Goal: Share content: Share content

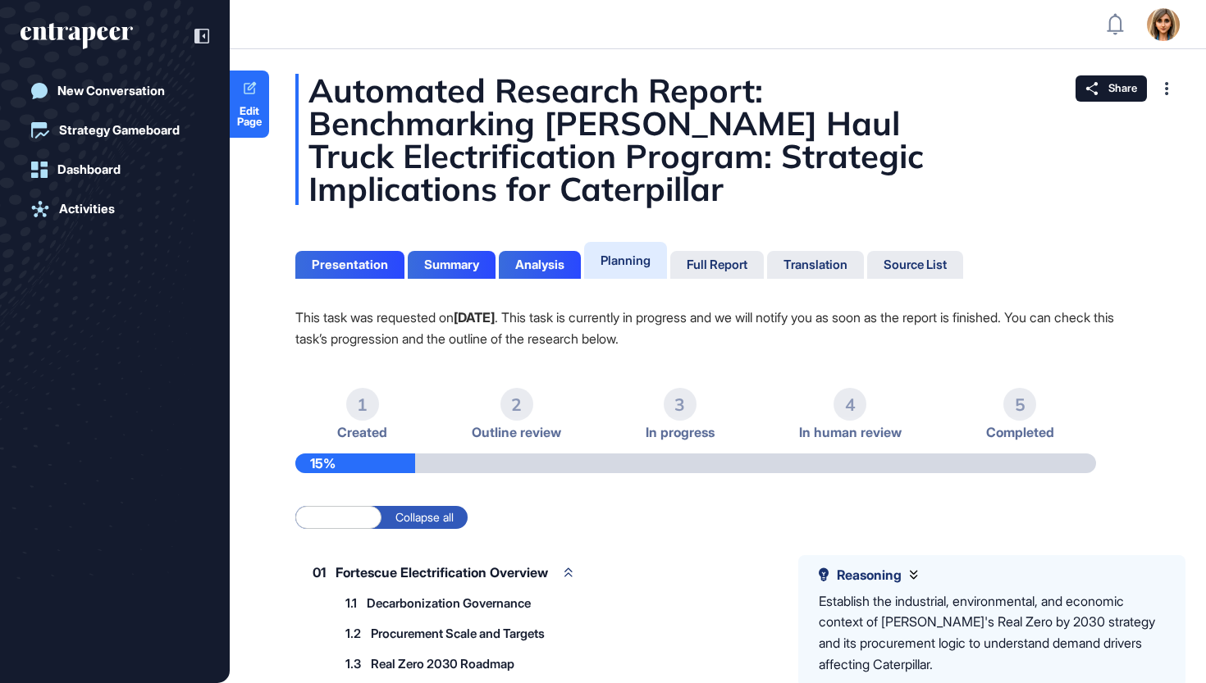
scroll to position [1, 1]
click at [722, 264] on div "Full Report" at bounding box center [716, 265] width 61 height 15
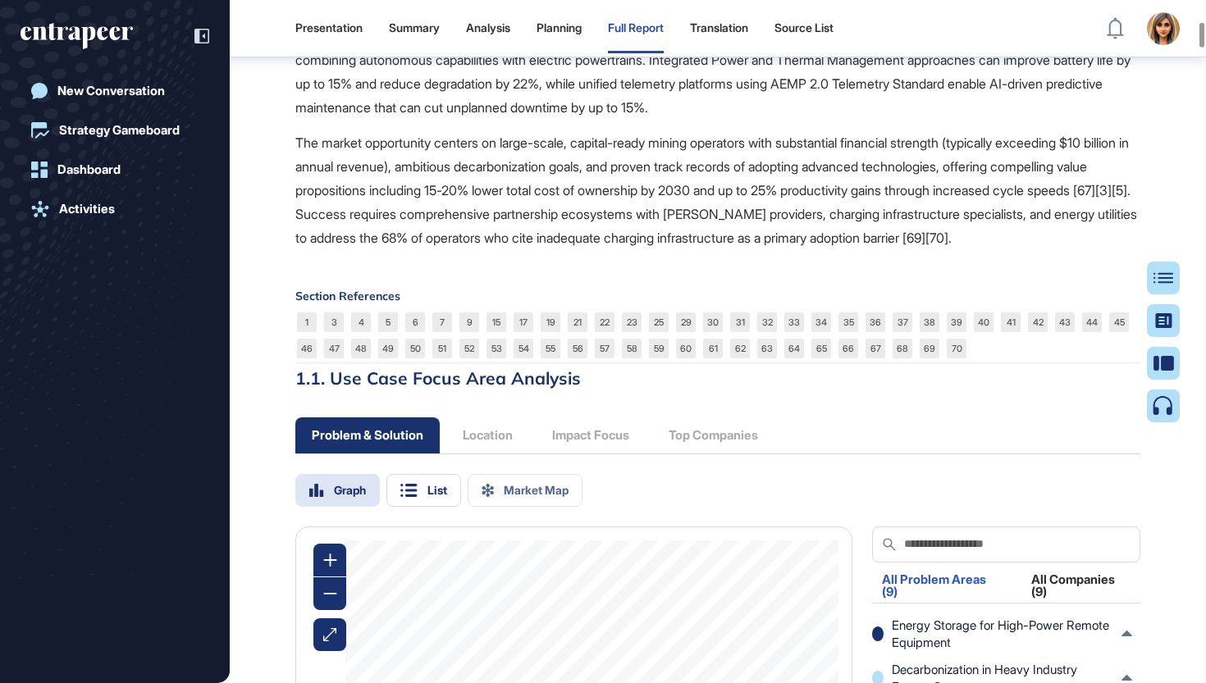
scroll to position [2569, 0]
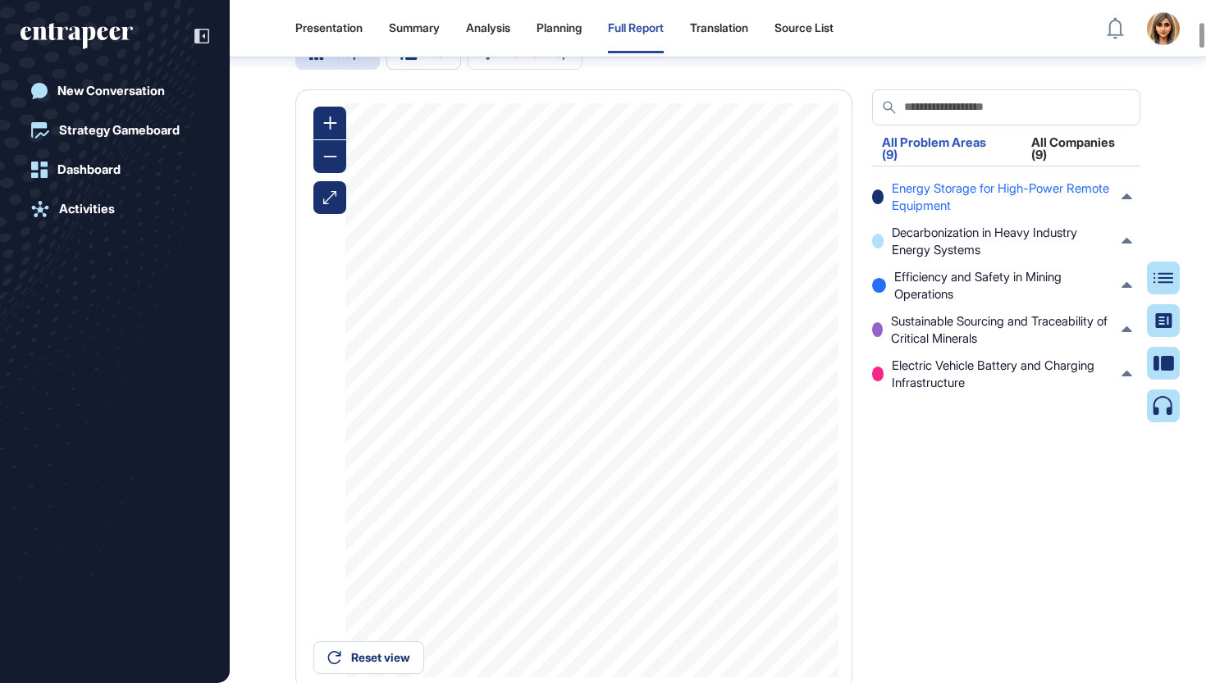
click at [1014, 194] on span "Energy Storage for High-Power Remote Equipment" at bounding box center [1001, 197] width 221 height 34
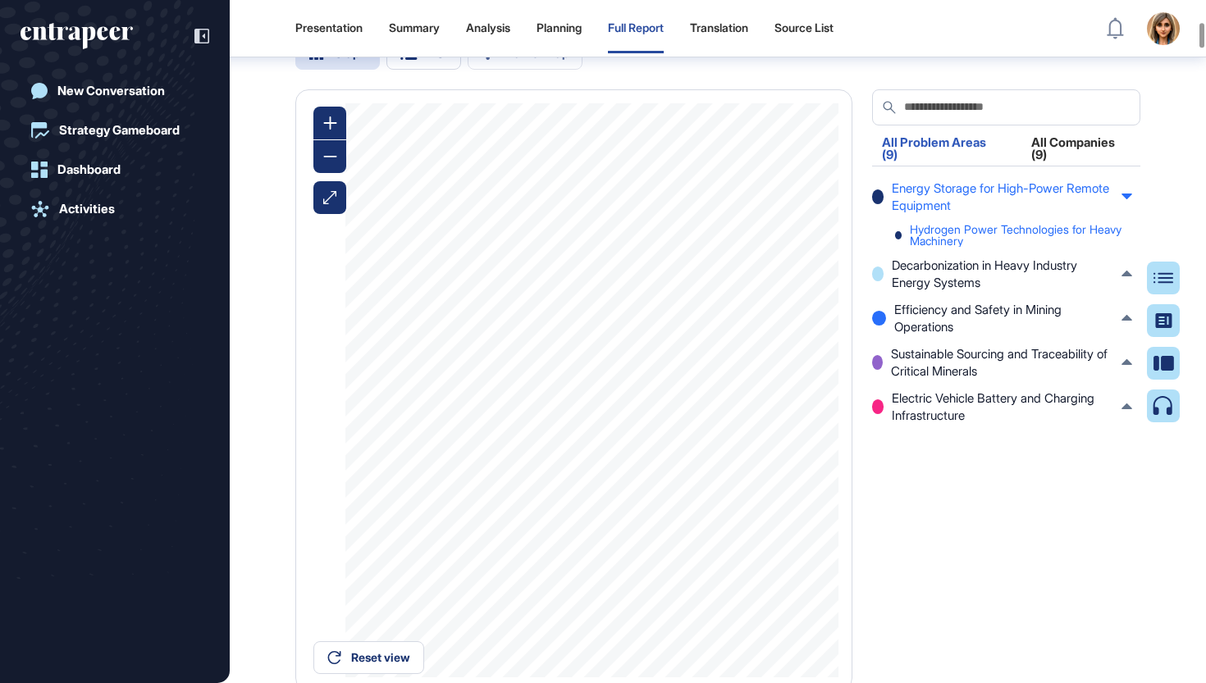
click at [996, 247] on div "Hydrogen Power Technologies for Heavy Machinery" at bounding box center [1013, 235] width 237 height 23
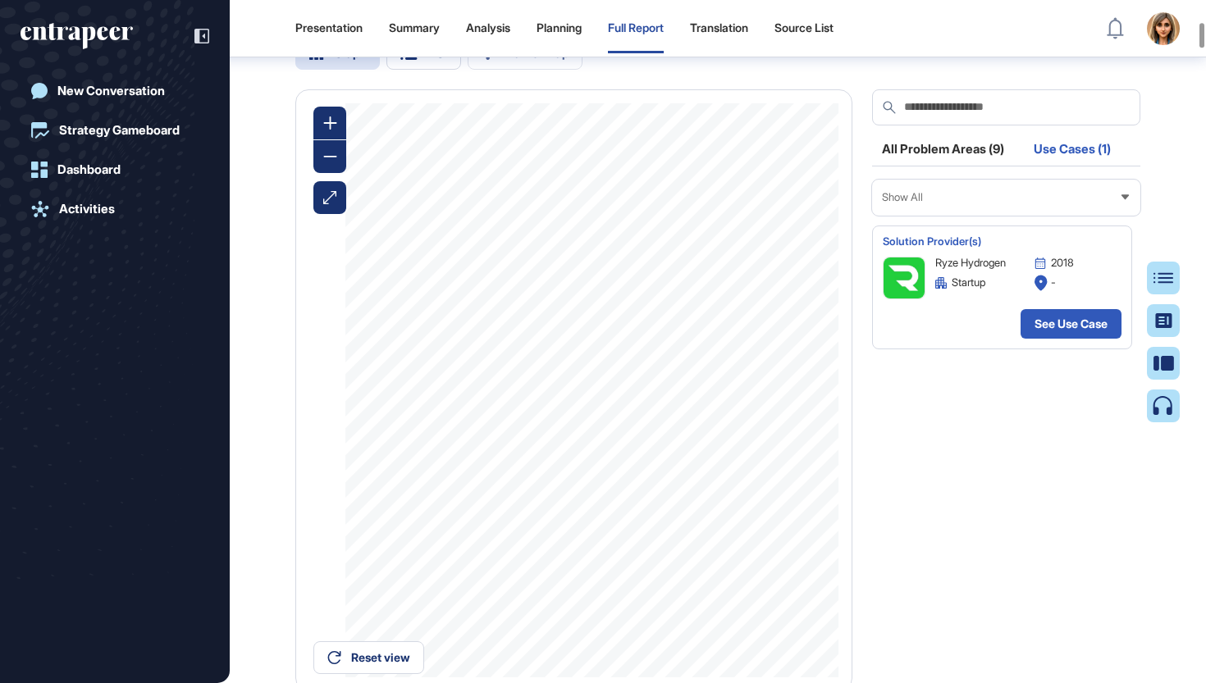
click at [966, 157] on div "All Problem Areas (9)" at bounding box center [943, 154] width 142 height 22
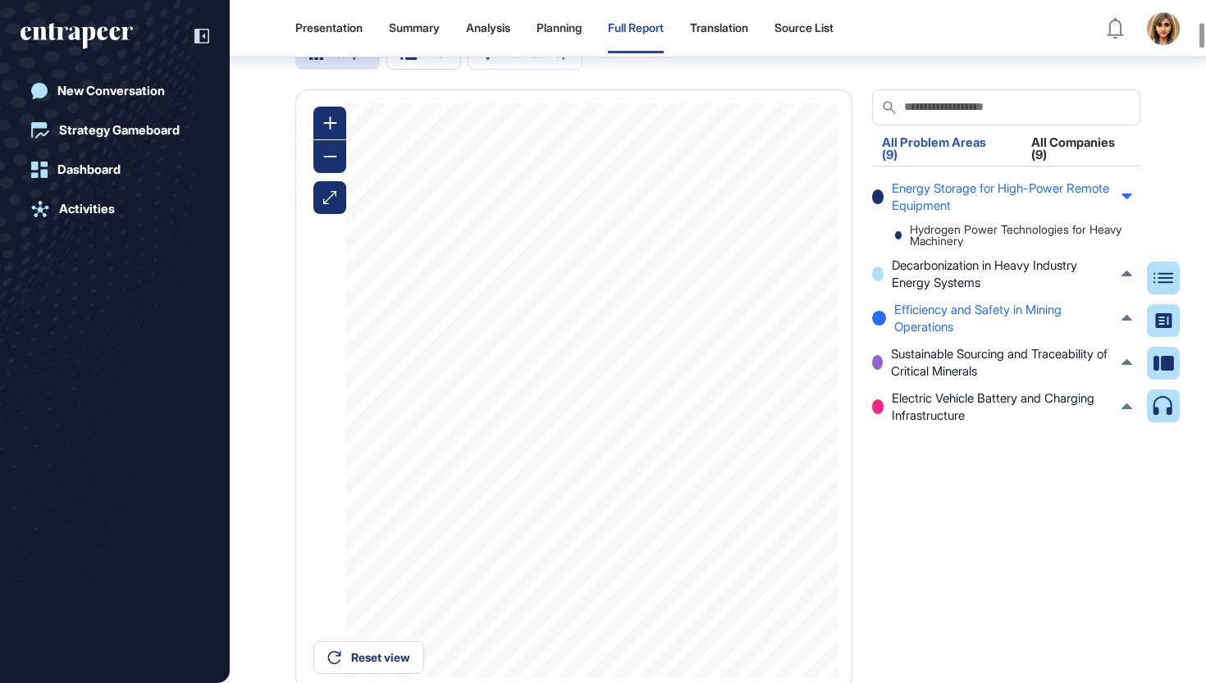
click at [962, 335] on span "Efficiency and Safety in Mining Operations" at bounding box center [1003, 318] width 219 height 34
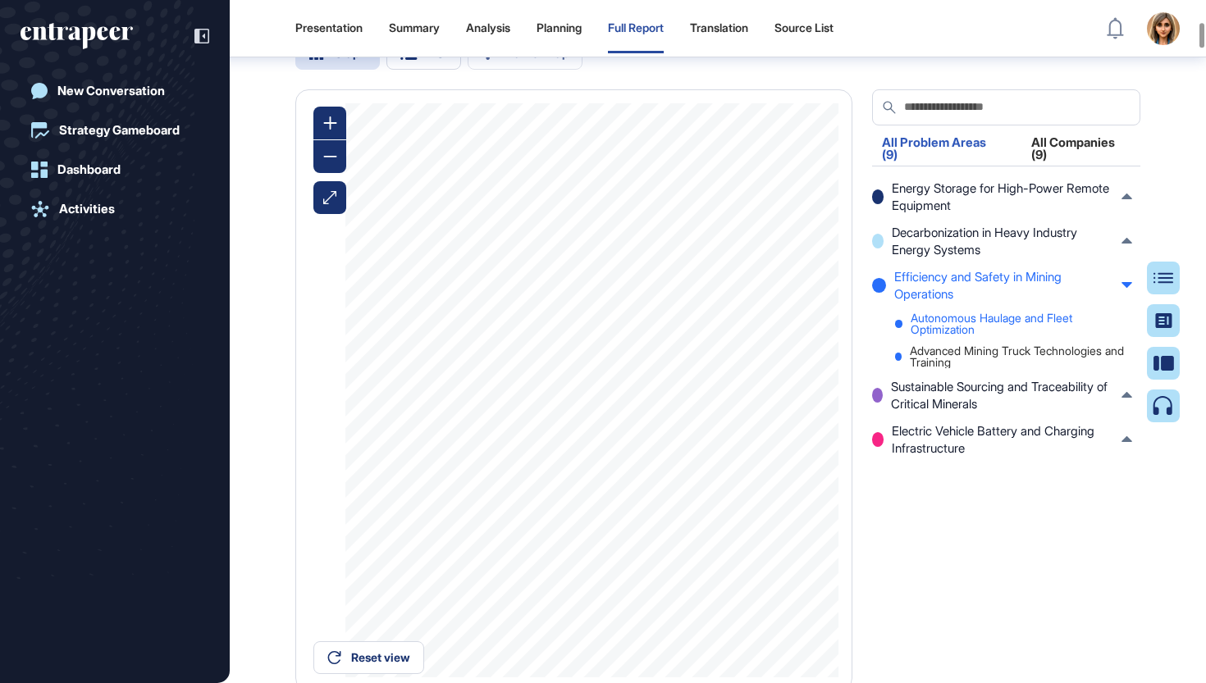
click at [961, 335] on div "Autonomous Haulage and Fleet Optimization" at bounding box center [1013, 323] width 237 height 23
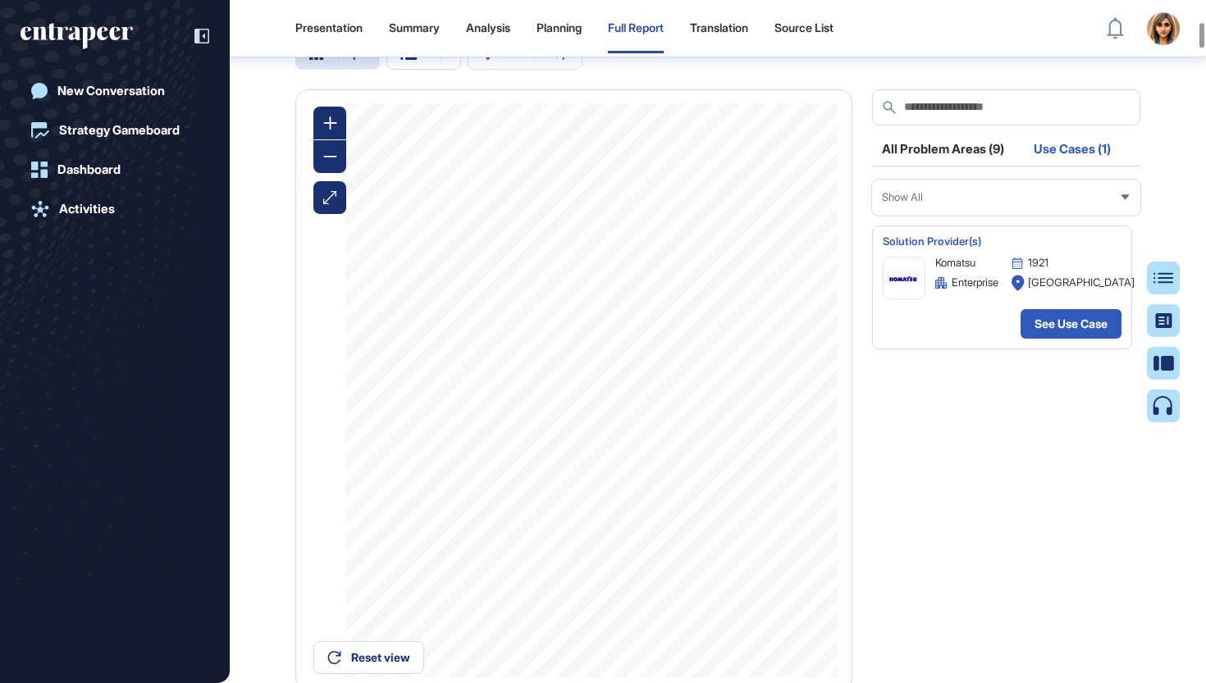
click at [937, 157] on div "All Problem Areas (9)" at bounding box center [943, 154] width 142 height 22
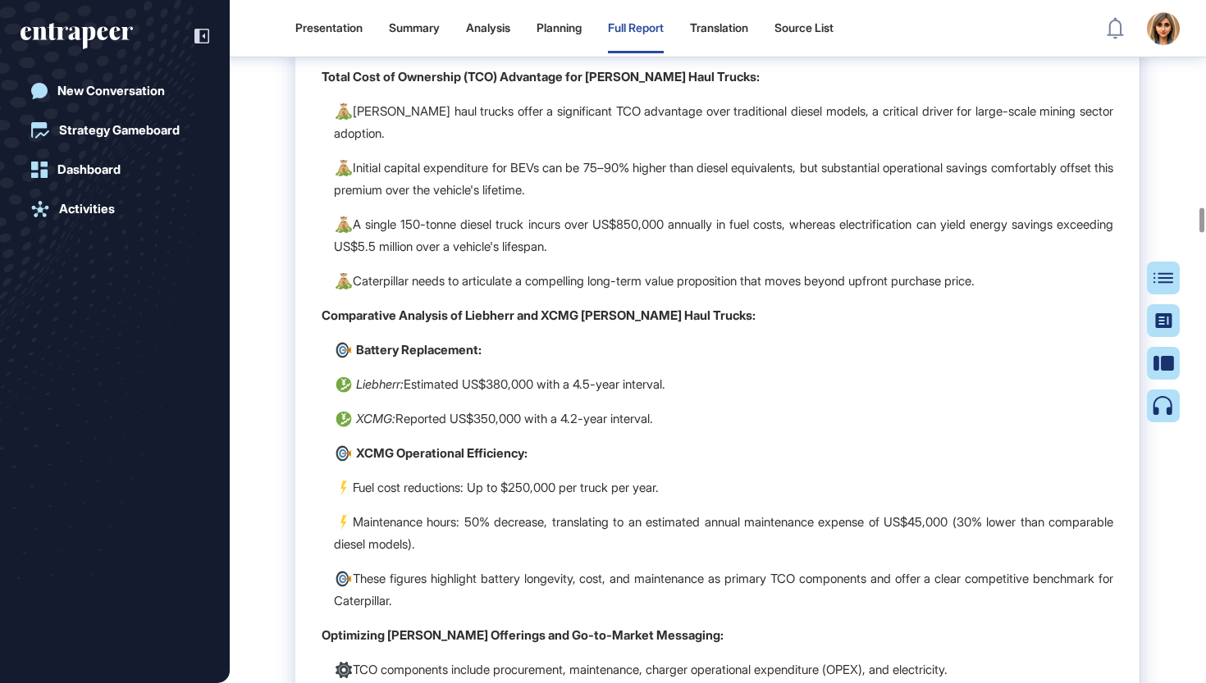
scroll to position [25556, 0]
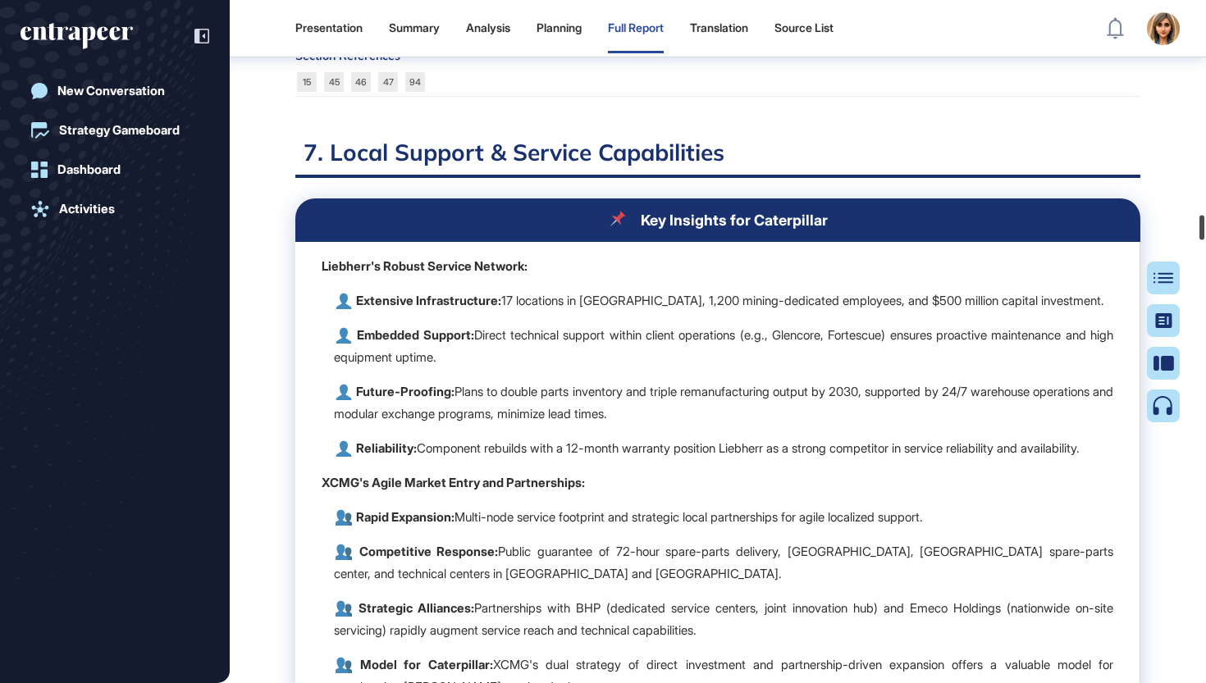
drag, startPoint x: 1199, startPoint y: 221, endPoint x: 1183, endPoint y: 642, distance: 421.8
click at [1199, 240] on div at bounding box center [1201, 228] width 5 height 25
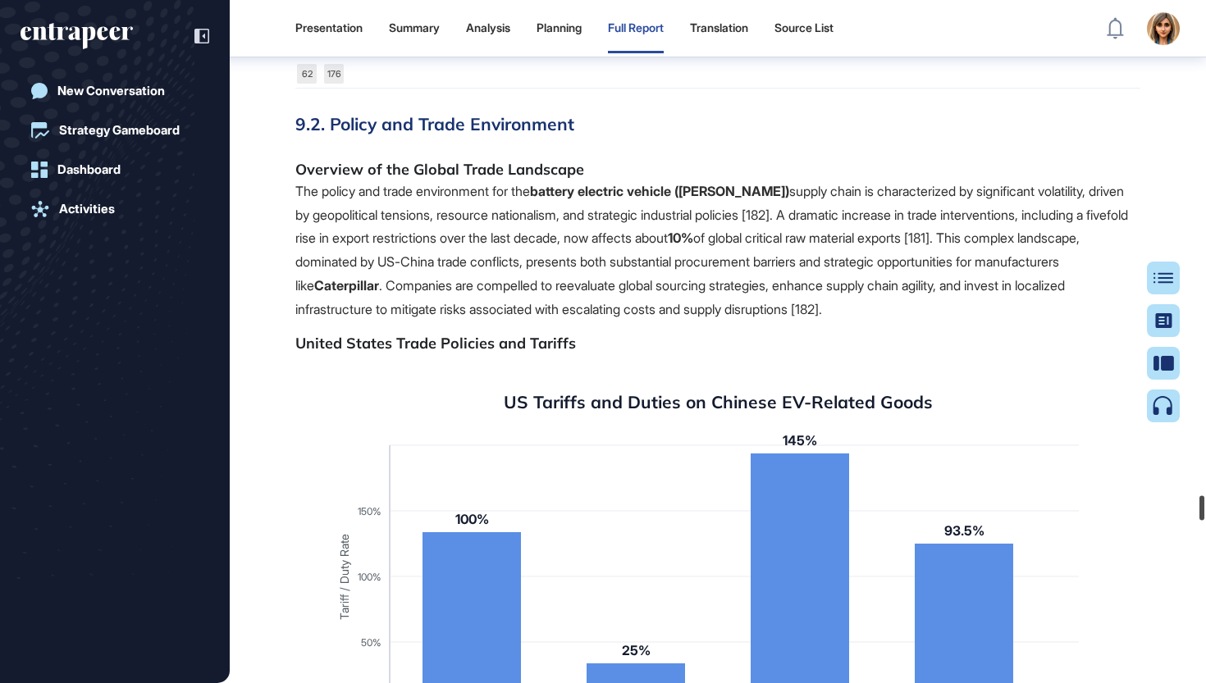
scroll to position [78359, 0]
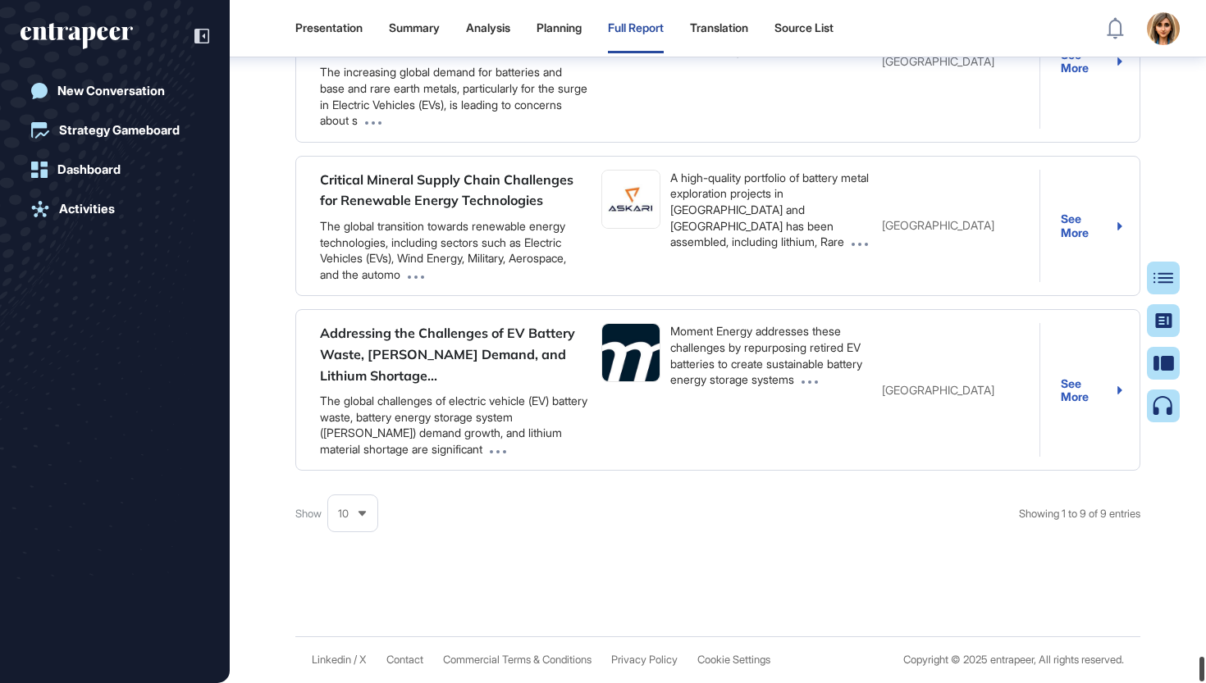
drag, startPoint x: 1203, startPoint y: 241, endPoint x: 1205, endPoint y: 682, distance: 441.2
click at [1205, 682] on div "Presentation Summary Analysis Planning Full Report Translation Source List Admi…" at bounding box center [603, 341] width 1206 height 683
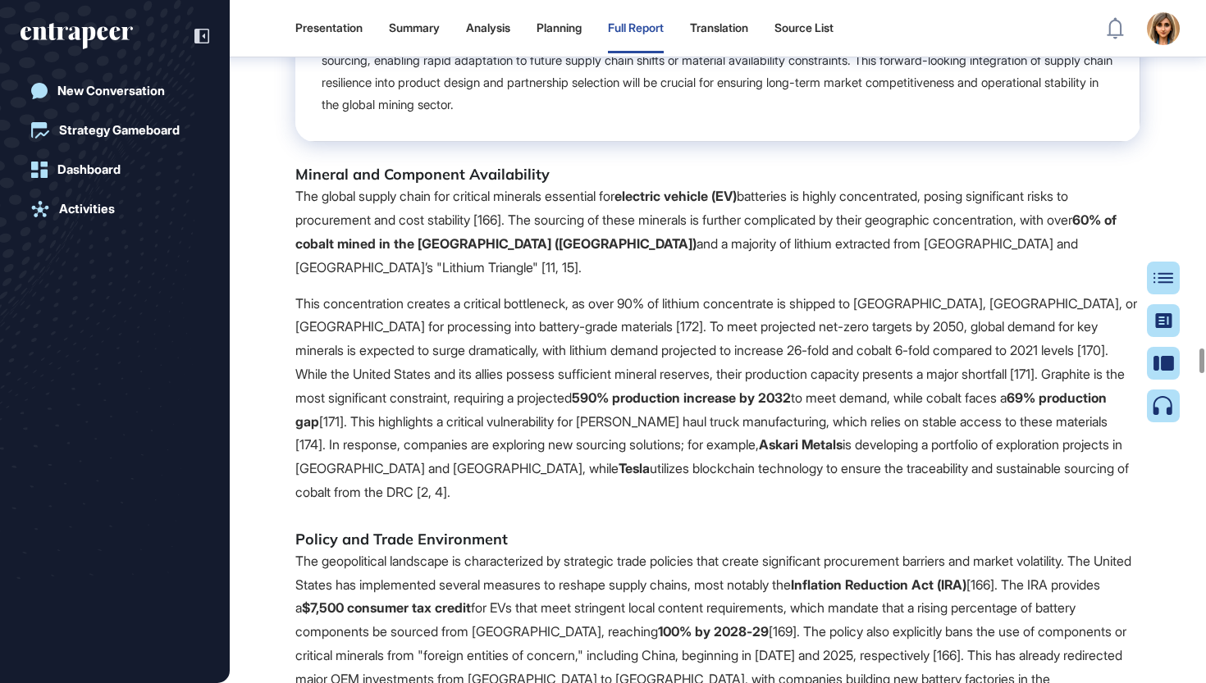
scroll to position [41489, 0]
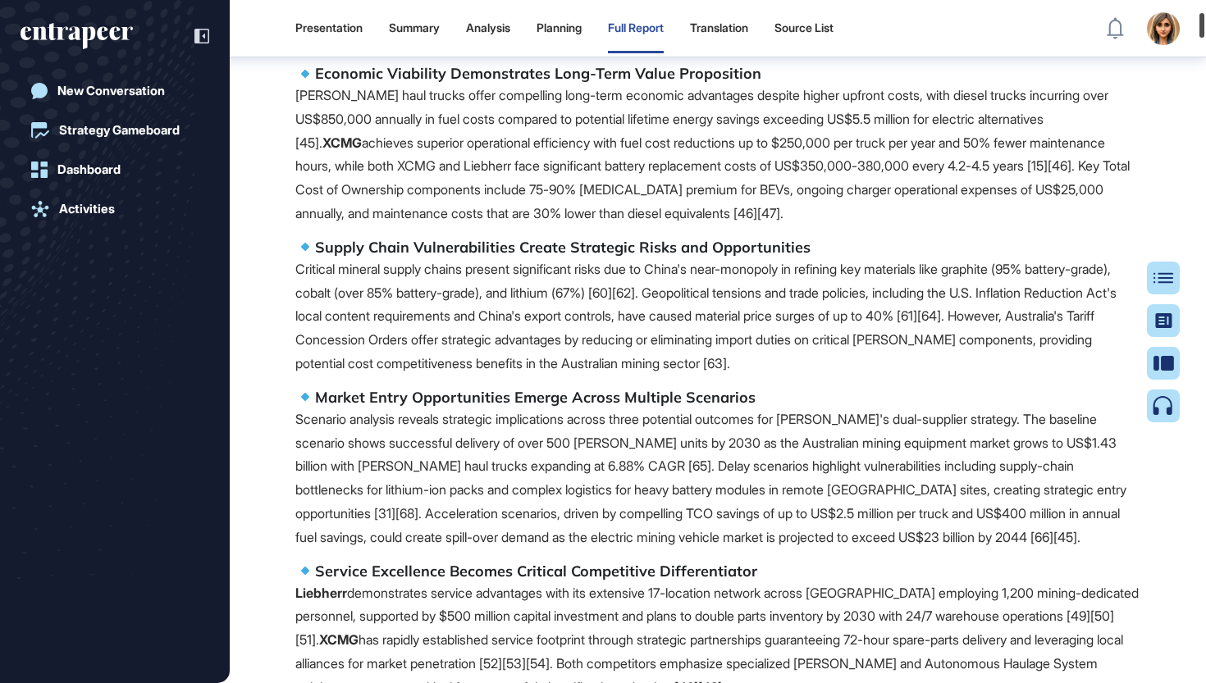
drag, startPoint x: 1202, startPoint y: 360, endPoint x: 1205, endPoint y: 25, distance: 335.4
click at [1204, 25] on div at bounding box center [1201, 25] width 5 height 25
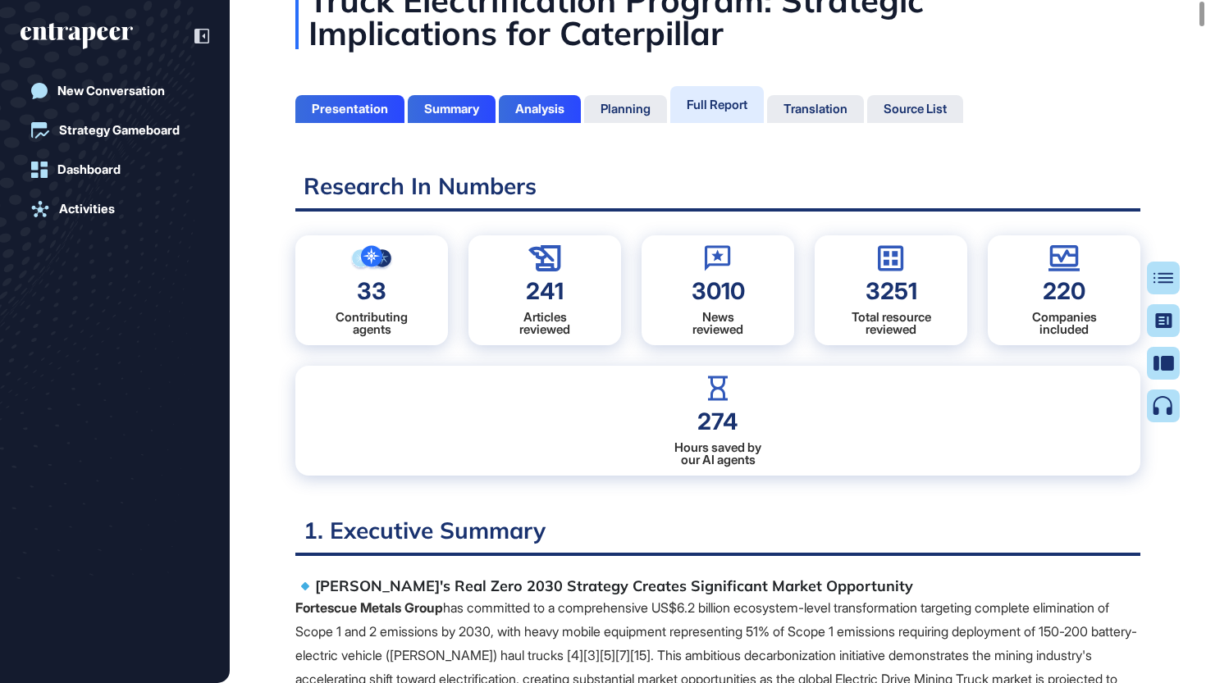
scroll to position [0, 0]
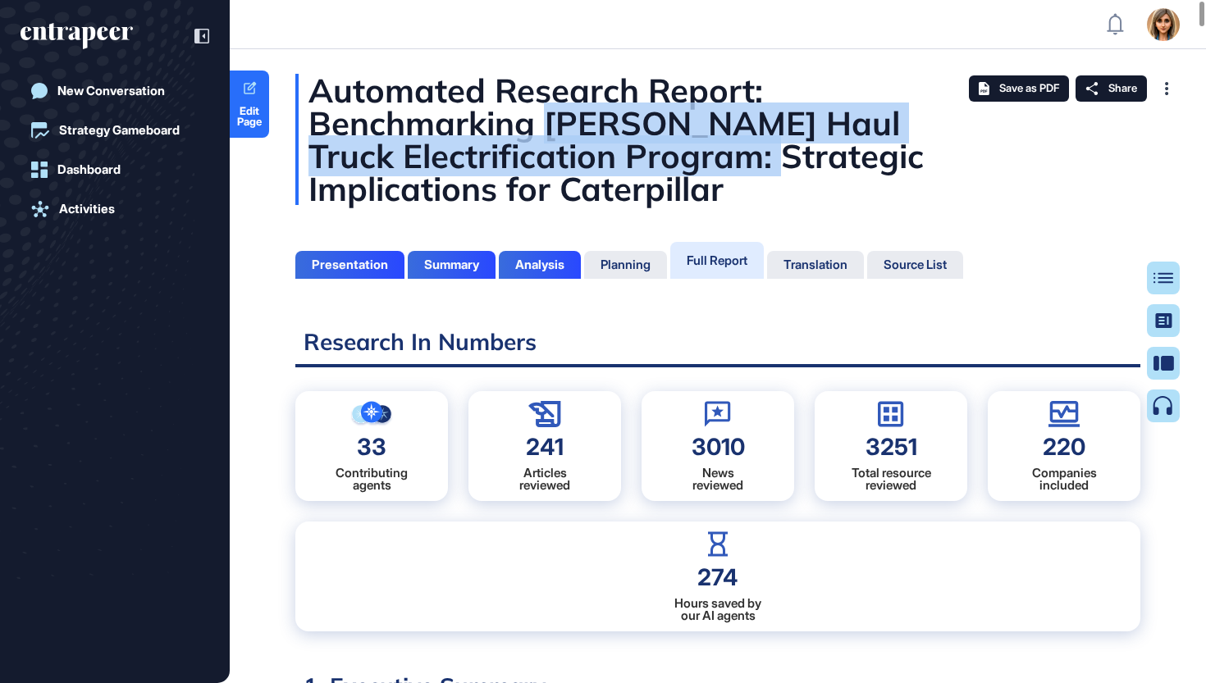
drag, startPoint x: 549, startPoint y: 121, endPoint x: 672, endPoint y: 152, distance: 126.1
click at [672, 153] on div "Automated Research Report: Benchmarking Fortescue's BEV Haul Truck Electrificat…" at bounding box center [717, 139] width 845 height 131
copy div "Fortescue's BEV Haul Truck Electrification Program"
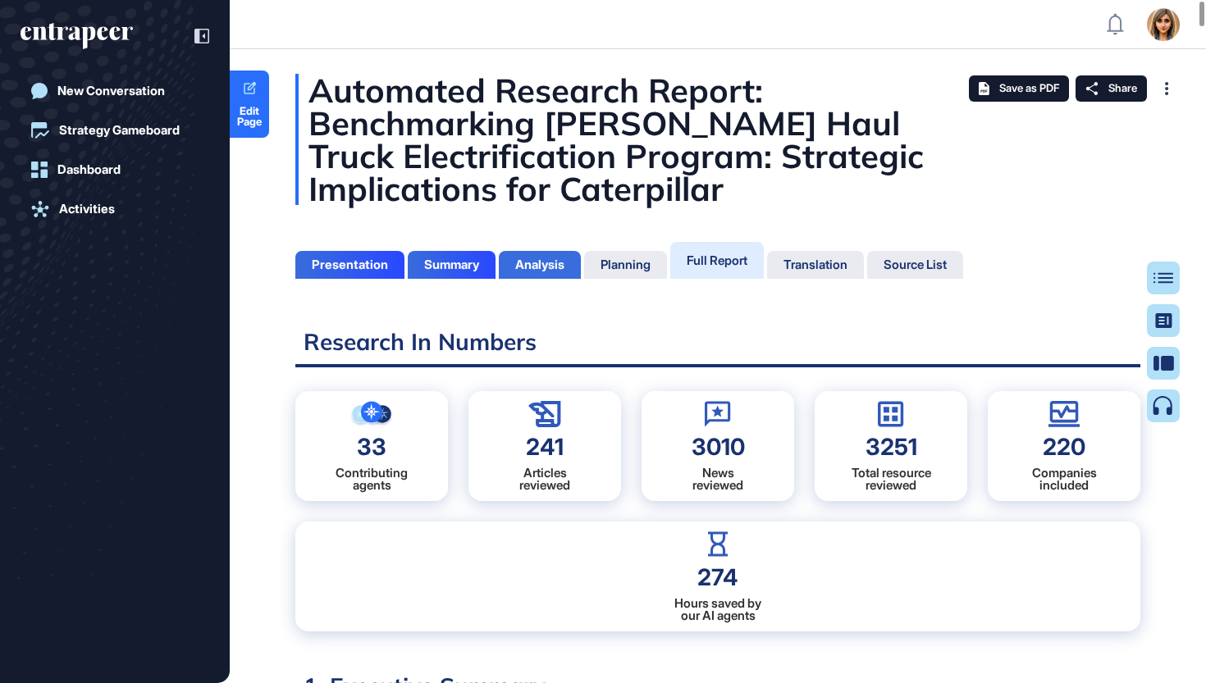
click at [558, 270] on div "Analysis" at bounding box center [539, 265] width 49 height 15
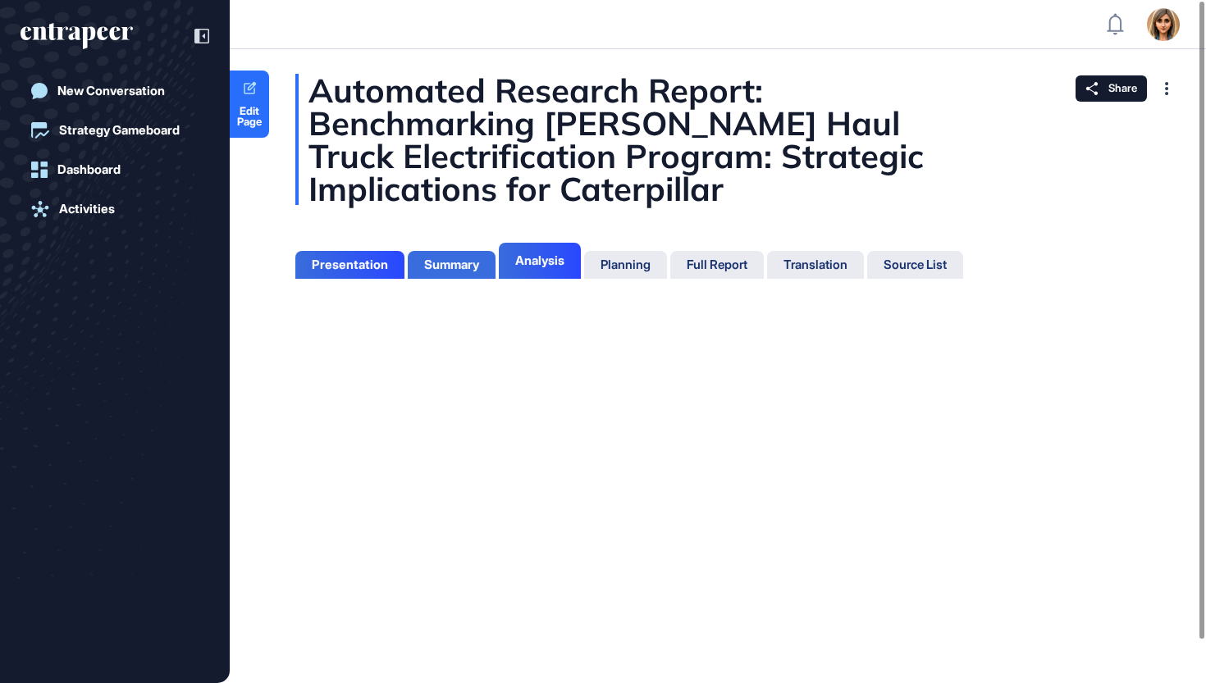
scroll to position [7, 1]
click at [467, 275] on div "Summary" at bounding box center [452, 265] width 88 height 28
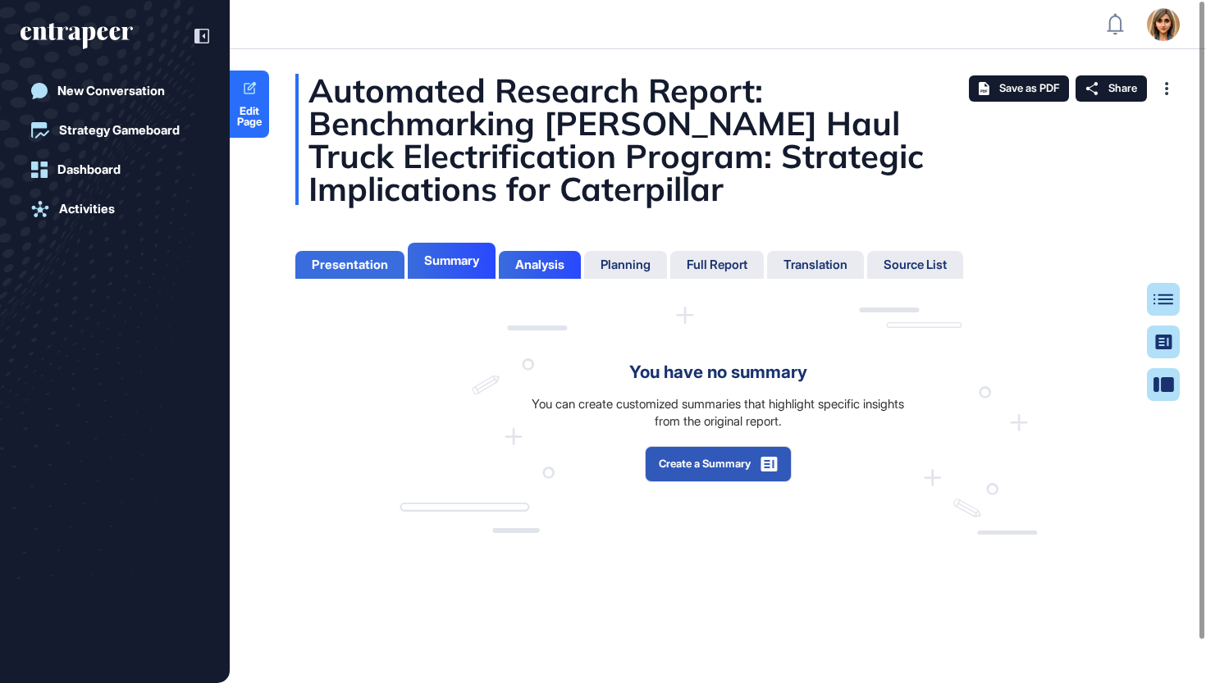
scroll to position [601, 4]
click at [363, 275] on div "Presentation" at bounding box center [349, 265] width 109 height 28
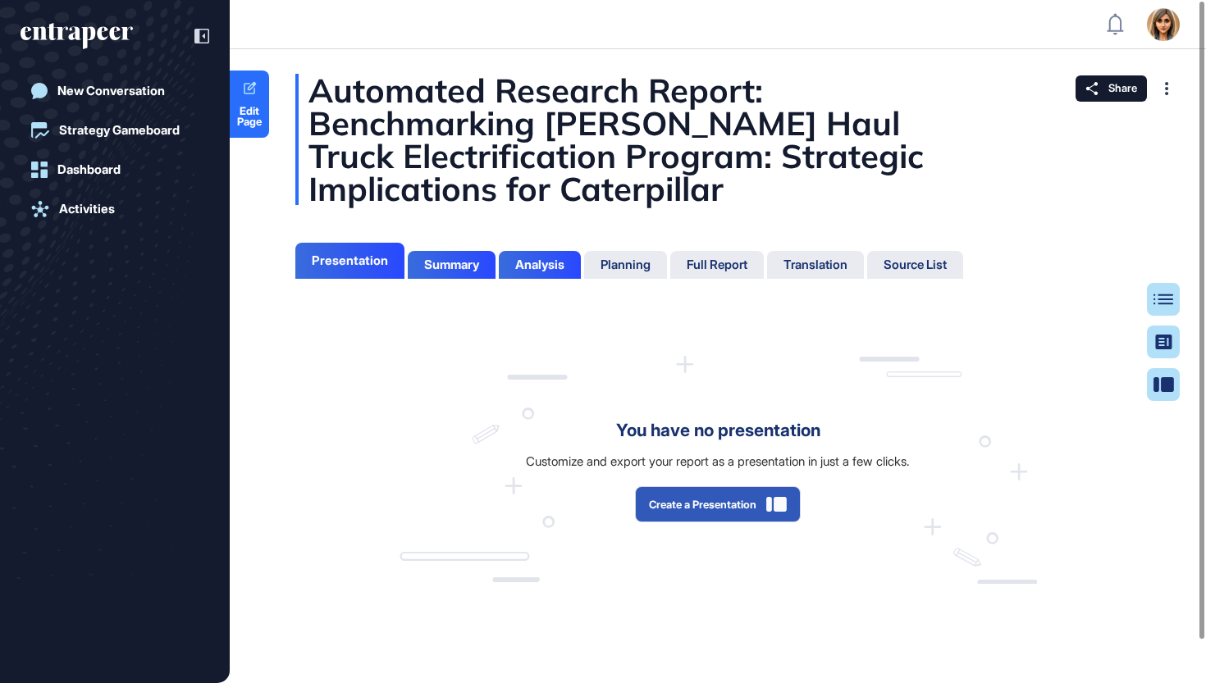
scroll to position [601, 4]
click at [689, 514] on button "Create a Presentation" at bounding box center [718, 504] width 166 height 36
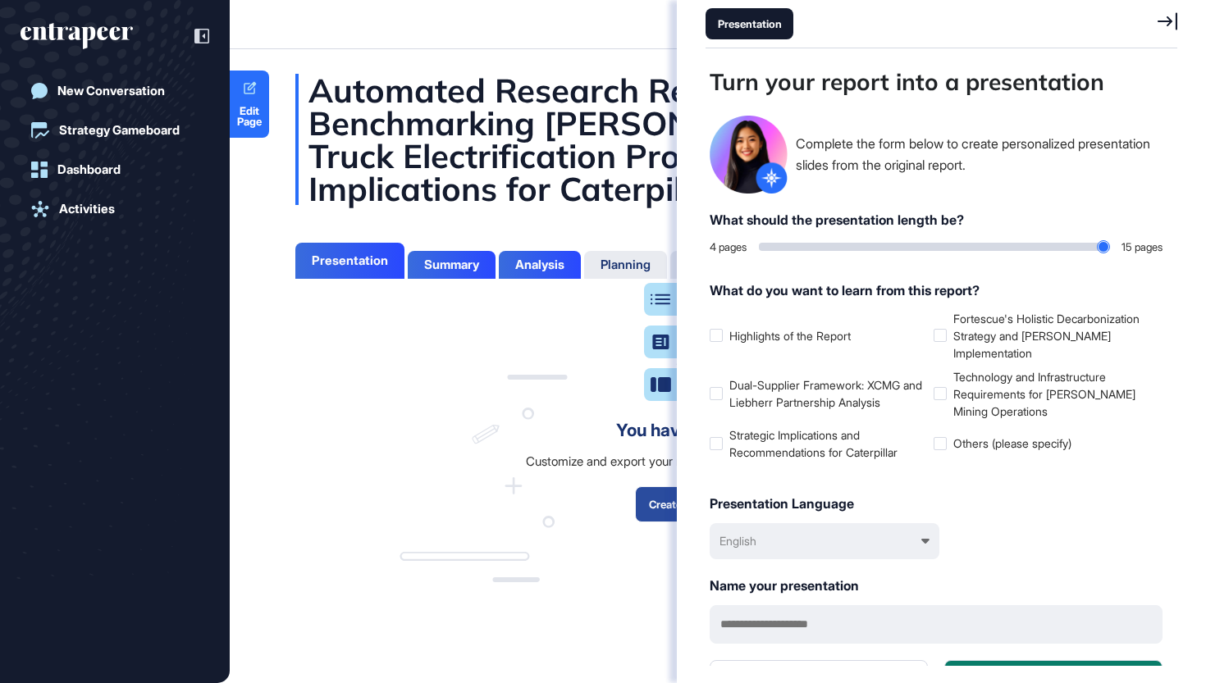
scroll to position [601, 476]
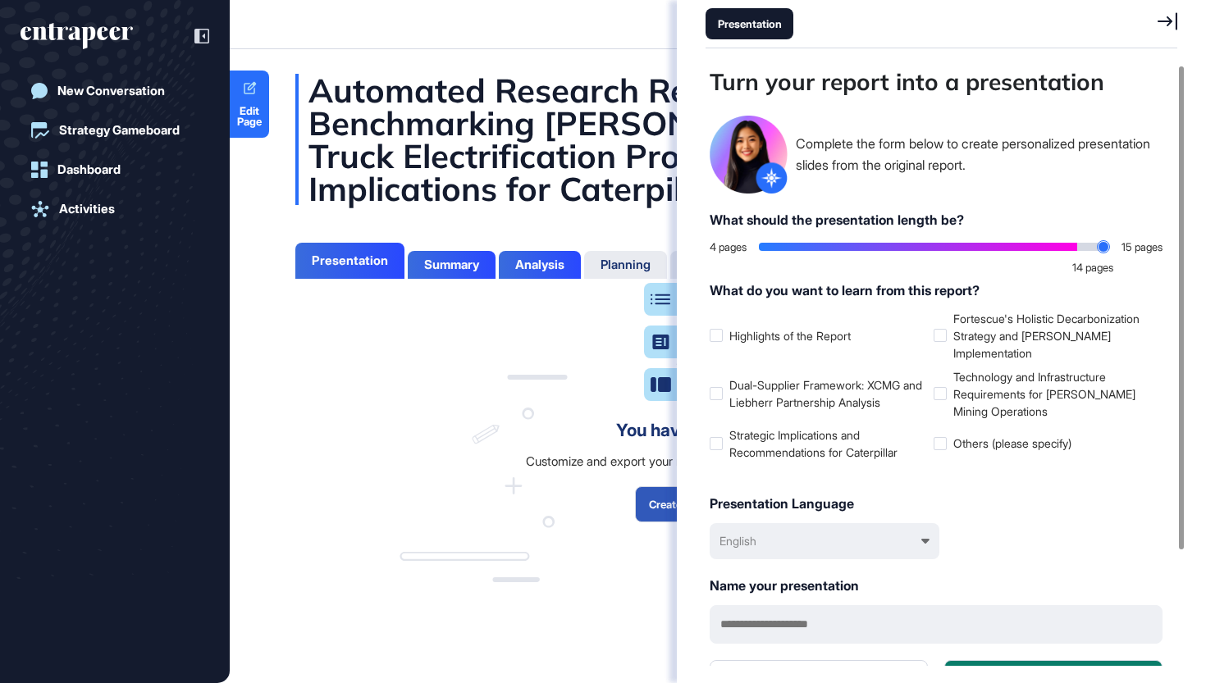
click at [1084, 248] on input "range" at bounding box center [934, 247] width 350 height 8
click at [1101, 253] on div at bounding box center [934, 247] width 350 height 16
type input "**"
click at [1098, 250] on input "range" at bounding box center [934, 247] width 350 height 8
click at [1036, 303] on div "What do you want to learn from this report? Highlights of the Report Fortescue'…" at bounding box center [935, 378] width 453 height 197
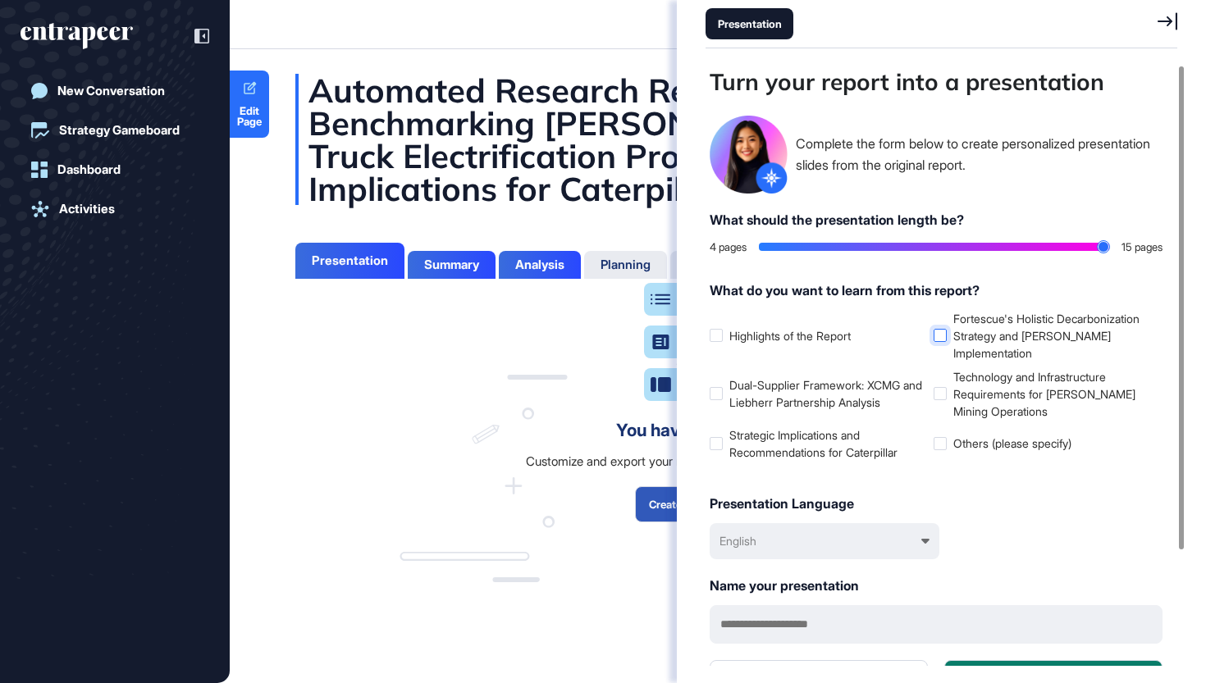
click at [1026, 340] on label "Fortescue's Holistic Decarbonization Strategy and [PERSON_NAME] Implementation" at bounding box center [1041, 336] width 217 height 52
click at [1000, 361] on ul "Highlights of the Report Fortescue's Holistic Decarbonization Strategy and BEV …" at bounding box center [935, 385] width 453 height 151
click at [1000, 373] on label "Technology and Infrastructure Requirements for BEV Mining Operations" at bounding box center [1041, 394] width 217 height 52
click at [873, 370] on li "Dual-Supplier Framework: XCMG and Liebherr Partnership Analysis" at bounding box center [817, 394] width 217 height 52
click at [864, 396] on label "Dual-Supplier Framework: XCMG and Liebherr Partnership Analysis" at bounding box center [817, 393] width 217 height 34
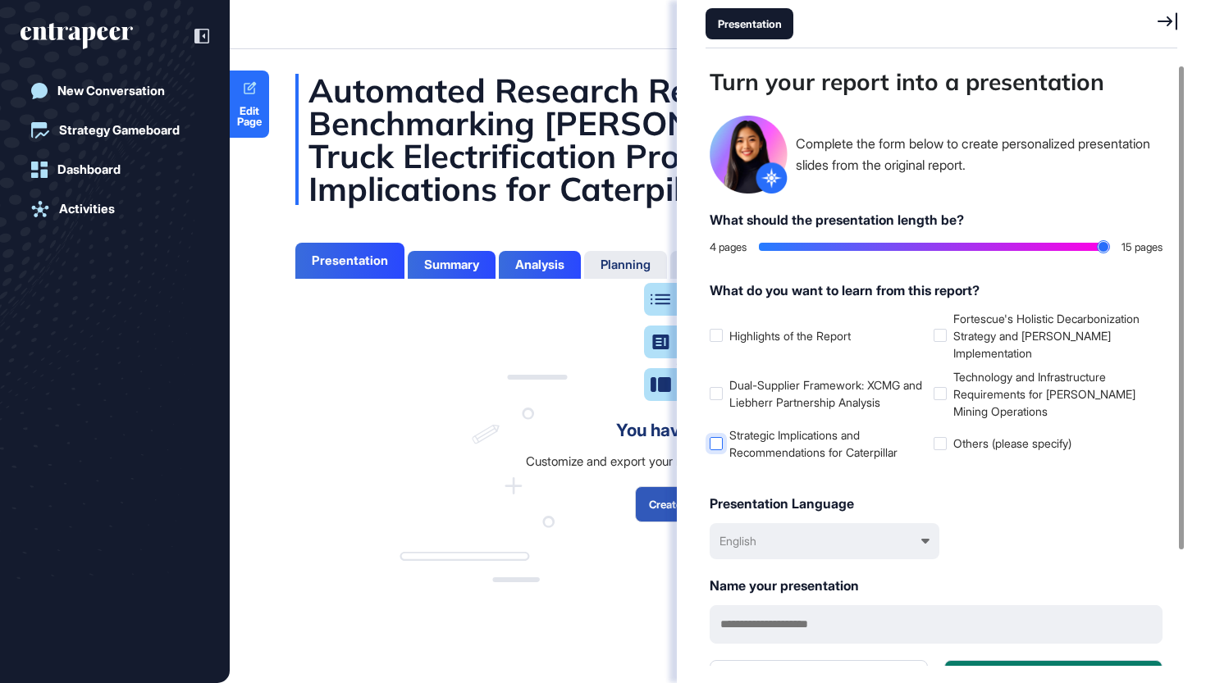
click at [844, 433] on label "Strategic Implications and Recommendations for Caterpillar" at bounding box center [817, 443] width 217 height 34
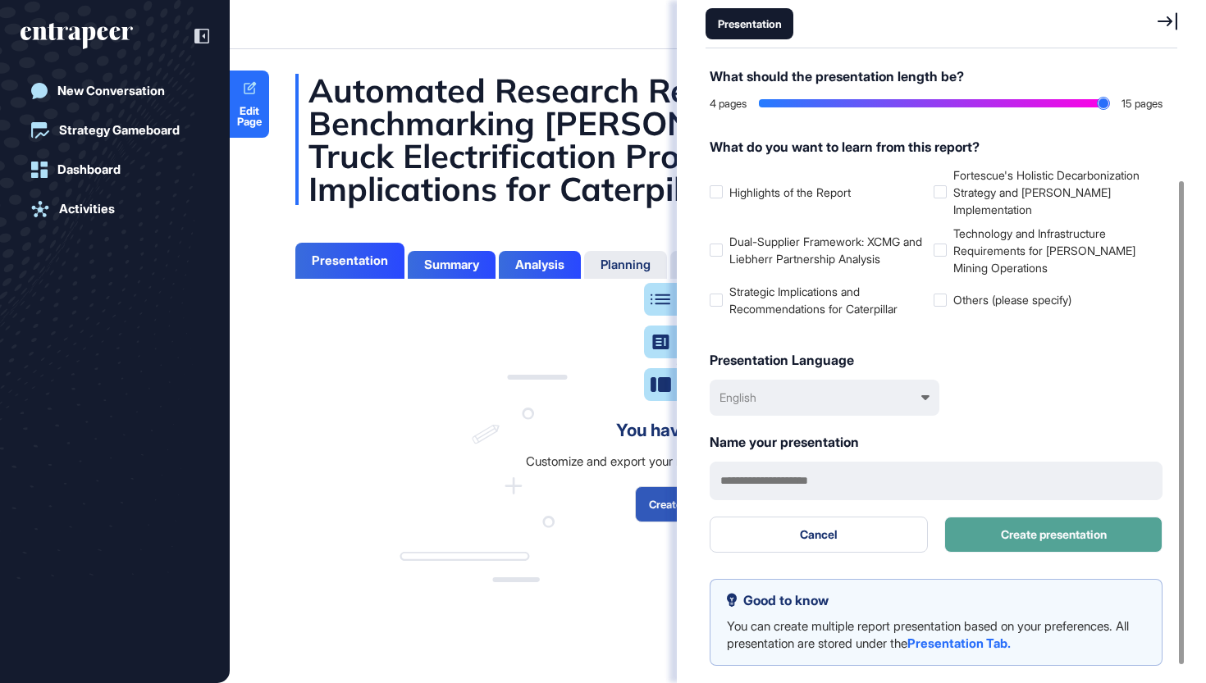
scroll to position [143, 0]
click at [1061, 525] on button "Create presentation" at bounding box center [1053, 535] width 218 height 36
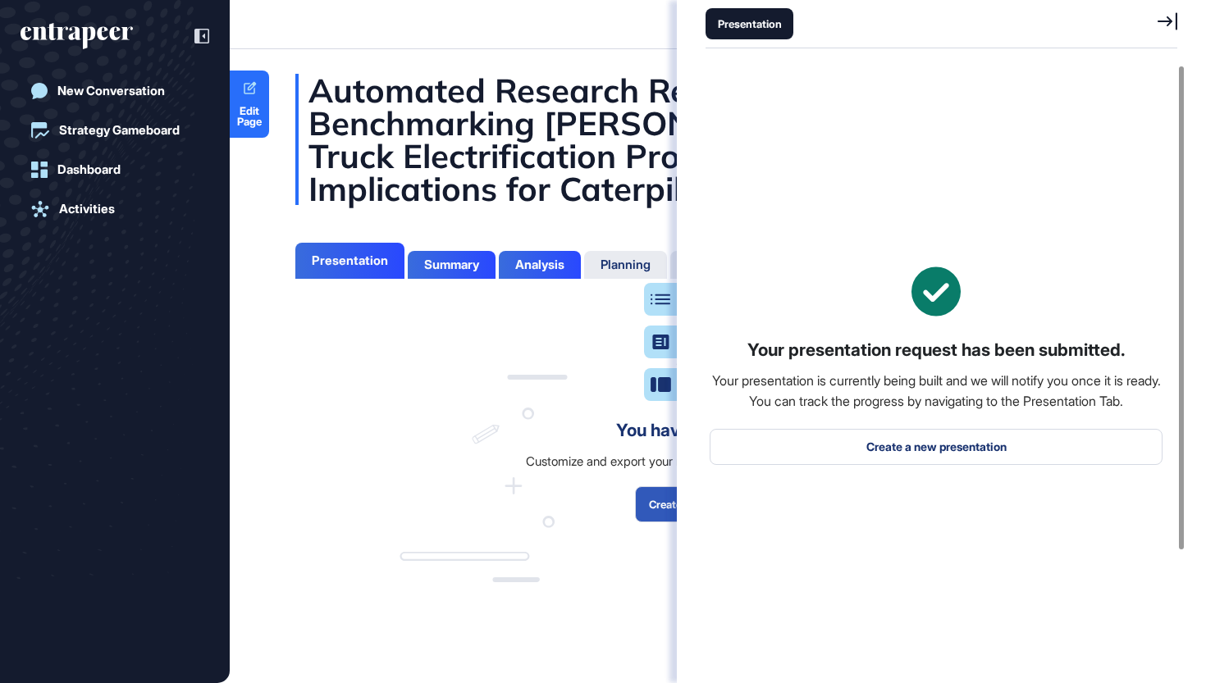
scroll to position [0, 0]
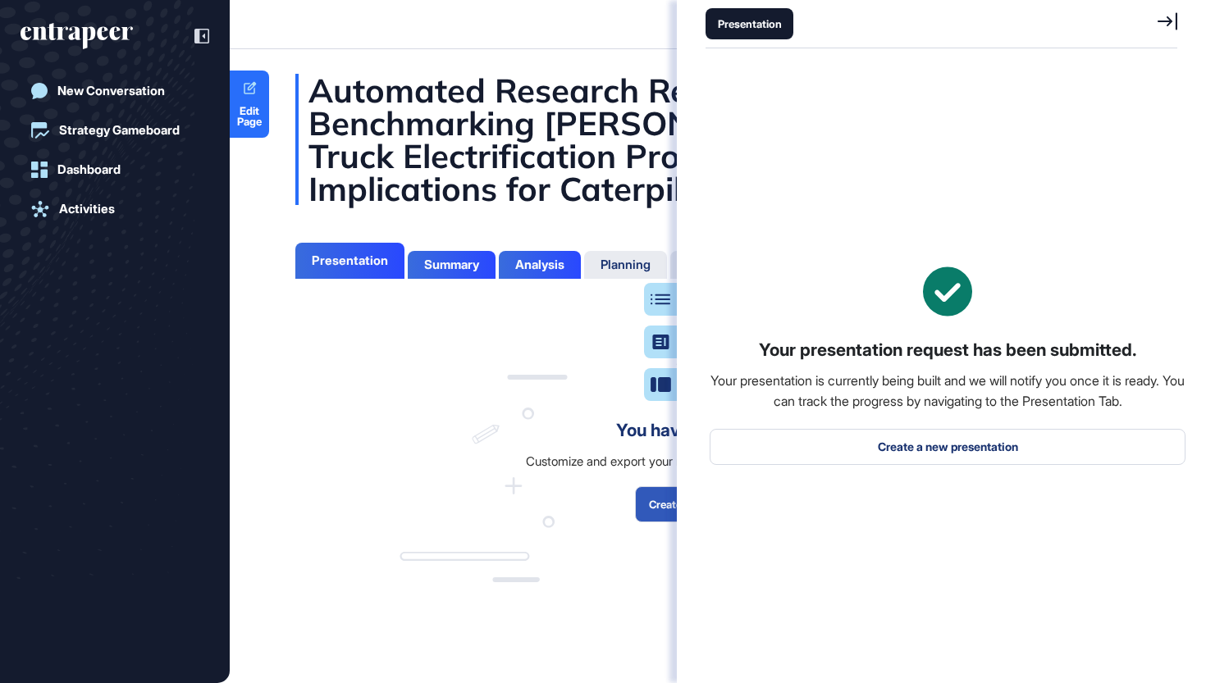
click at [1151, 16] on div "Presentation" at bounding box center [941, 24] width 472 height 48
click at [1159, 24] on icon at bounding box center [1167, 21] width 20 height 18
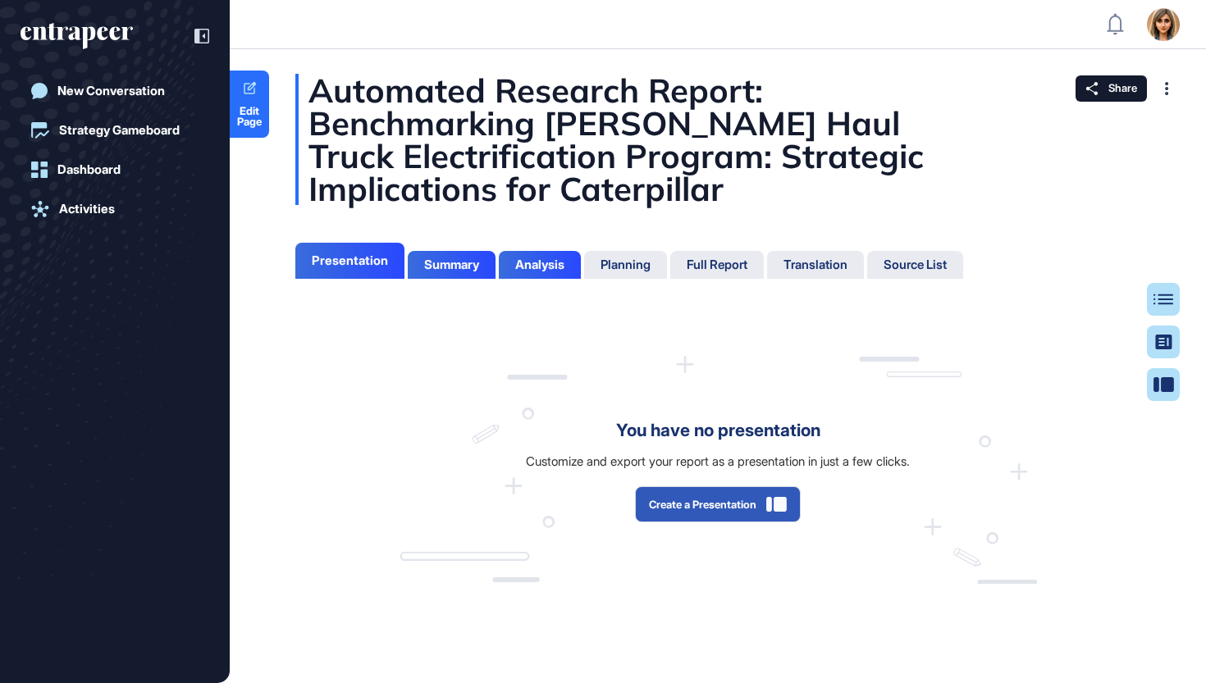
scroll to position [601, 4]
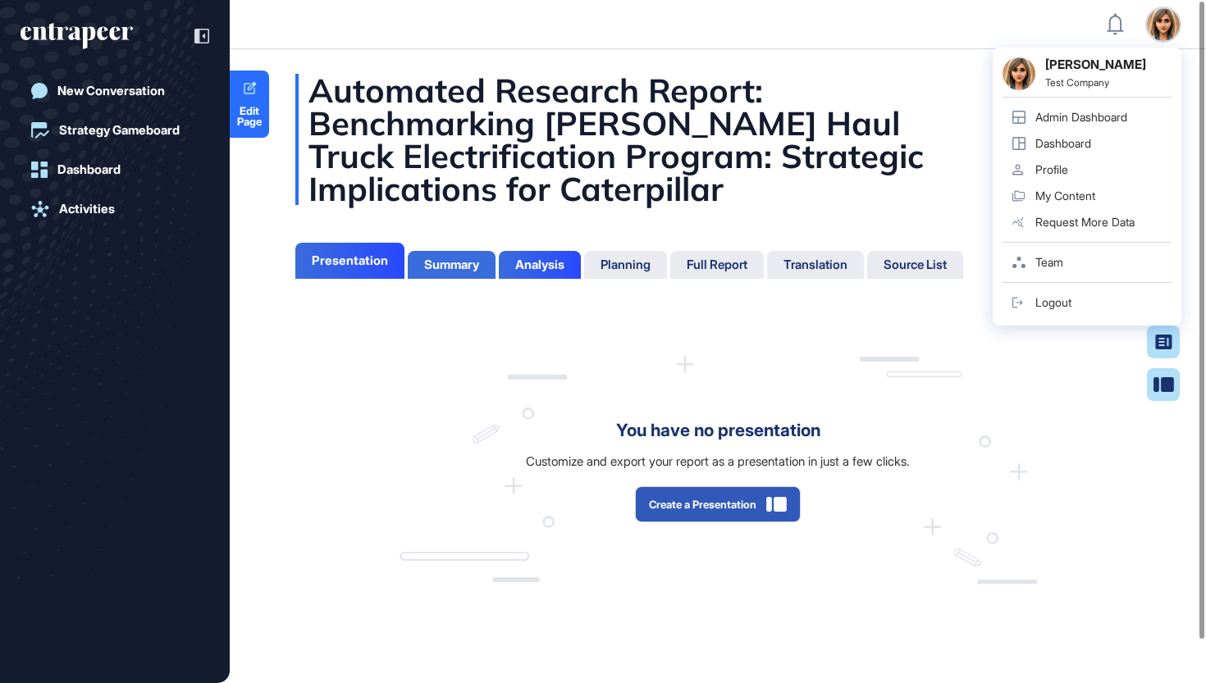
click at [444, 269] on div "Summary" at bounding box center [451, 265] width 55 height 15
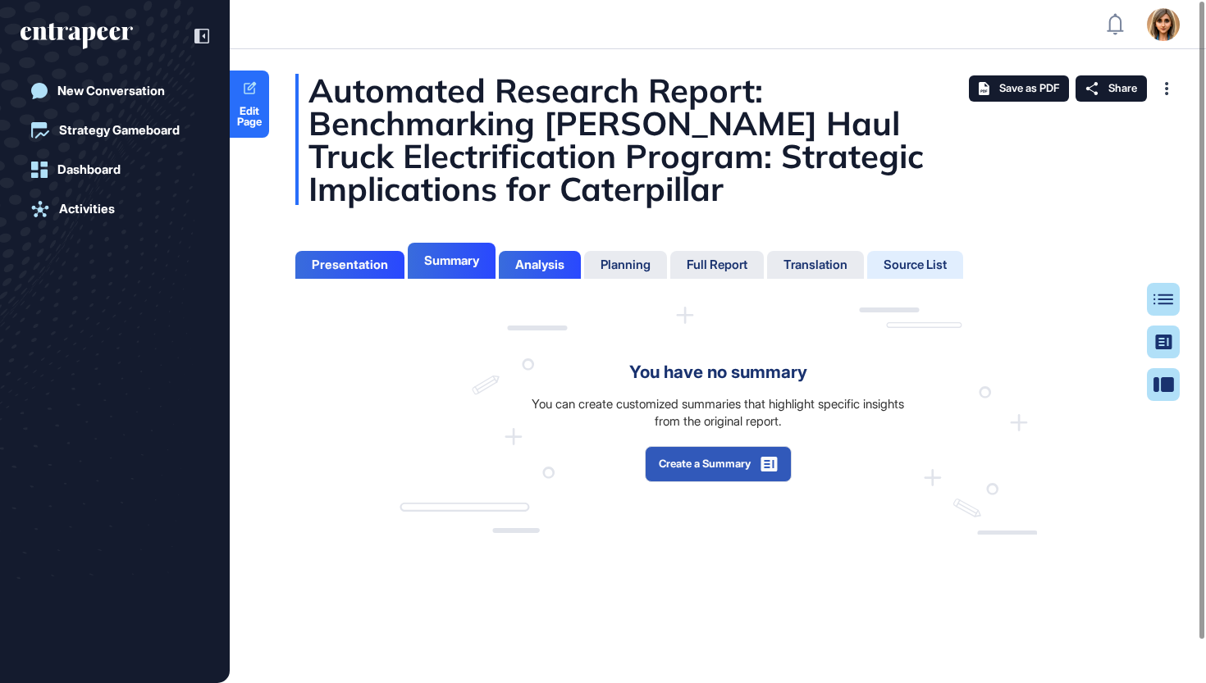
scroll to position [7, 1]
click at [686, 454] on button "Create a Summary" at bounding box center [718, 464] width 147 height 36
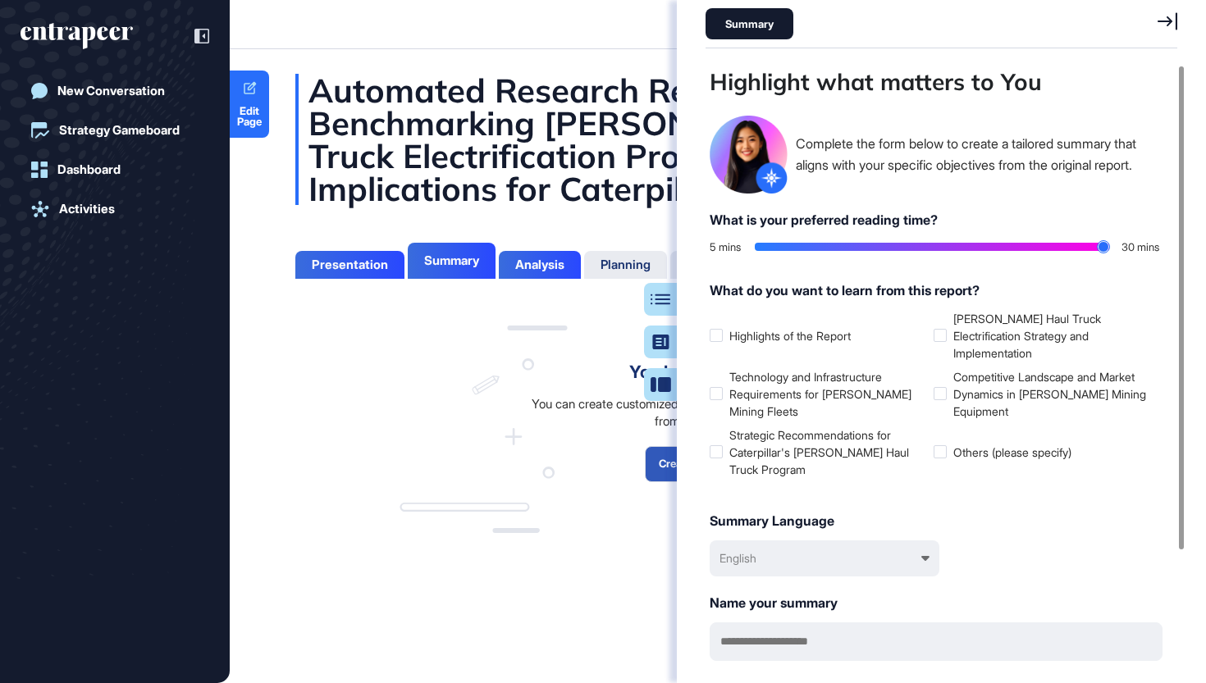
type input "**"
click at [1107, 247] on input "range" at bounding box center [931, 247] width 354 height 8
click at [1008, 324] on label "Fortescue's BEV Haul Truck Electrification Strategy and Implementation" at bounding box center [1041, 336] width 217 height 52
click at [991, 377] on label "Competitive Landscape and Market Dynamics in BEV Mining Equipment" at bounding box center [1041, 394] width 217 height 52
click at [845, 390] on label "Technology and Infrastructure Requirements for BEV Mining Fleets" at bounding box center [817, 394] width 217 height 52
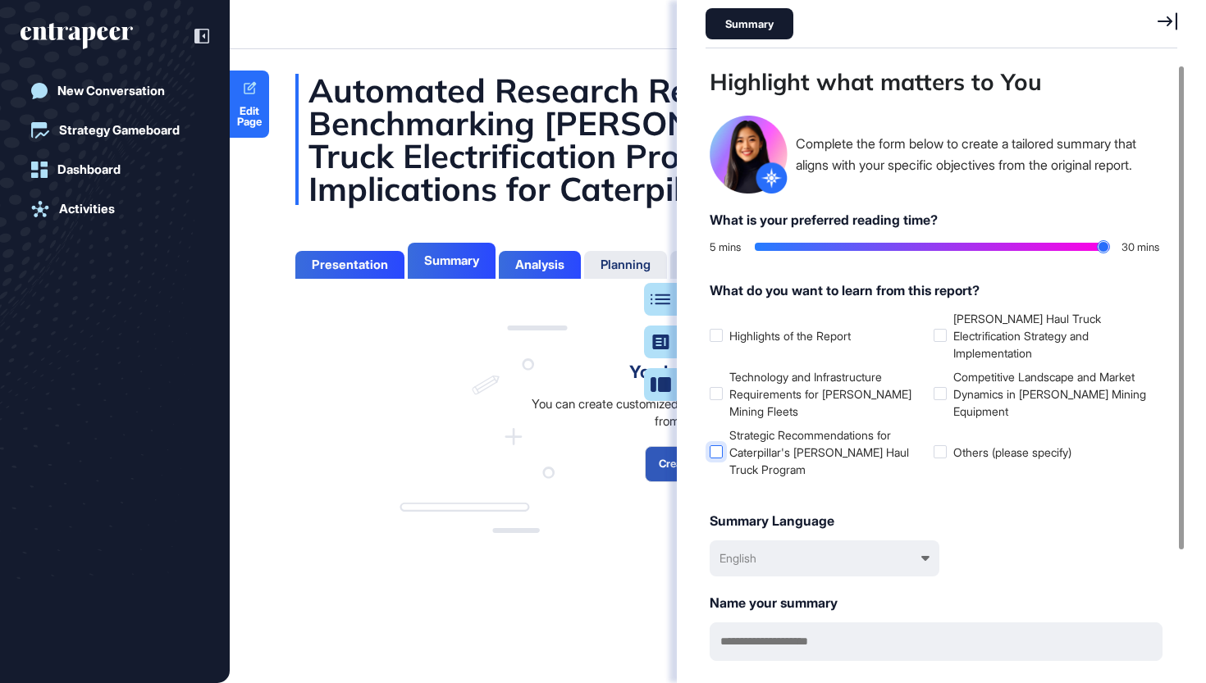
click at [805, 436] on label "Strategic Recommendations for Caterpillar's BEV Haul Truck Program" at bounding box center [817, 452] width 217 height 52
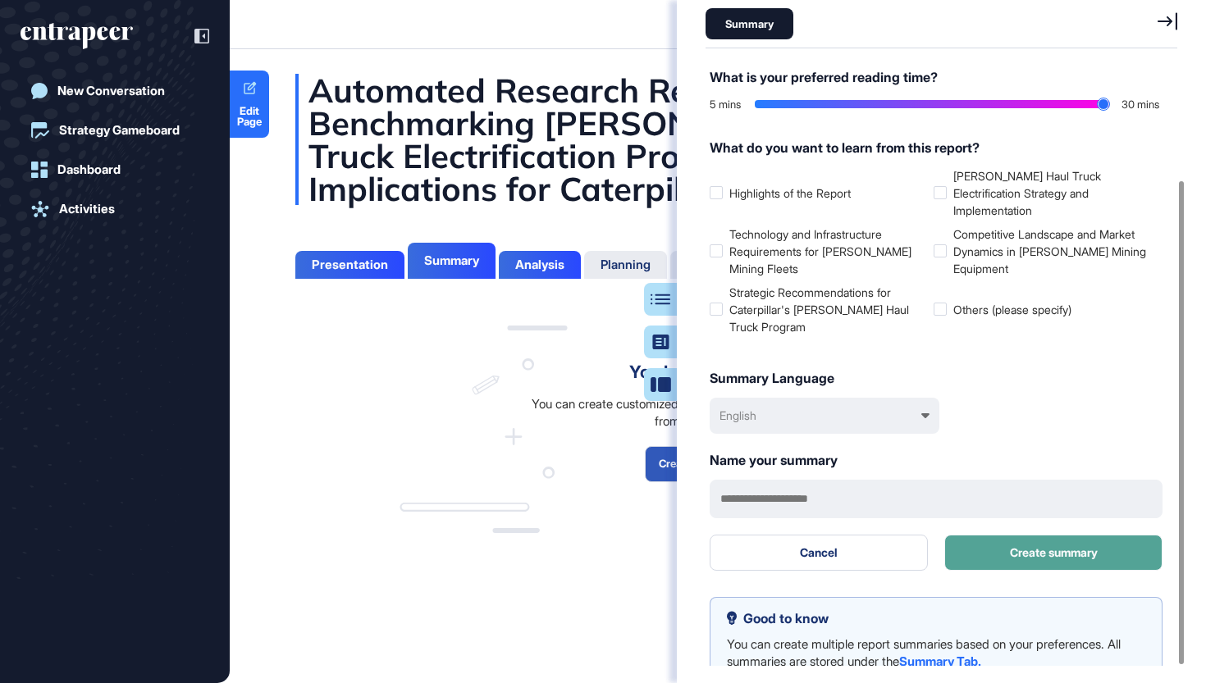
scroll to position [0, 0]
click at [1007, 535] on button "Create summary" at bounding box center [1053, 553] width 218 height 36
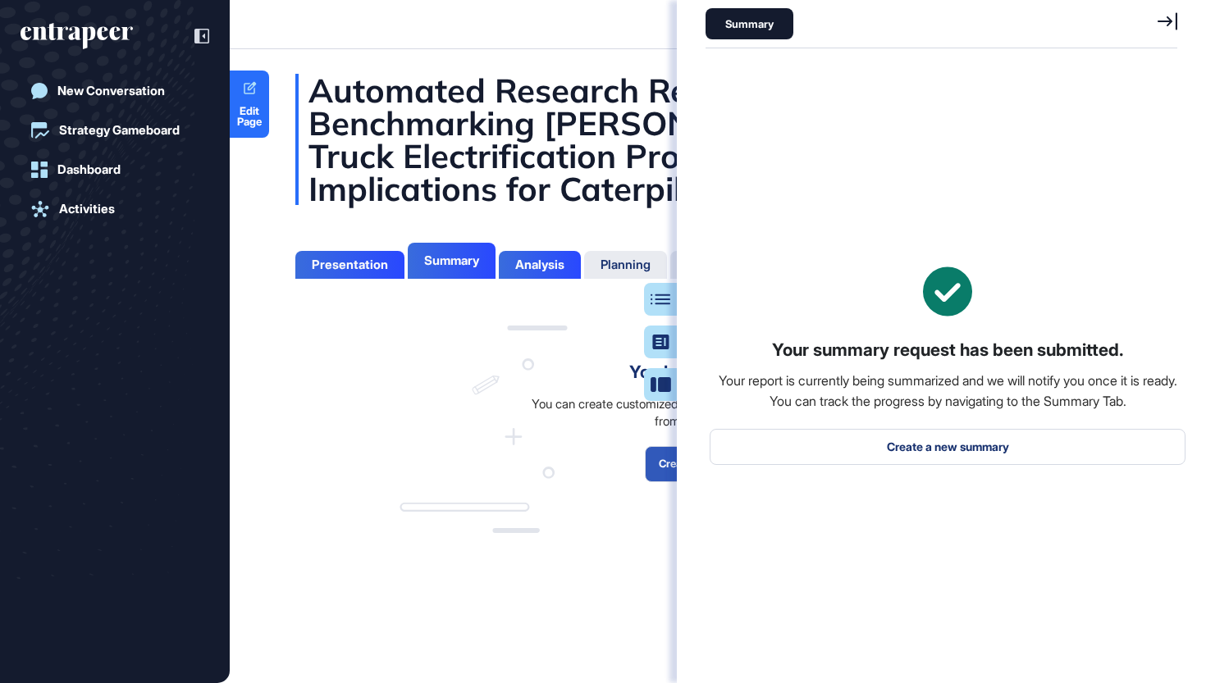
click at [1174, 24] on icon at bounding box center [1167, 21] width 20 height 18
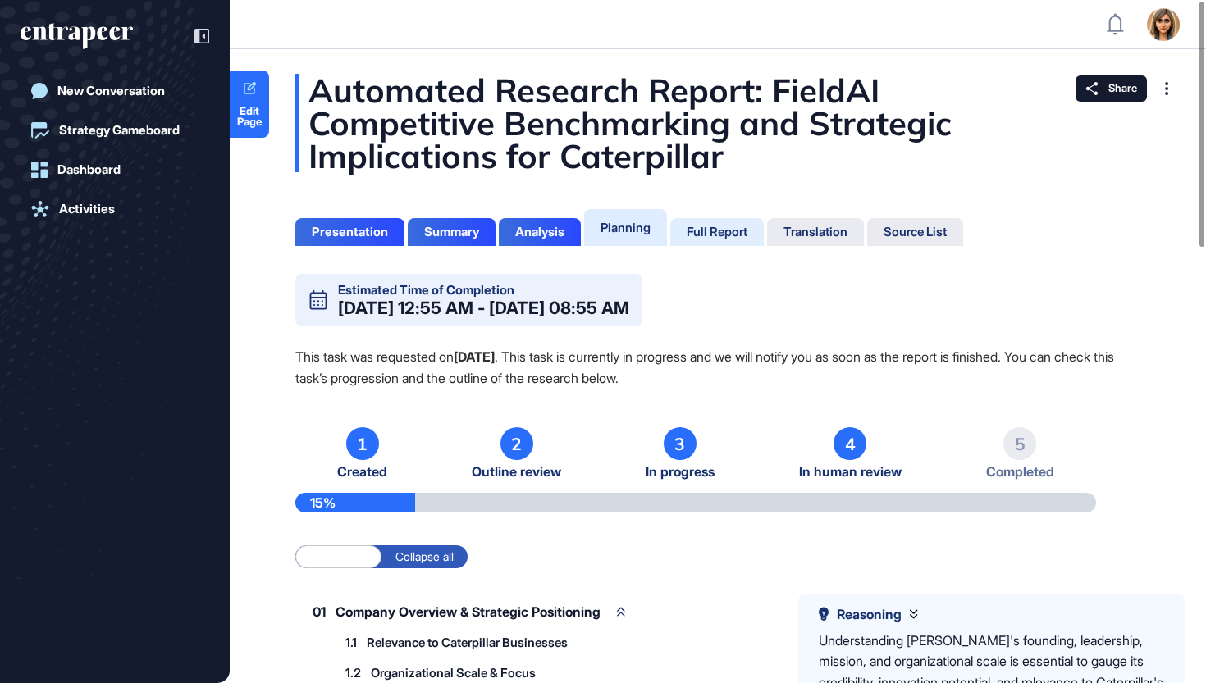
click at [710, 226] on div "Full Report" at bounding box center [716, 232] width 61 height 15
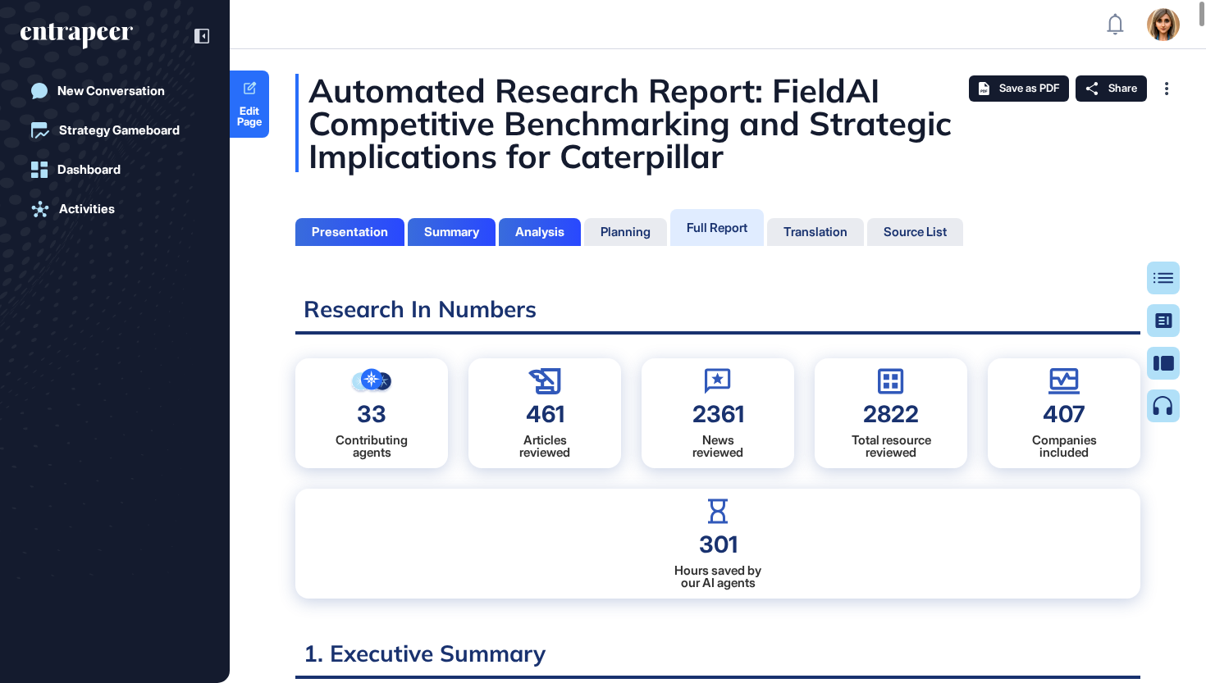
scroll to position [601, 4]
click at [241, 112] on span "Edit Page" at bounding box center [249, 116] width 39 height 21
click at [234, 112] on span "Edit Page" at bounding box center [249, 116] width 39 height 21
click at [447, 229] on div "Summary" at bounding box center [451, 232] width 55 height 15
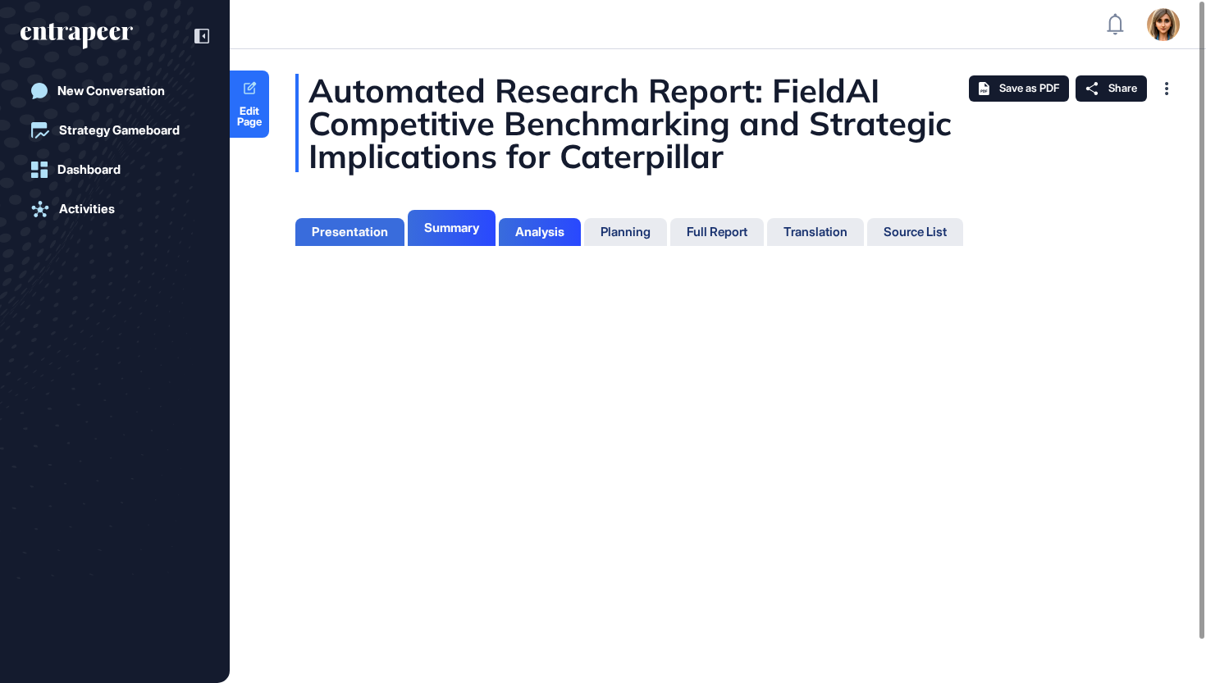
scroll to position [601, 4]
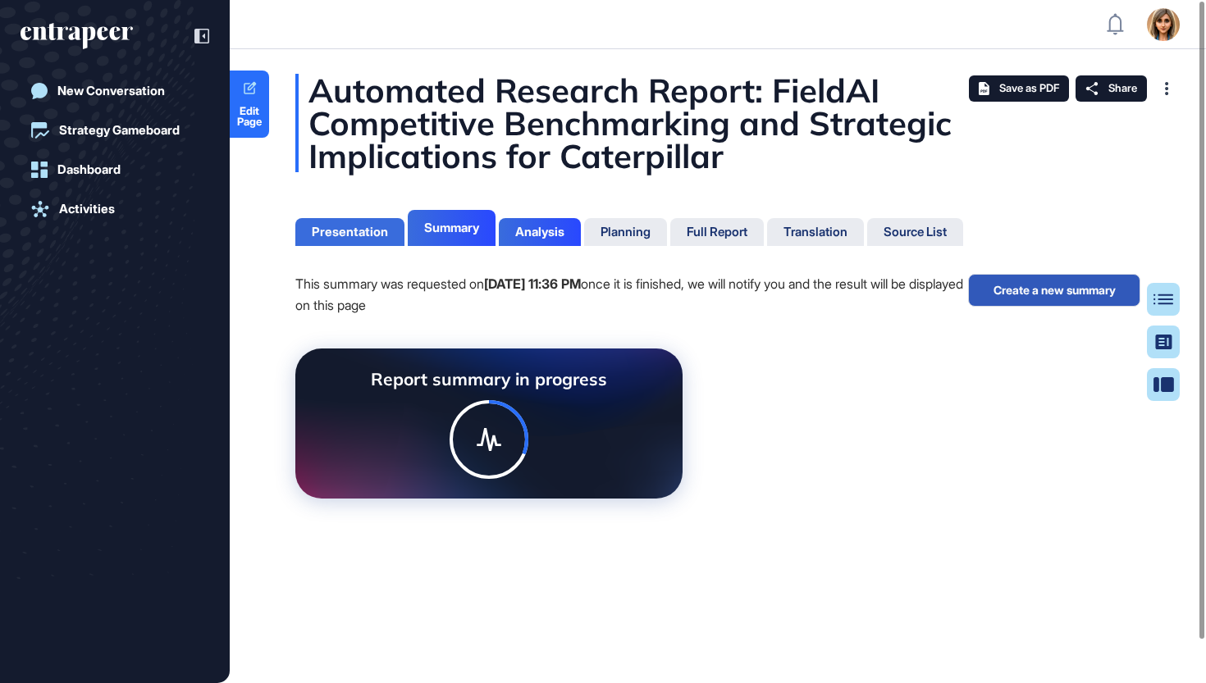
scroll to position [7, 1]
click at [356, 233] on div "Presentation" at bounding box center [350, 232] width 76 height 15
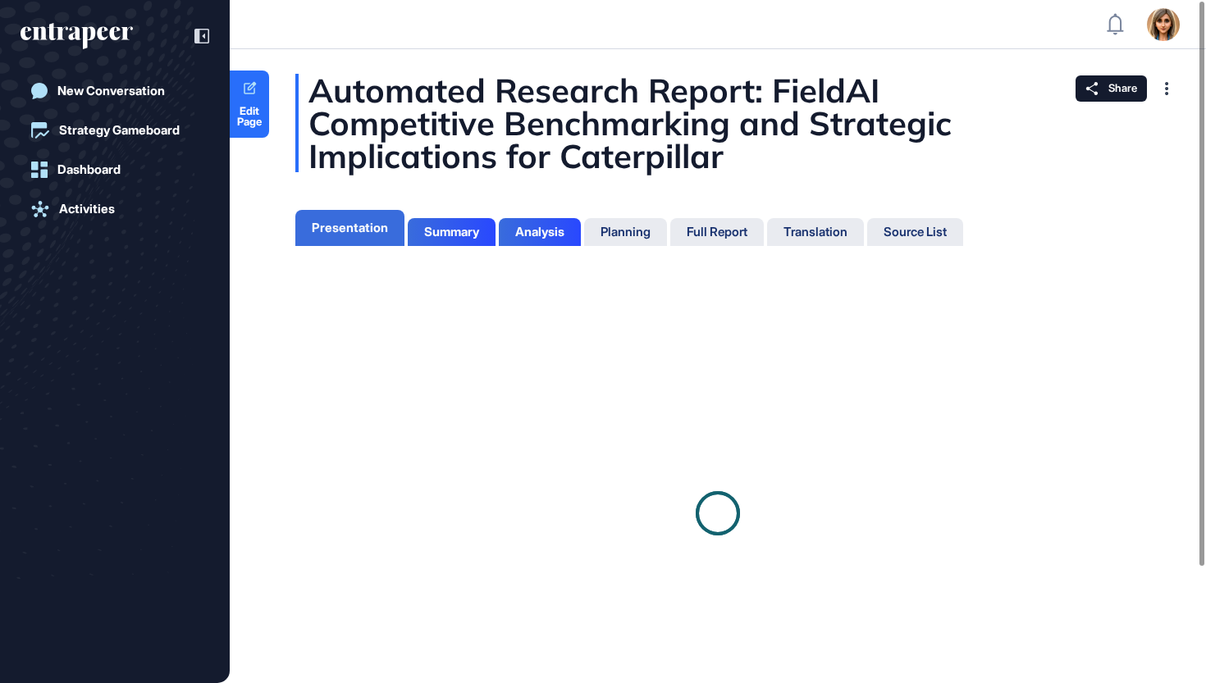
scroll to position [601, 4]
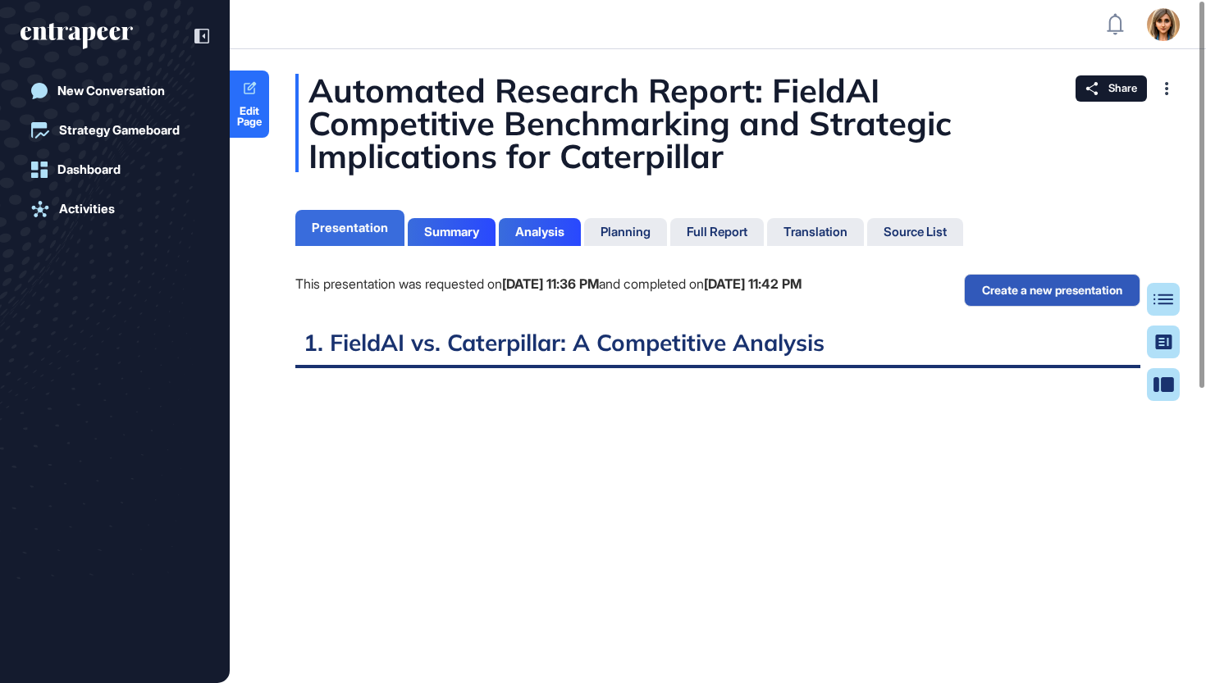
scroll to position [7, 1]
click at [479, 226] on div "Summary" at bounding box center [451, 232] width 55 height 15
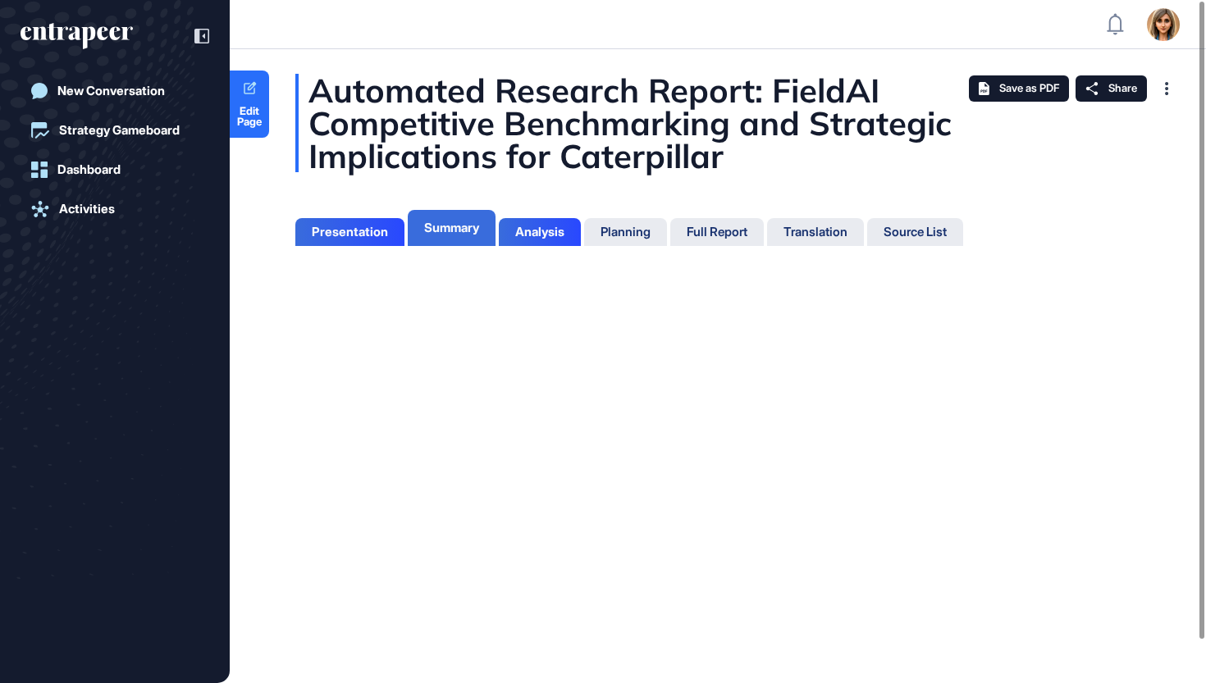
scroll to position [7, 1]
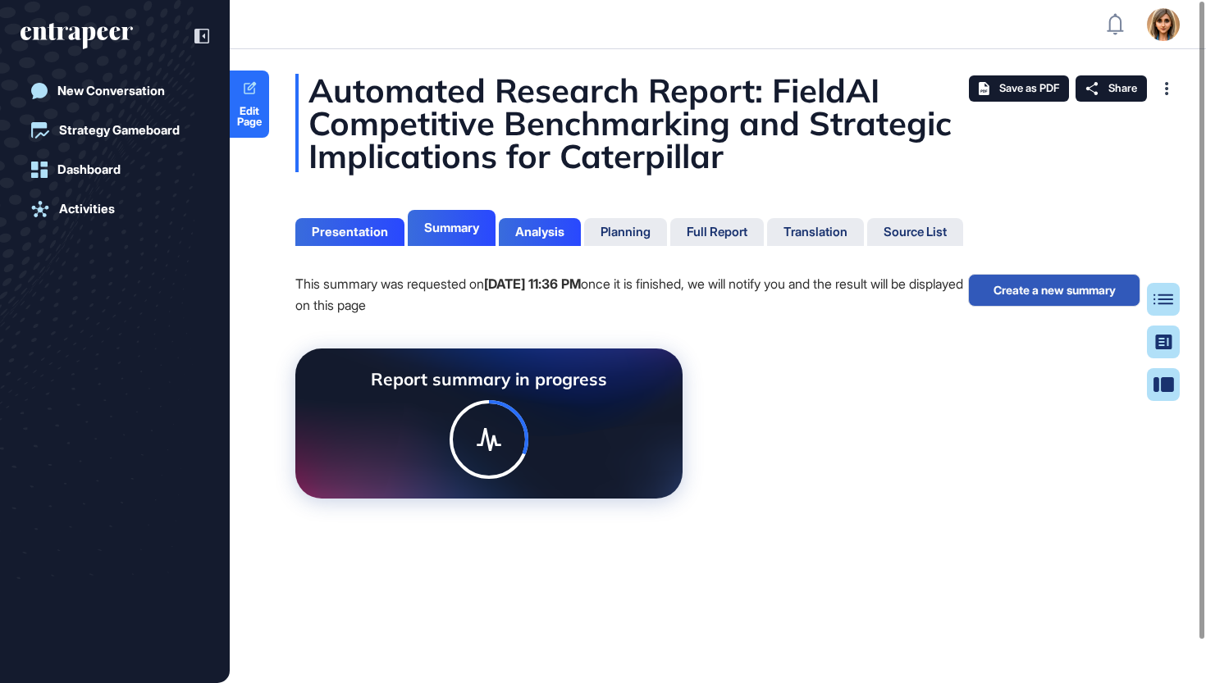
scroll to position [7, 1]
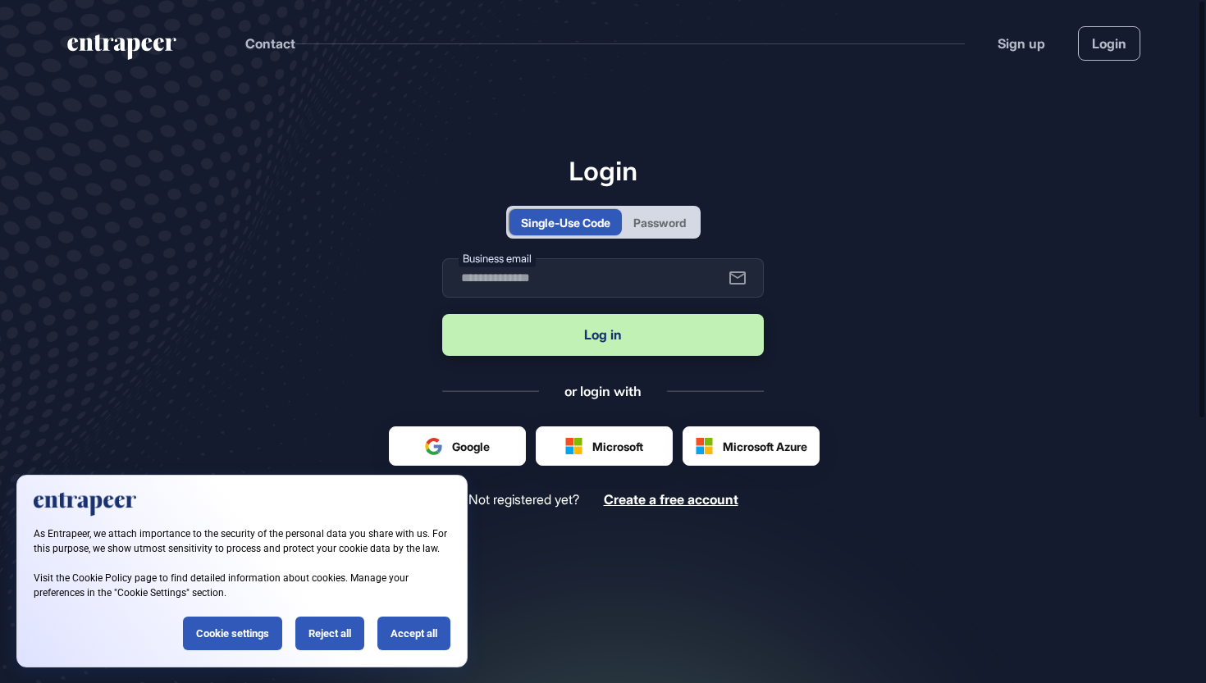
click at [648, 219] on div "Password" at bounding box center [659, 222] width 52 height 17
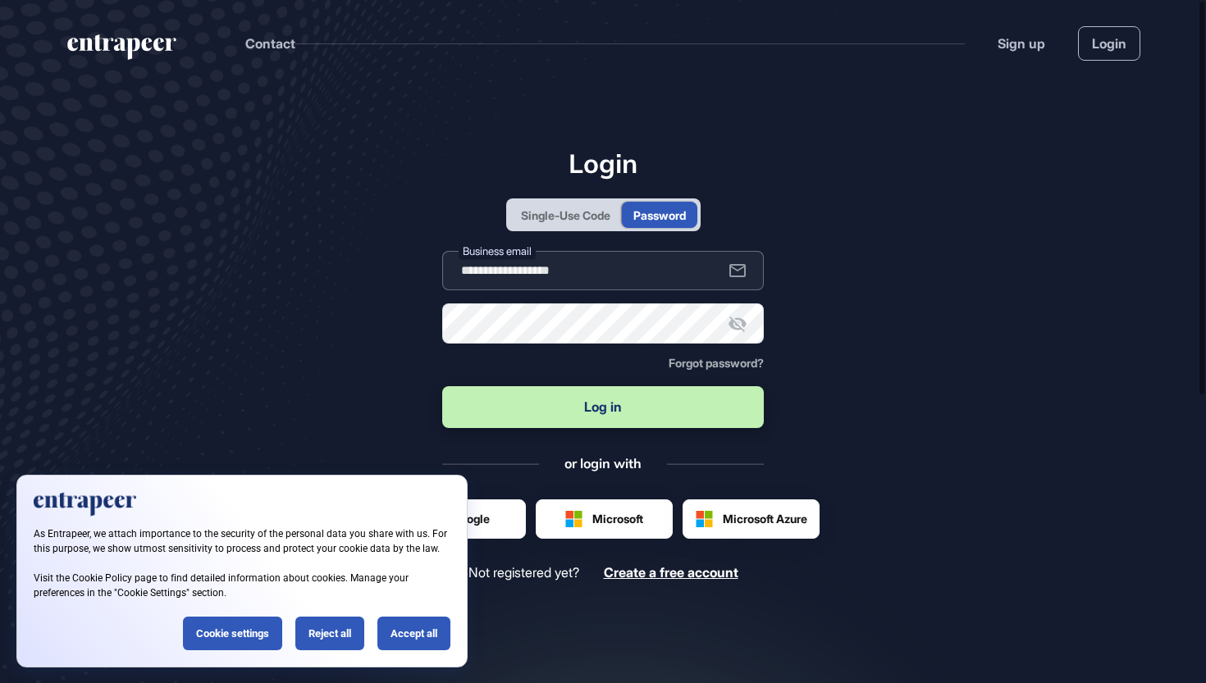
type input "**********"
click at [600, 403] on button "Log in" at bounding box center [602, 407] width 321 height 42
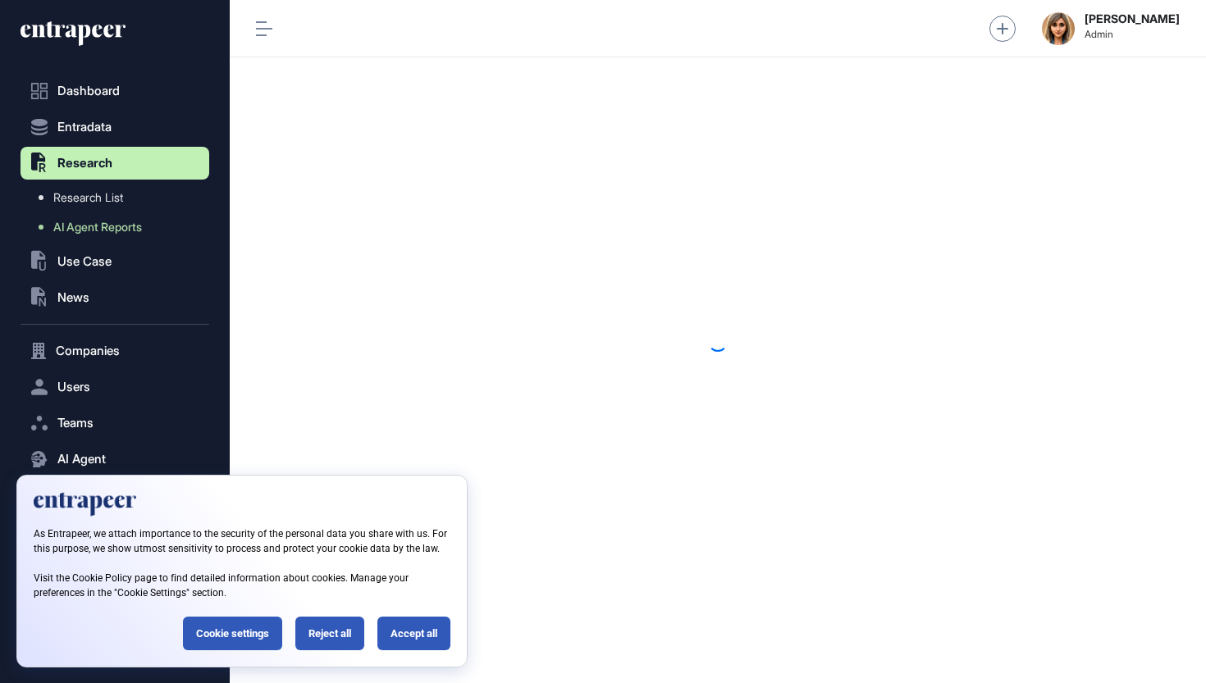
scroll to position [1, 1]
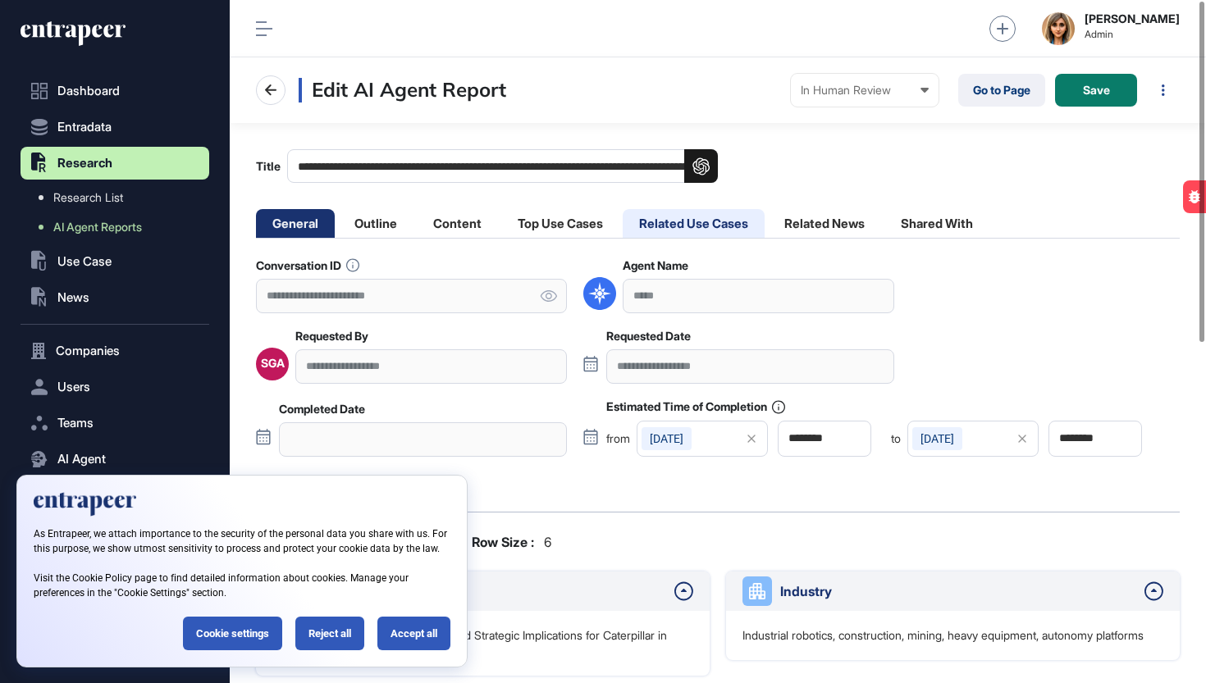
click at [654, 225] on li "Related Use Cases" at bounding box center [693, 223] width 142 height 29
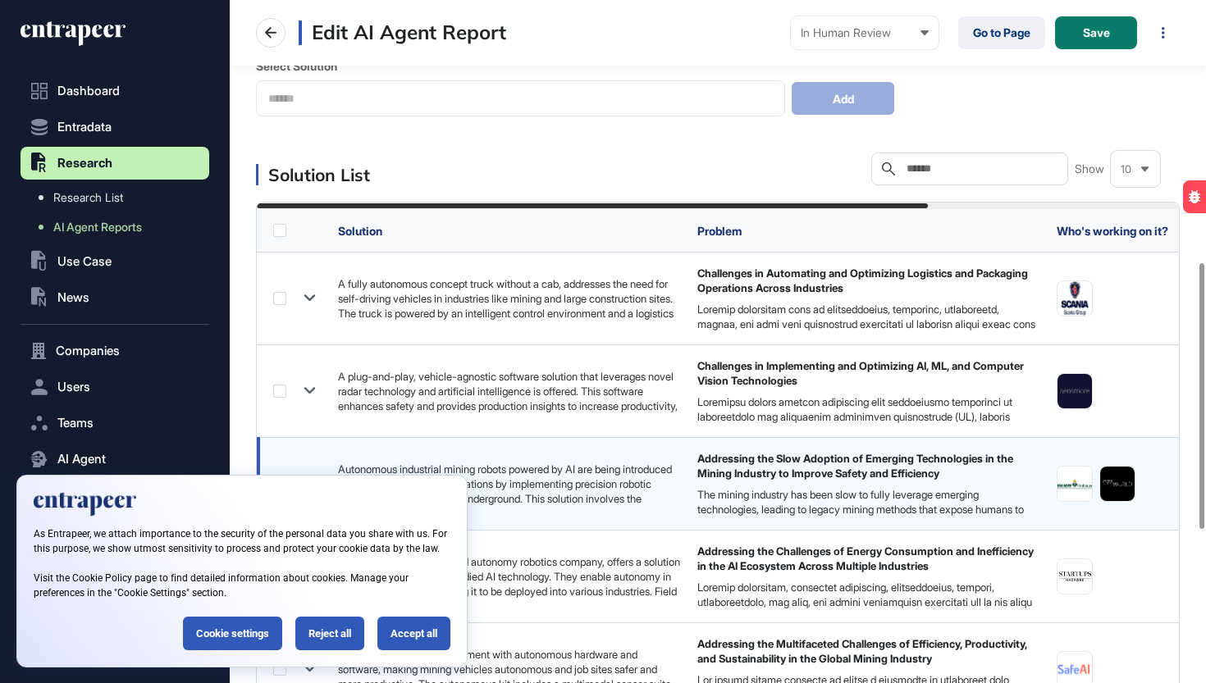
scroll to position [79, 0]
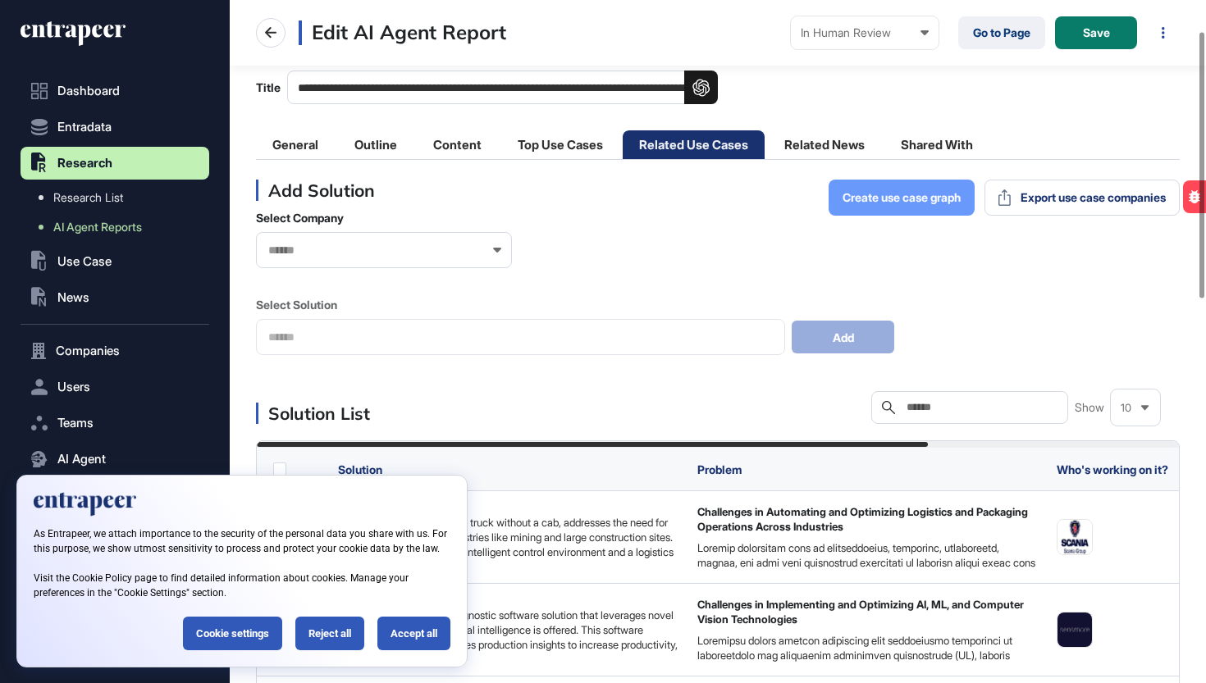
click at [854, 189] on button "Create use case graph" at bounding box center [901, 198] width 146 height 36
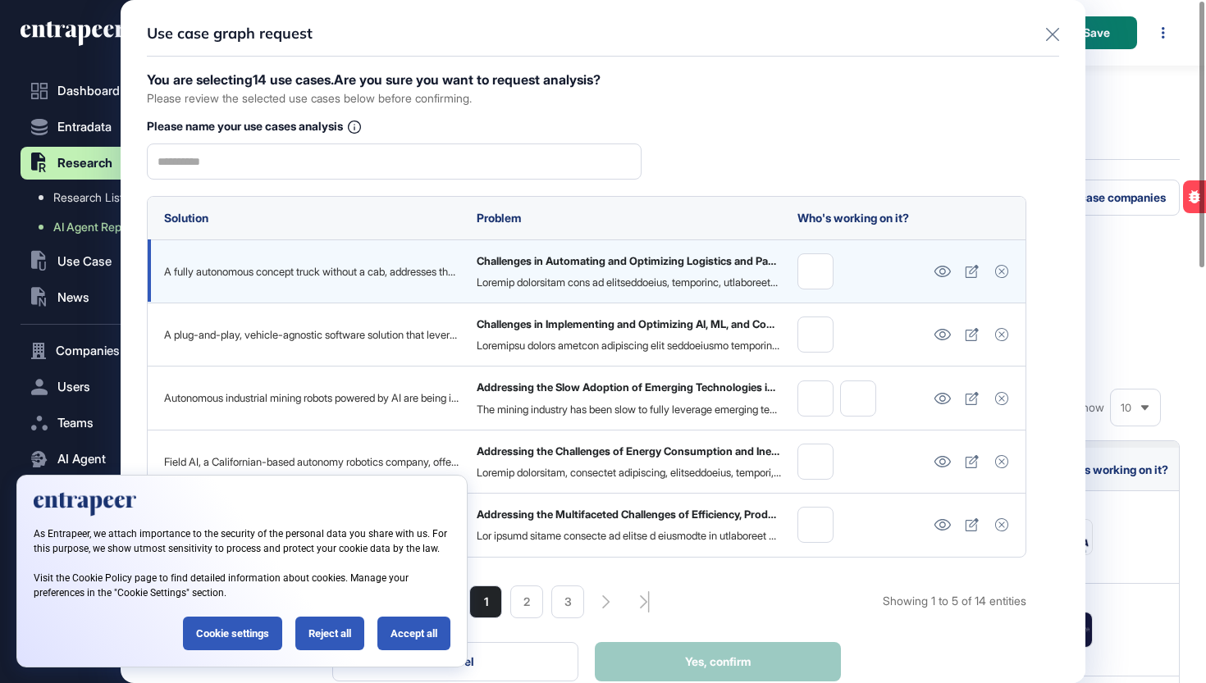
scroll to position [0, 0]
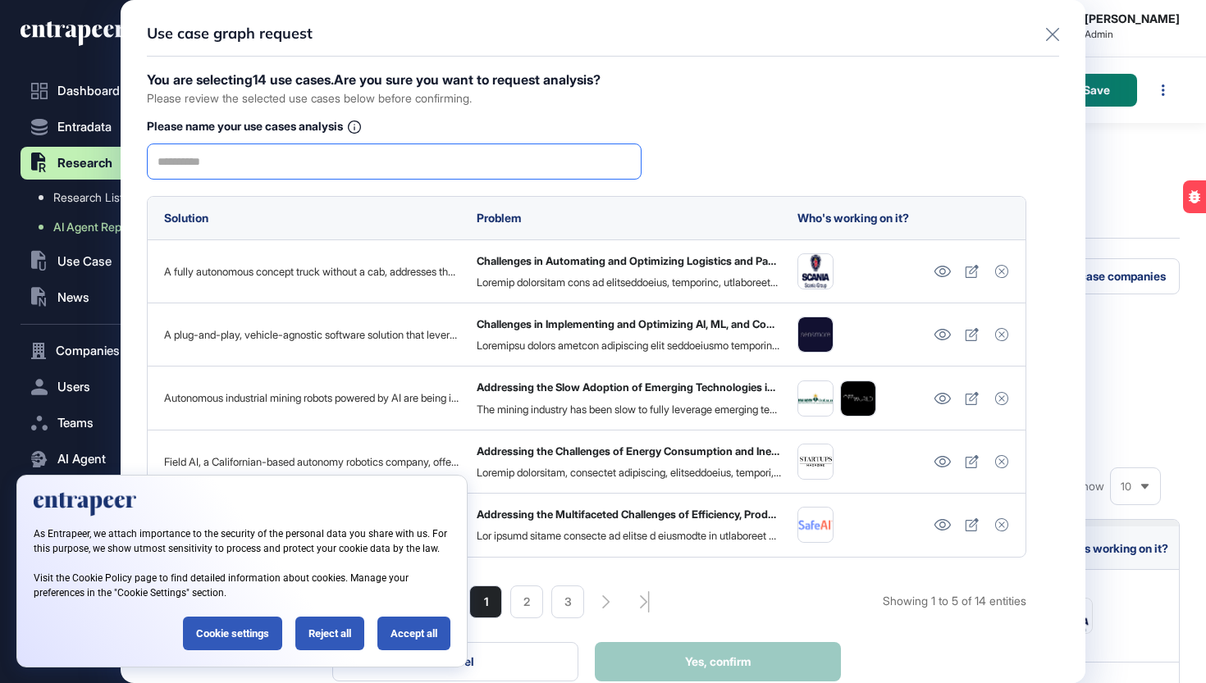
click at [444, 157] on input "text" at bounding box center [393, 161] width 473 height 34
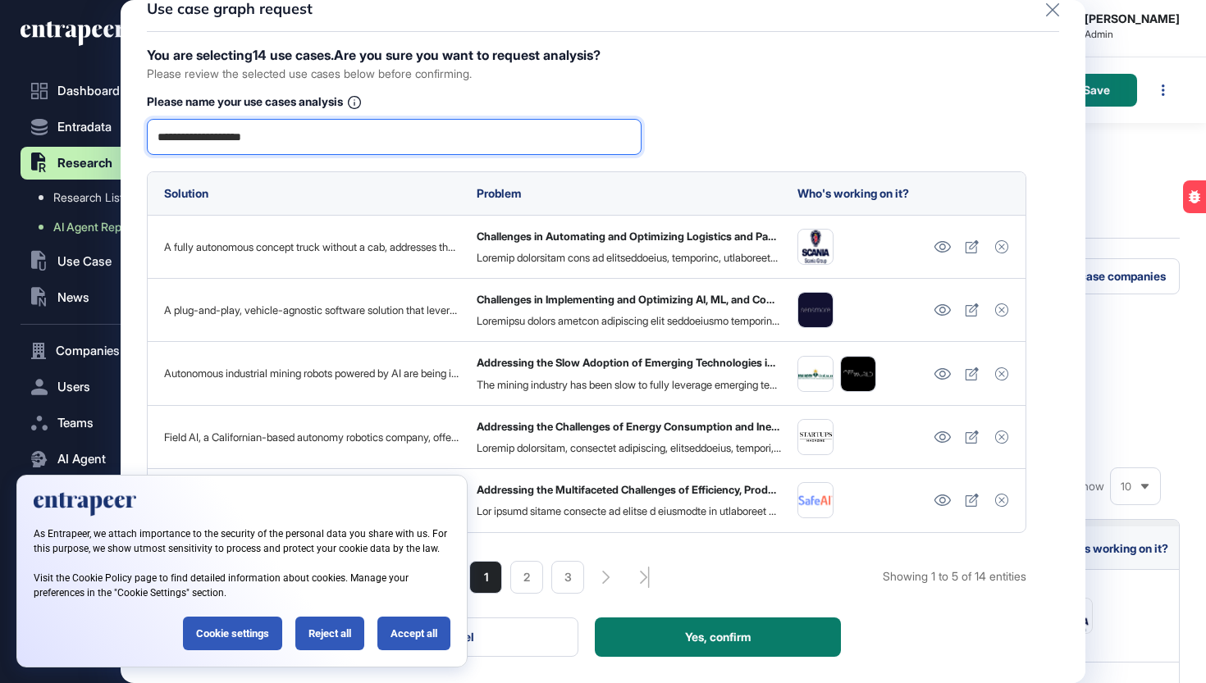
scroll to position [25, 0]
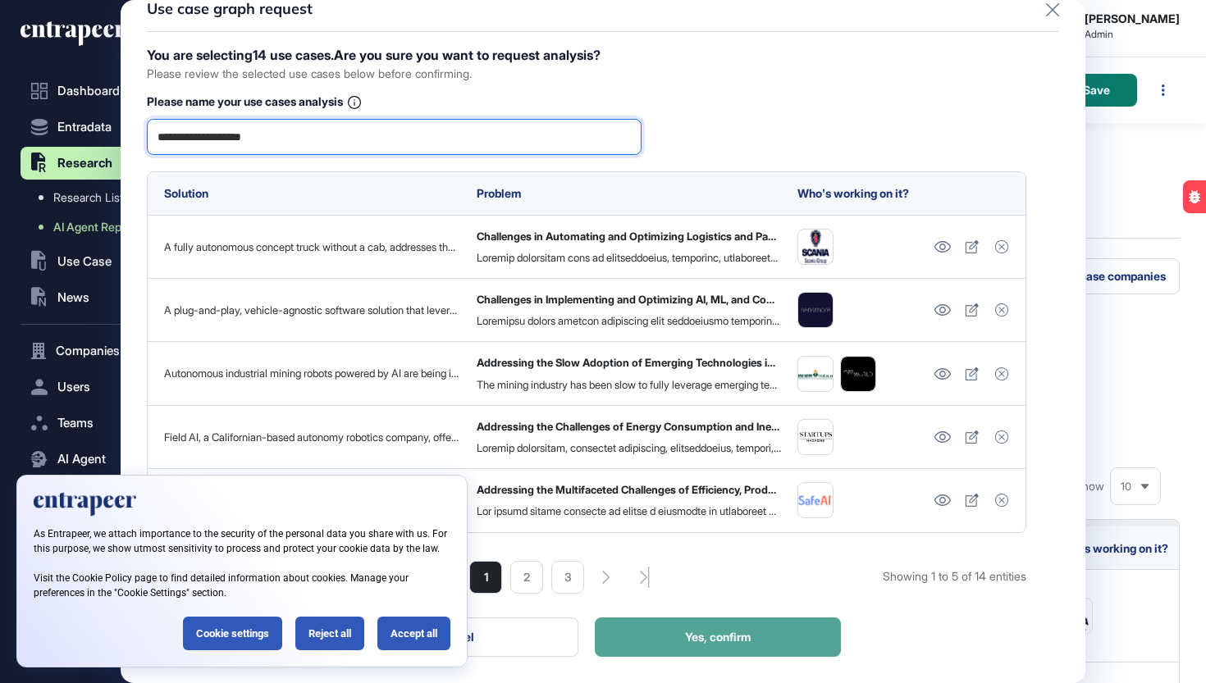
type input "**********"
click at [709, 643] on span "Yes, confirm" at bounding box center [718, 636] width 66 height 11
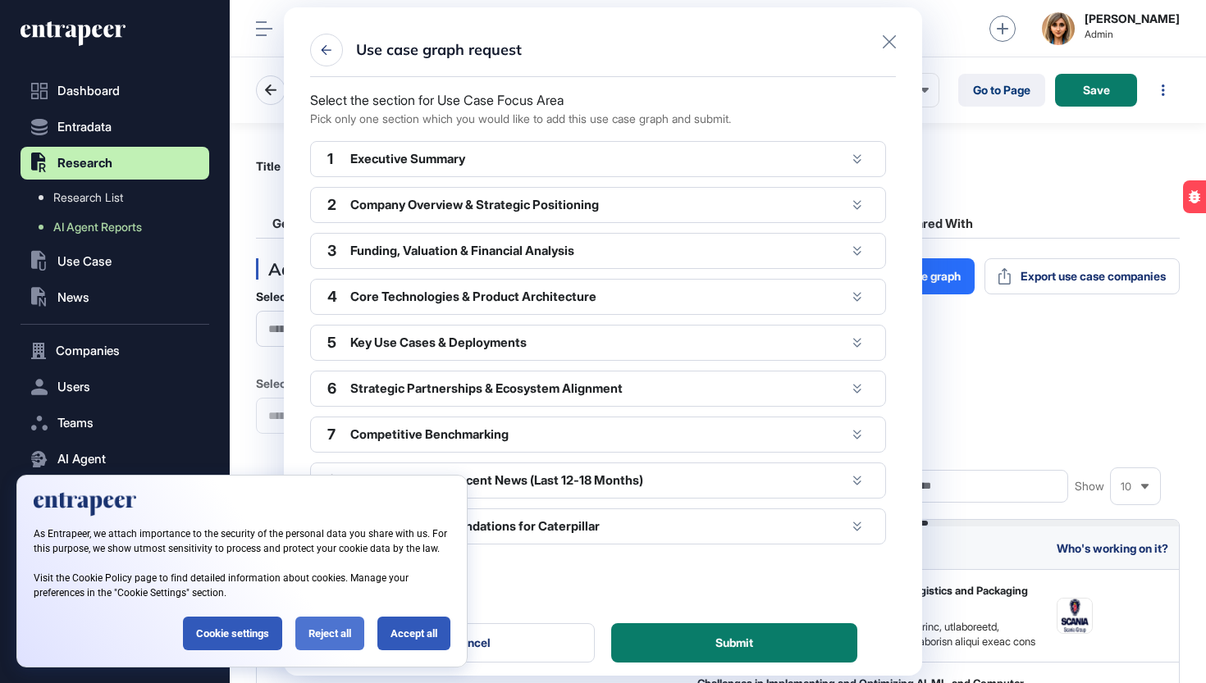
click at [332, 629] on div "Reject all" at bounding box center [329, 634] width 69 height 34
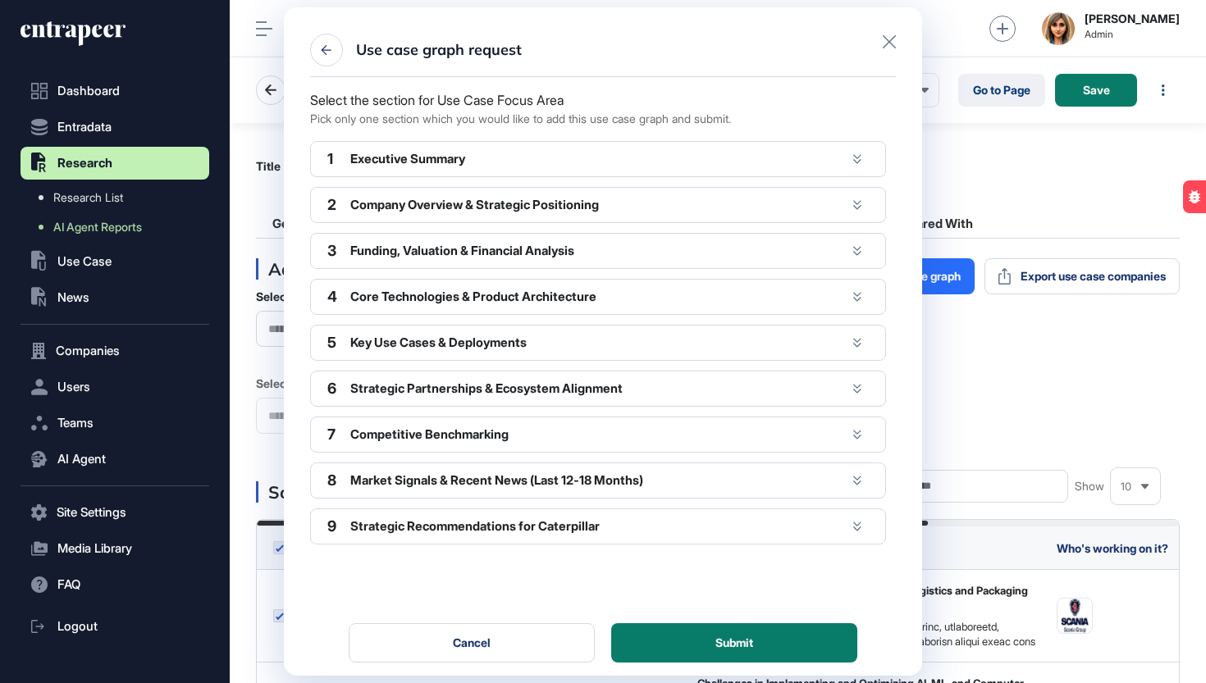
click at [469, 152] on div "Executive Summary" at bounding box center [597, 159] width 495 height 15
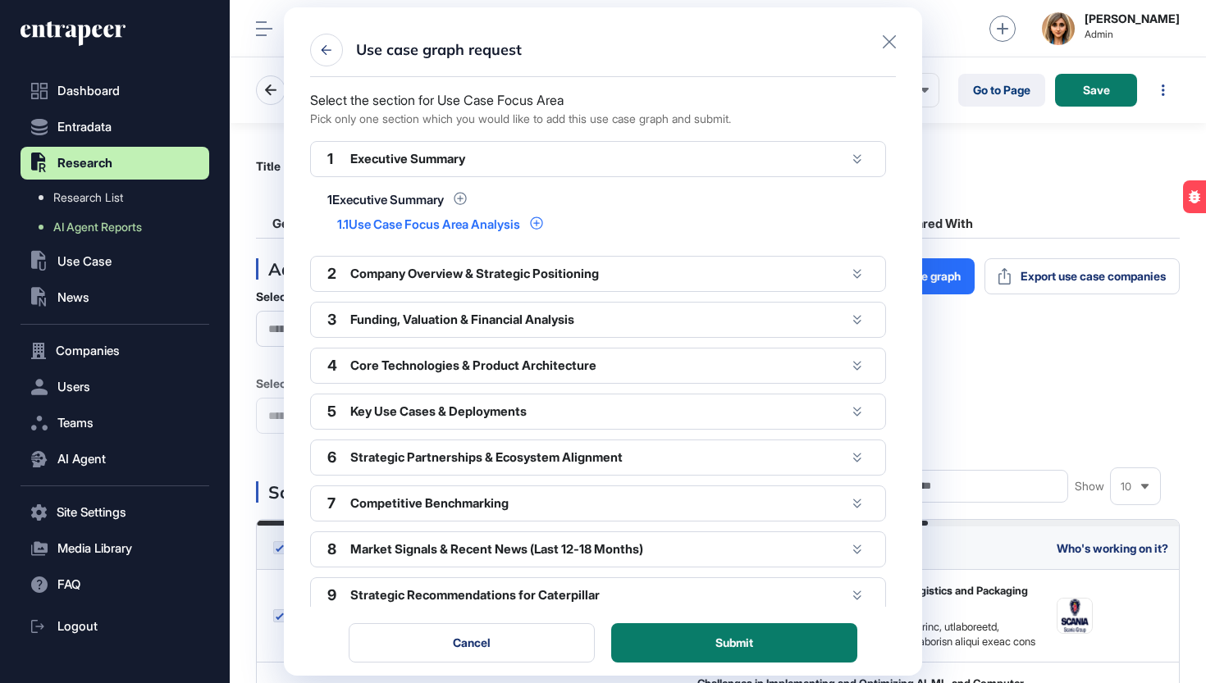
click at [419, 226] on div "Use Case Focus Area Analysis" at bounding box center [434, 224] width 171 height 12
click at [543, 224] on icon at bounding box center [536, 223] width 13 height 13
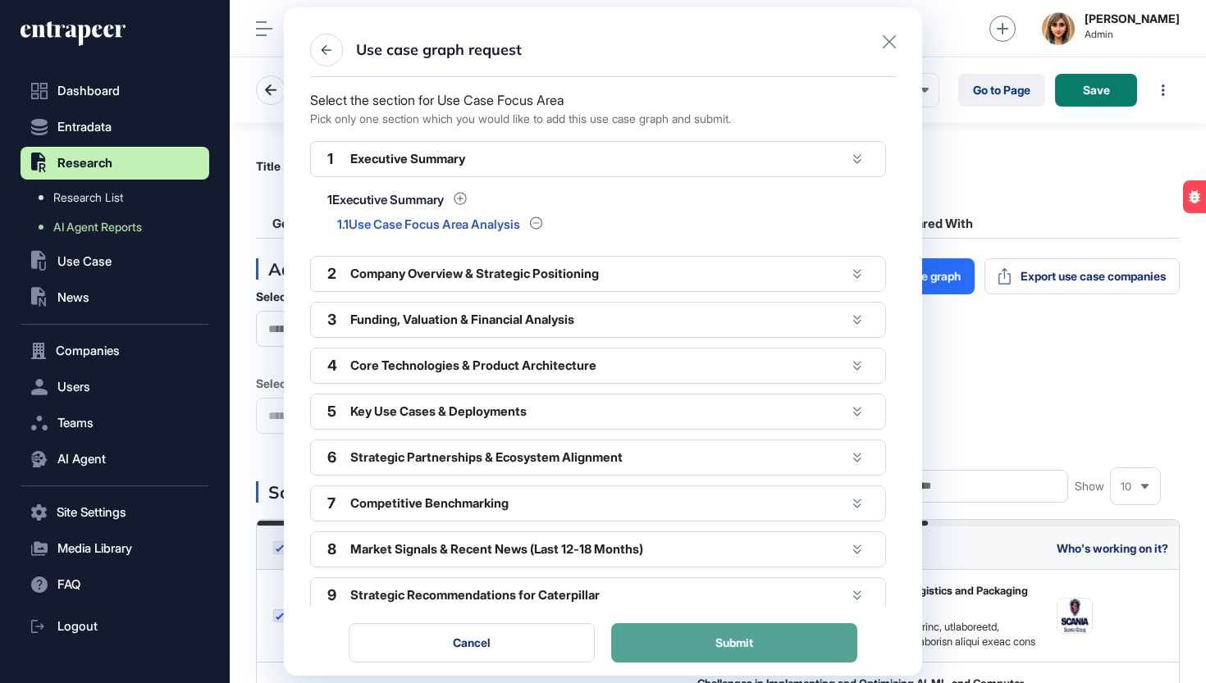
click at [715, 640] on span "Submit" at bounding box center [734, 642] width 38 height 11
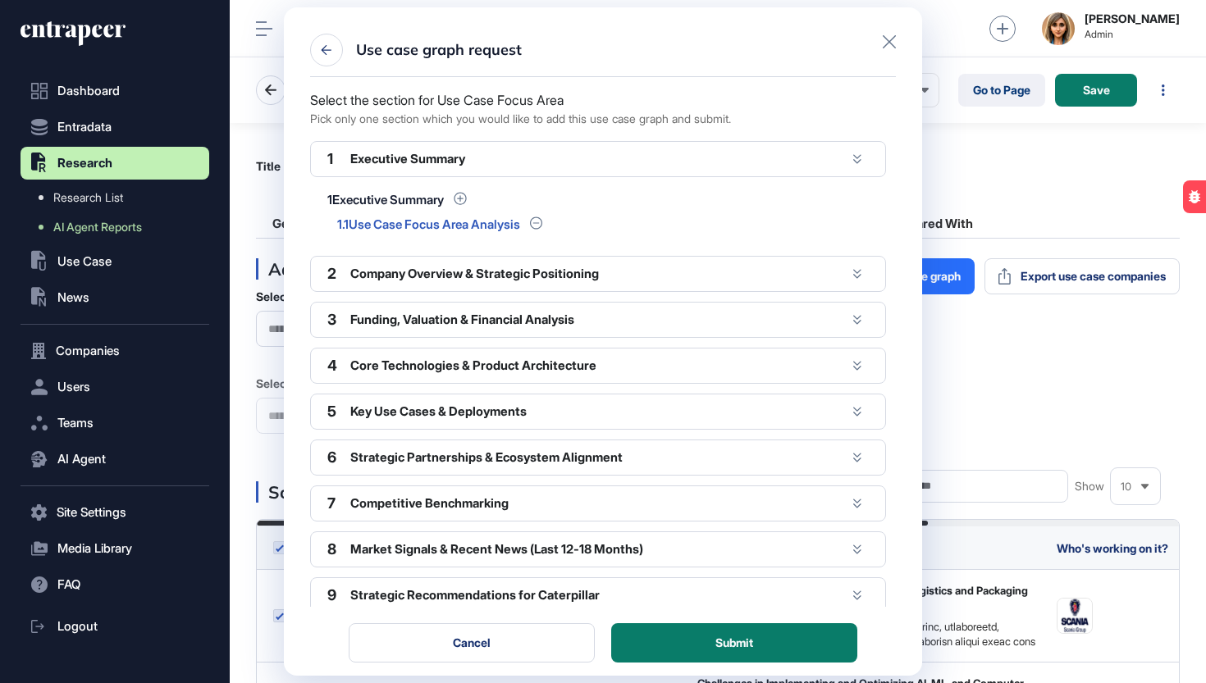
click at [984, 198] on div "Use case graph request Select the section for Use Case Focus Area Pick only one…" at bounding box center [603, 341] width 1206 height 683
click at [888, 41] on icon at bounding box center [888, 41] width 13 height 13
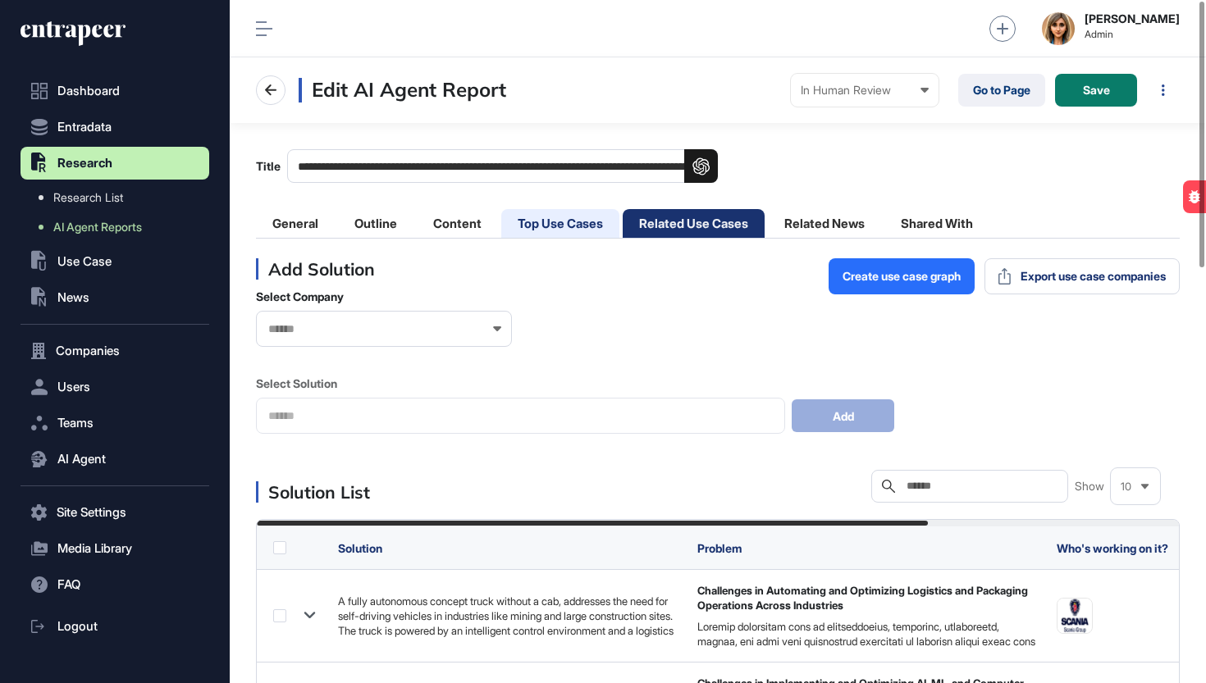
click at [546, 217] on li "Top Use Cases" at bounding box center [560, 223] width 118 height 29
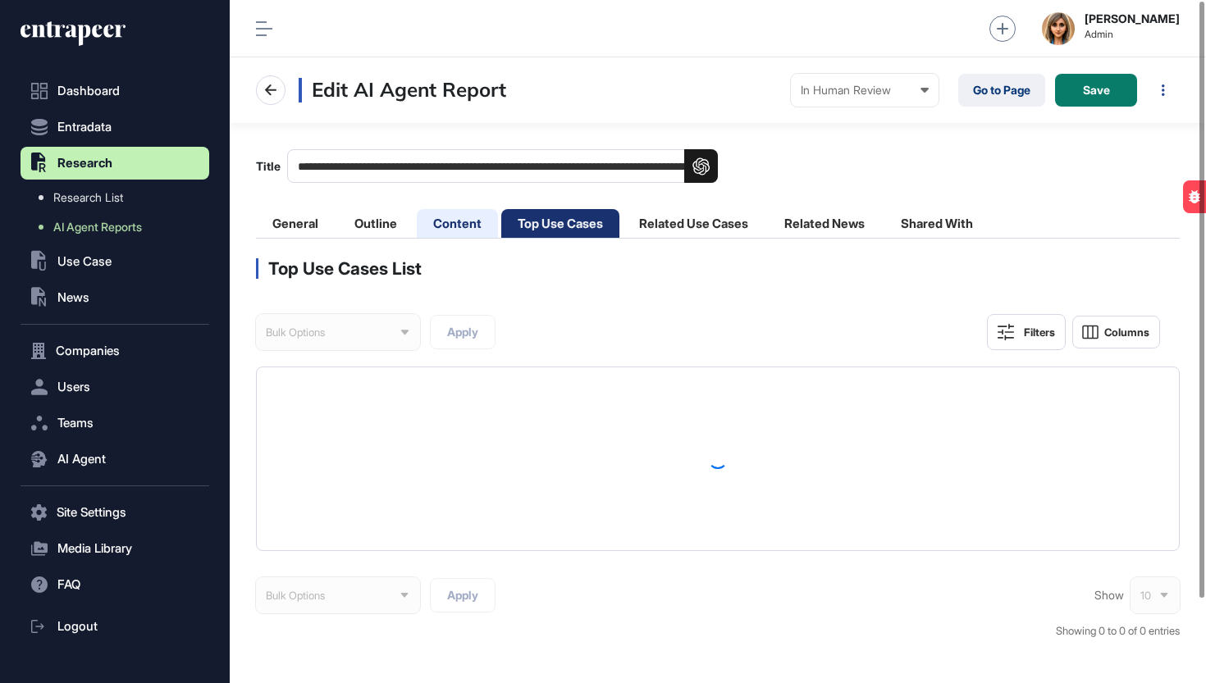
click at [454, 225] on li "Content" at bounding box center [457, 223] width 81 height 29
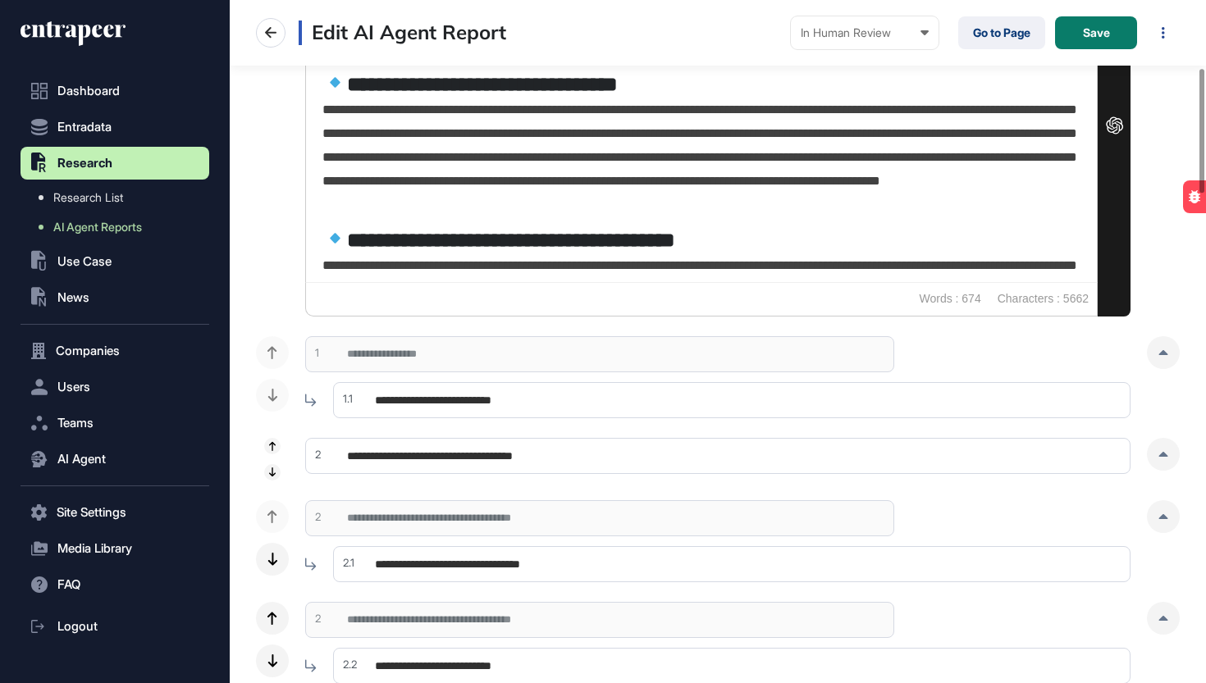
scroll to position [377, 0]
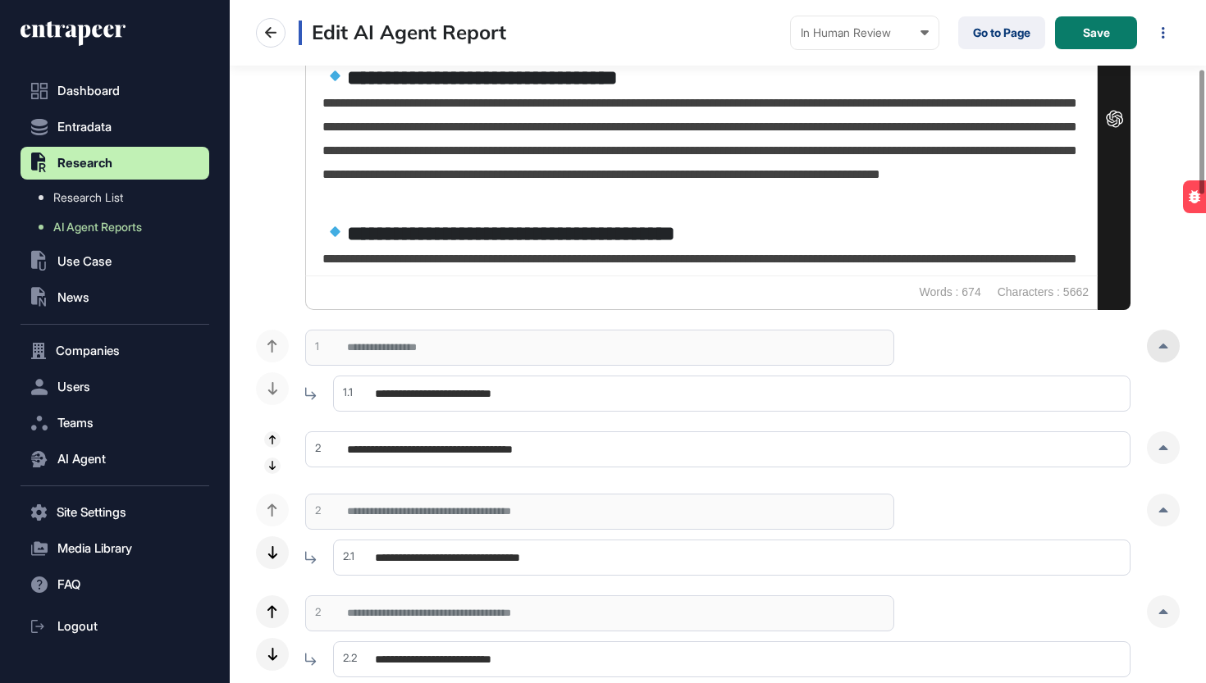
click at [1168, 344] on div at bounding box center [1162, 346] width 33 height 33
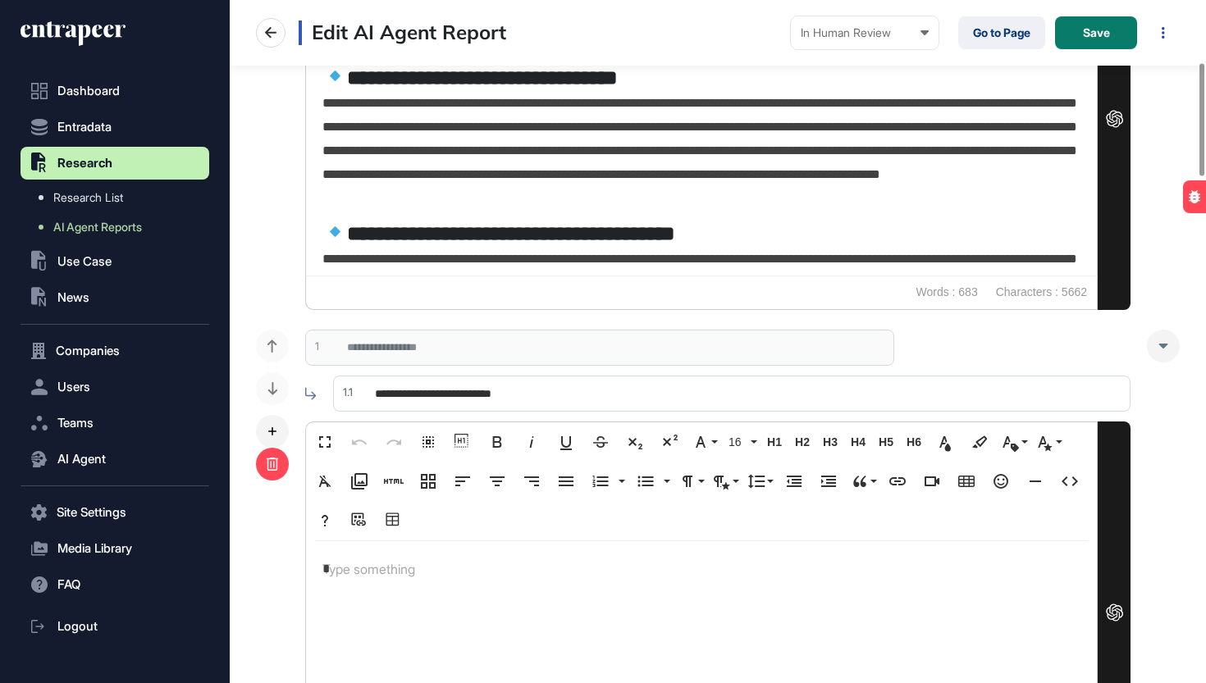
click at [271, 465] on icon at bounding box center [272, 464] width 11 height 13
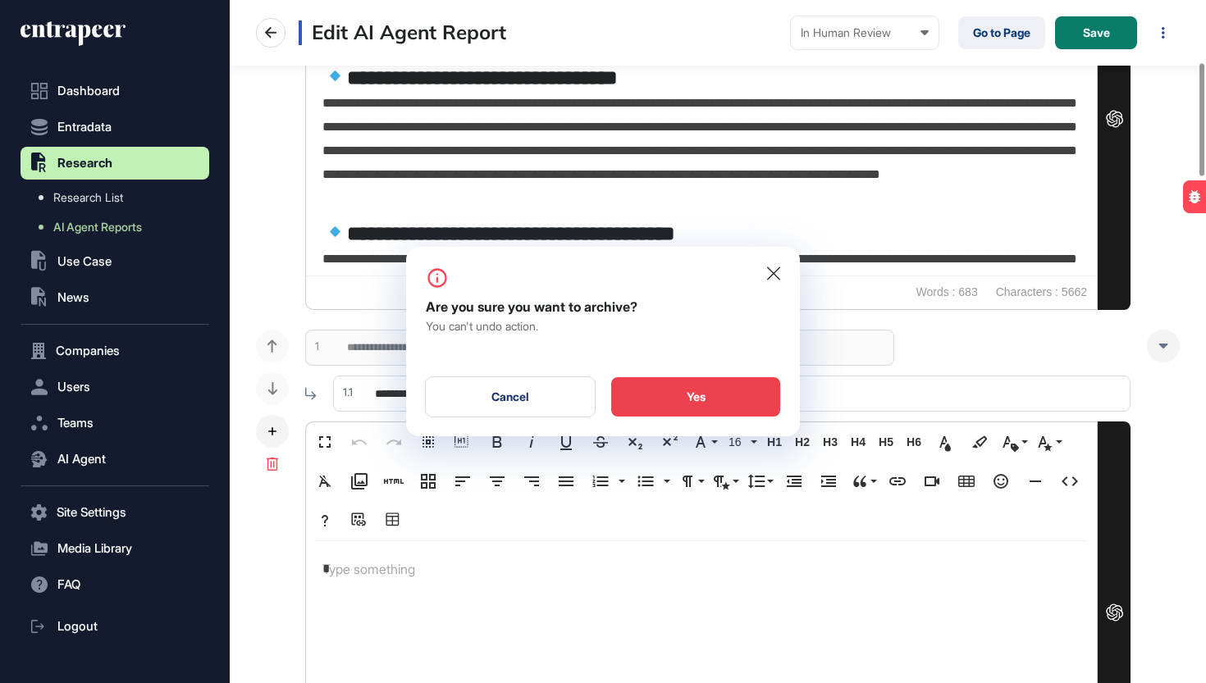
click at [675, 409] on div "Yes" at bounding box center [695, 396] width 169 height 39
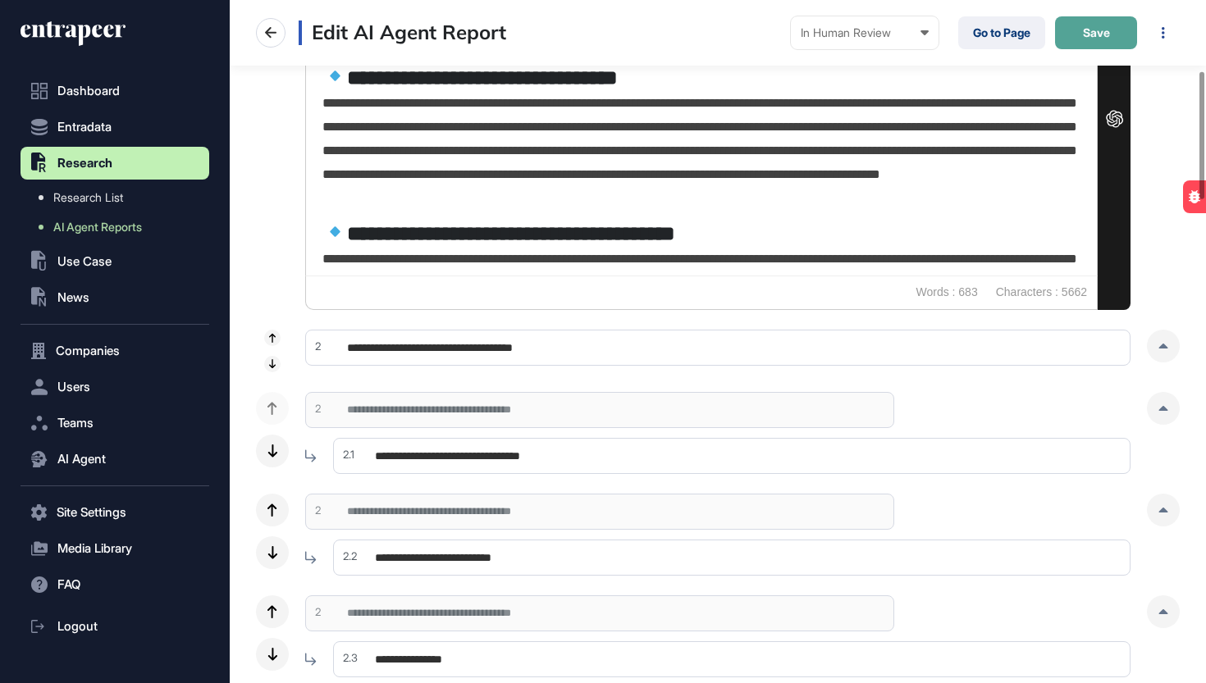
click at [1079, 22] on button "Save" at bounding box center [1096, 32] width 82 height 33
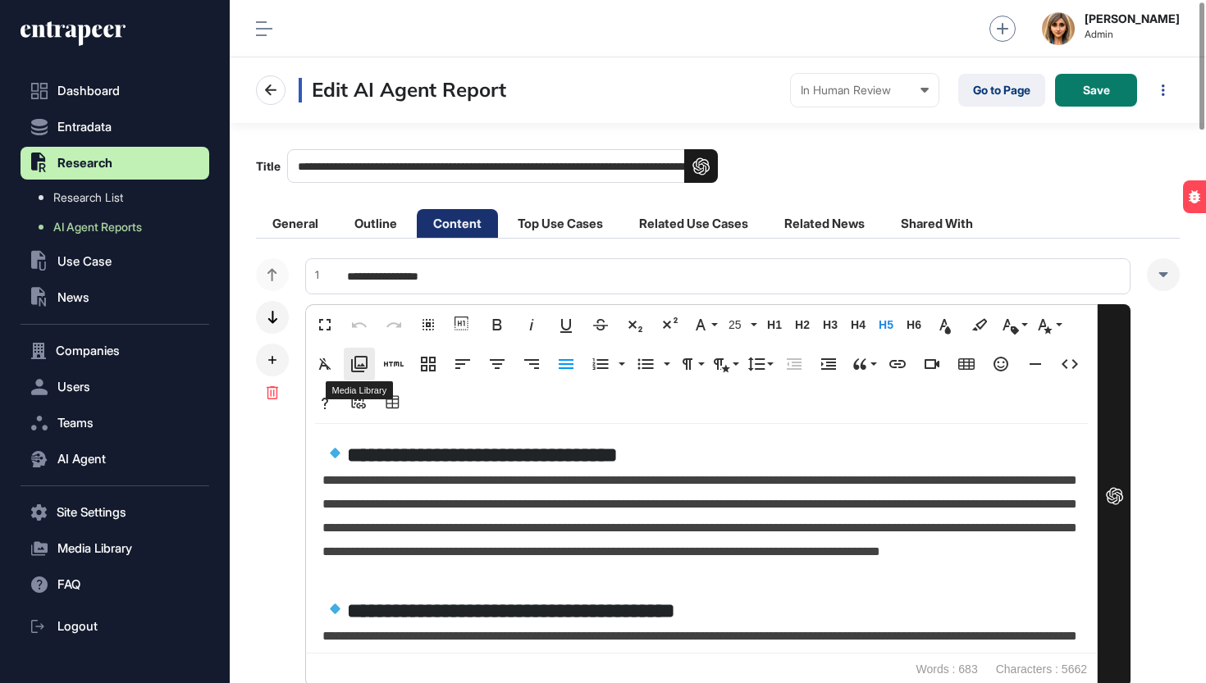
scroll to position [27, 0]
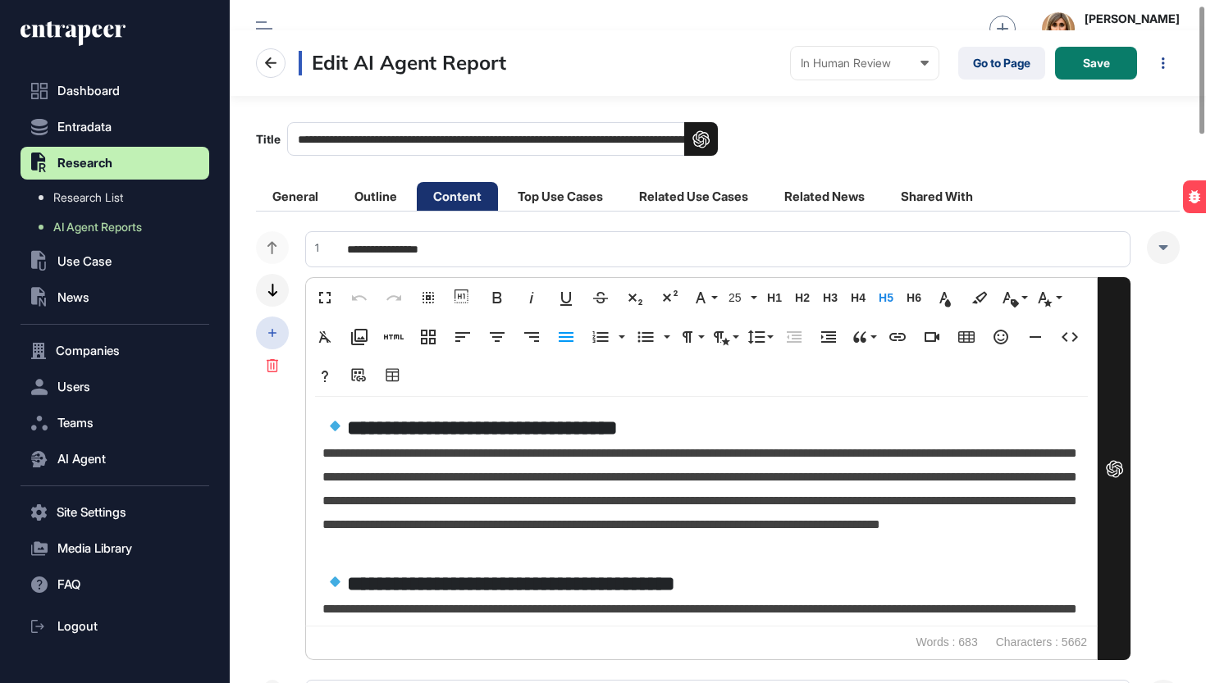
click at [283, 336] on div at bounding box center [272, 333] width 33 height 33
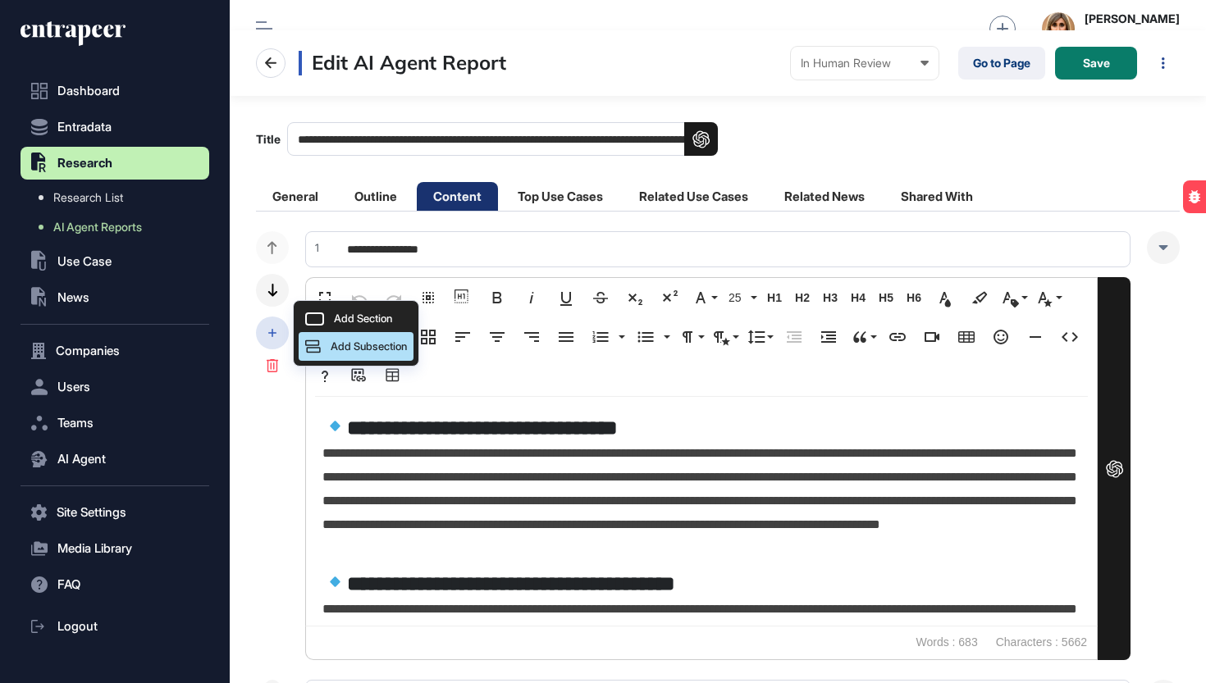
click at [373, 353] on div "Add Subsection" at bounding box center [356, 346] width 115 height 29
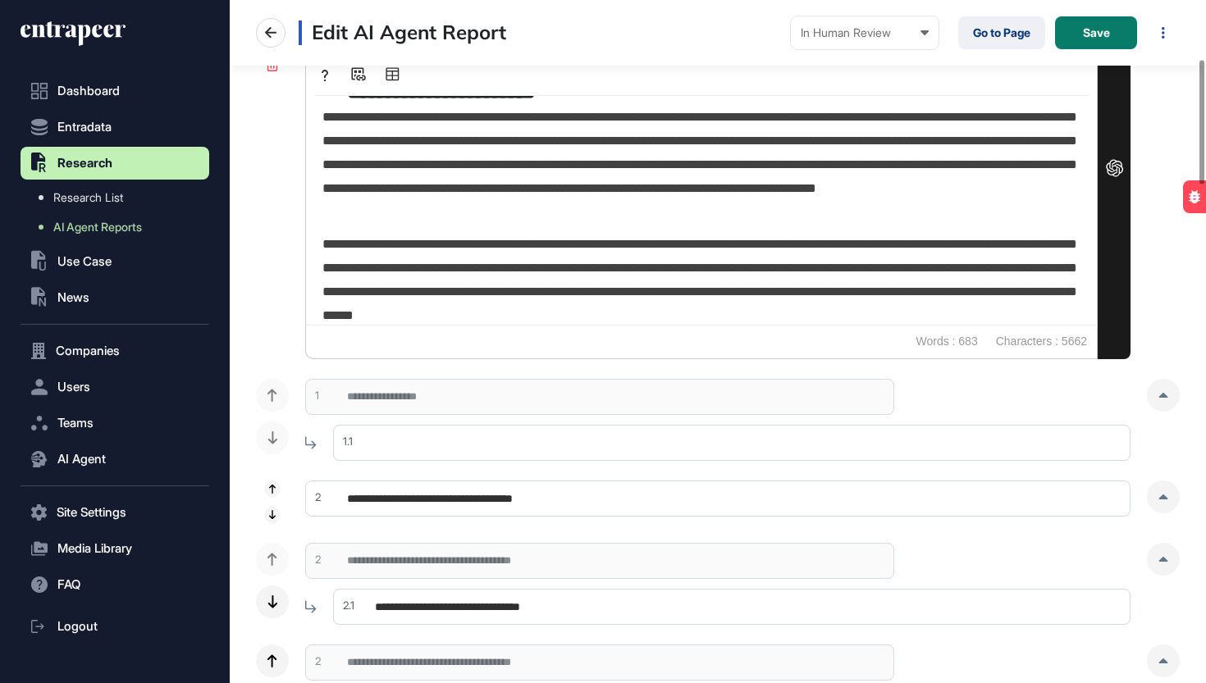
scroll to position [332, 0]
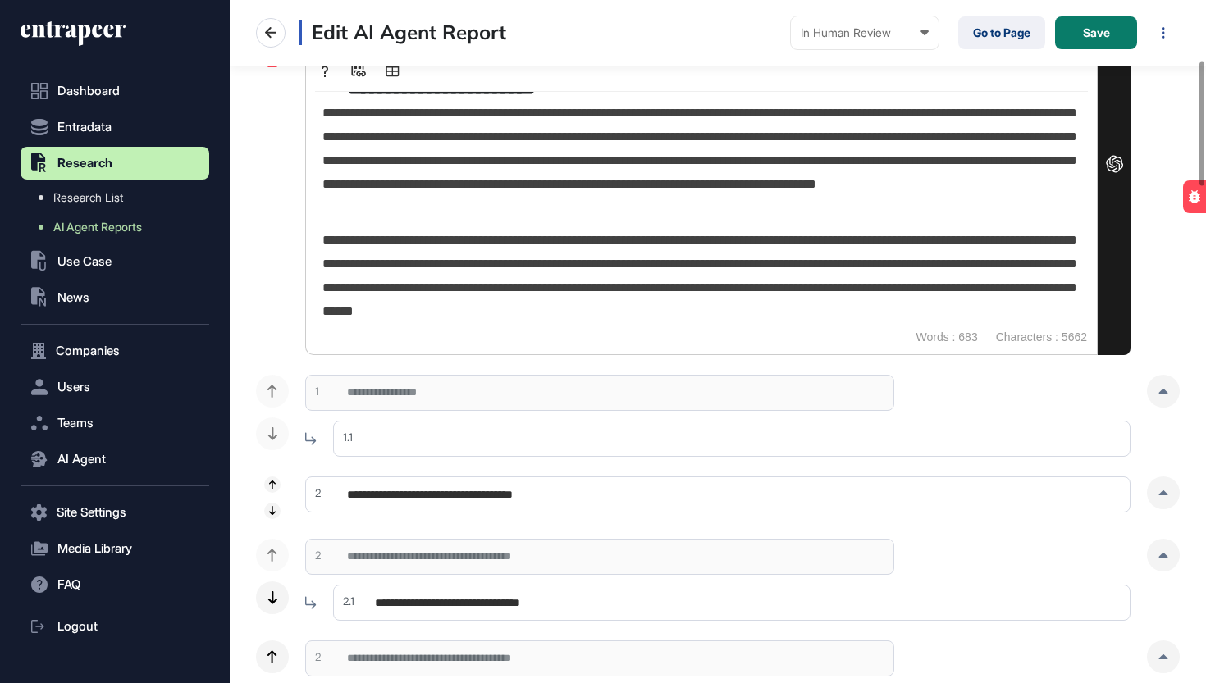
click at [462, 431] on input "text" at bounding box center [731, 439] width 797 height 36
type input "**********"
click at [836, 483] on input "**********" at bounding box center [717, 494] width 825 height 36
click at [856, 449] on input "**********" at bounding box center [731, 439] width 797 height 36
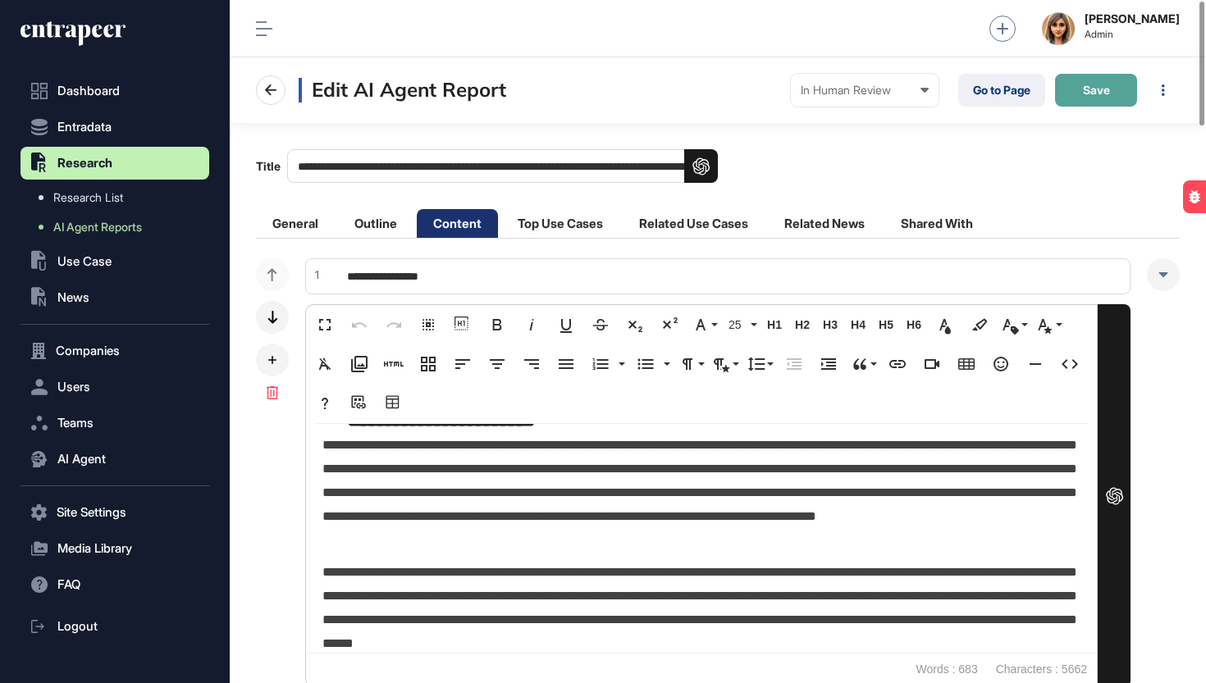
scroll to position [0, 0]
click at [1114, 93] on button "Save" at bounding box center [1096, 90] width 82 height 33
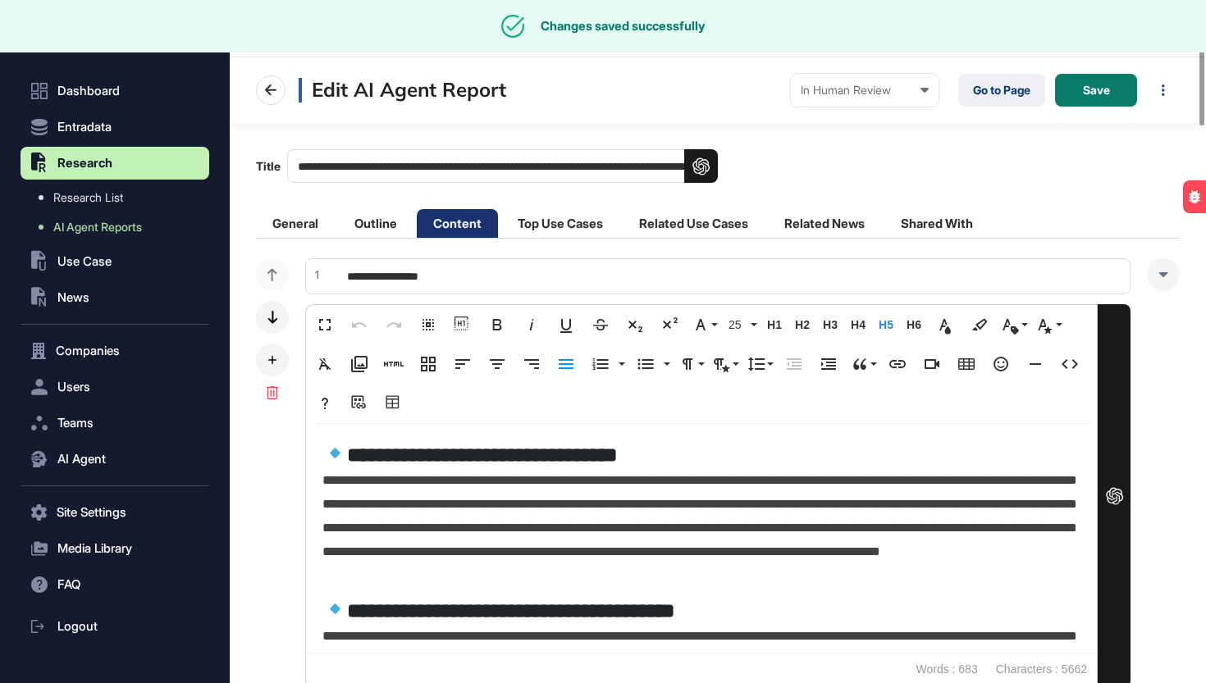
click at [736, 220] on li "Related Use Cases" at bounding box center [693, 223] width 142 height 29
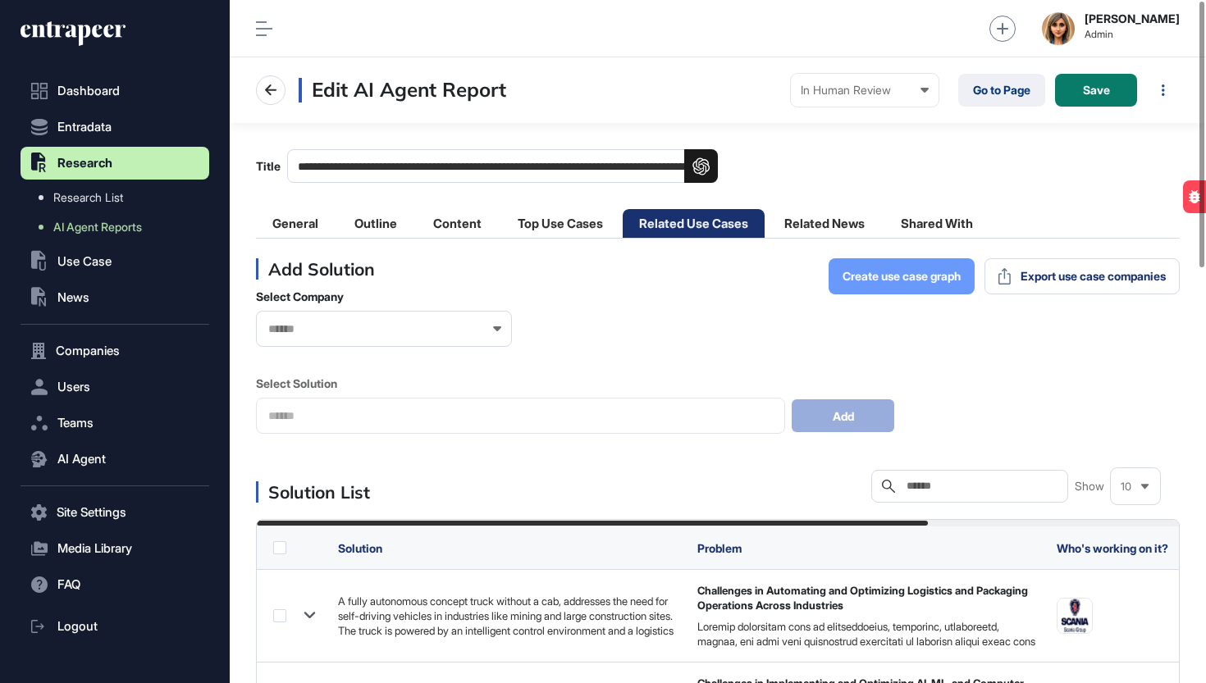
click at [861, 280] on span "Create use case graph" at bounding box center [901, 276] width 118 height 11
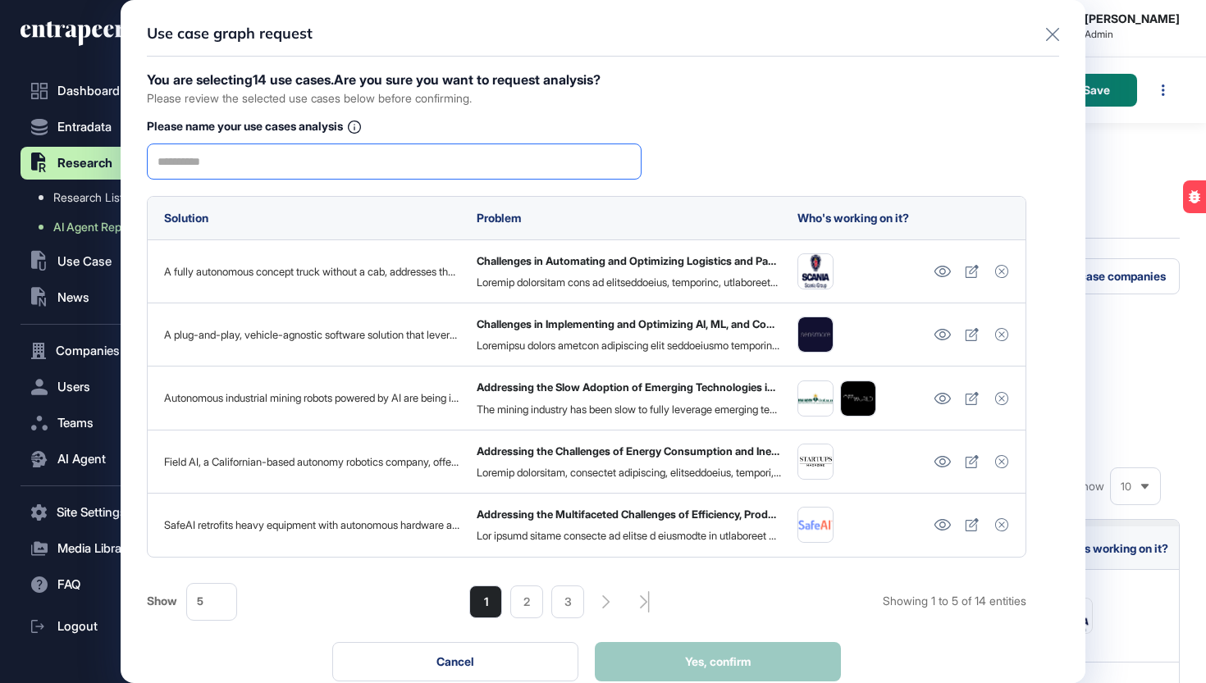
click at [495, 151] on input "text" at bounding box center [393, 161] width 473 height 34
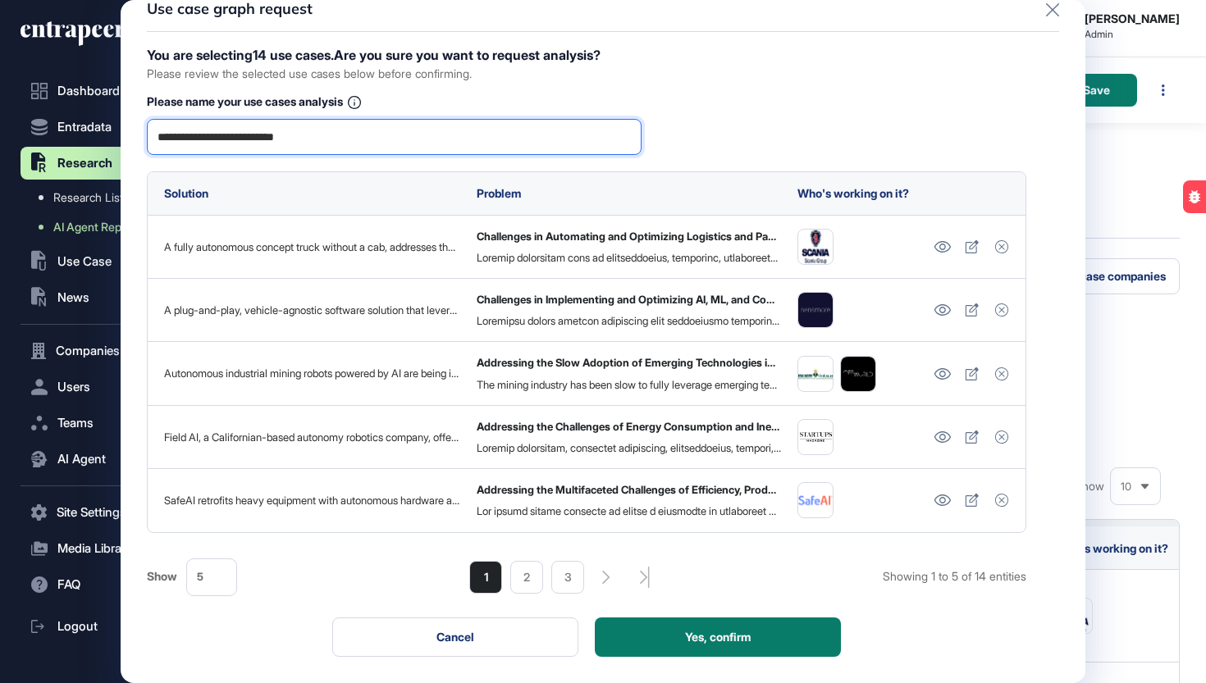
scroll to position [25, 0]
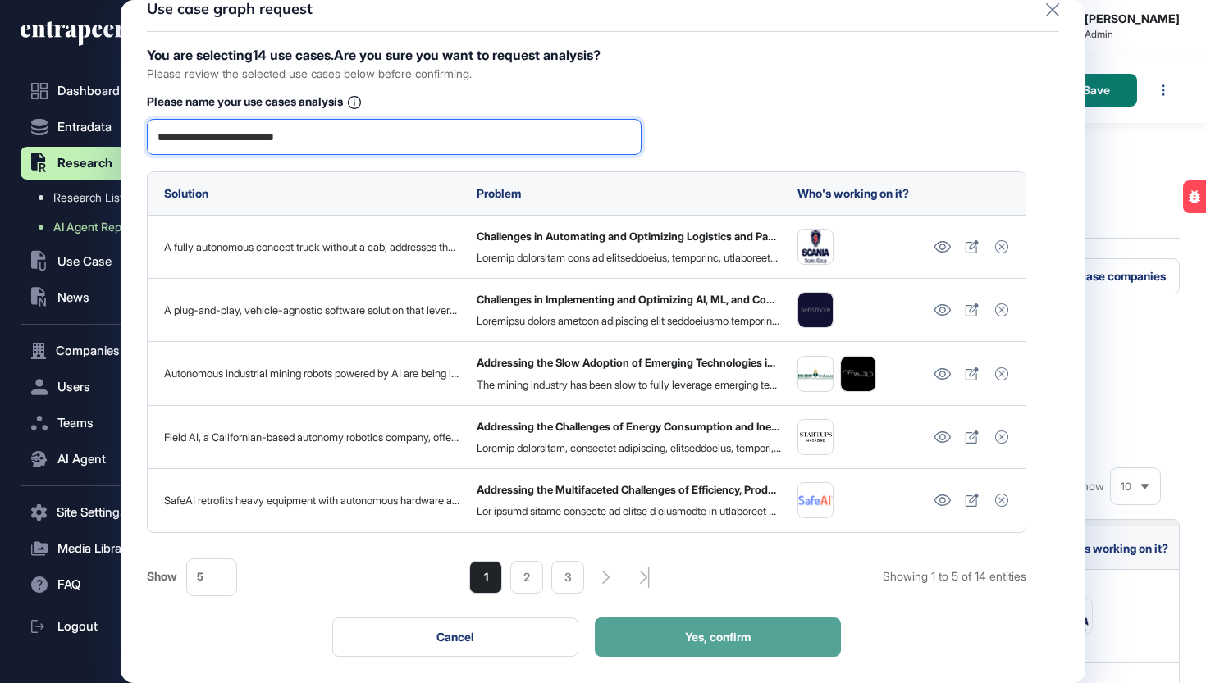
type input "**********"
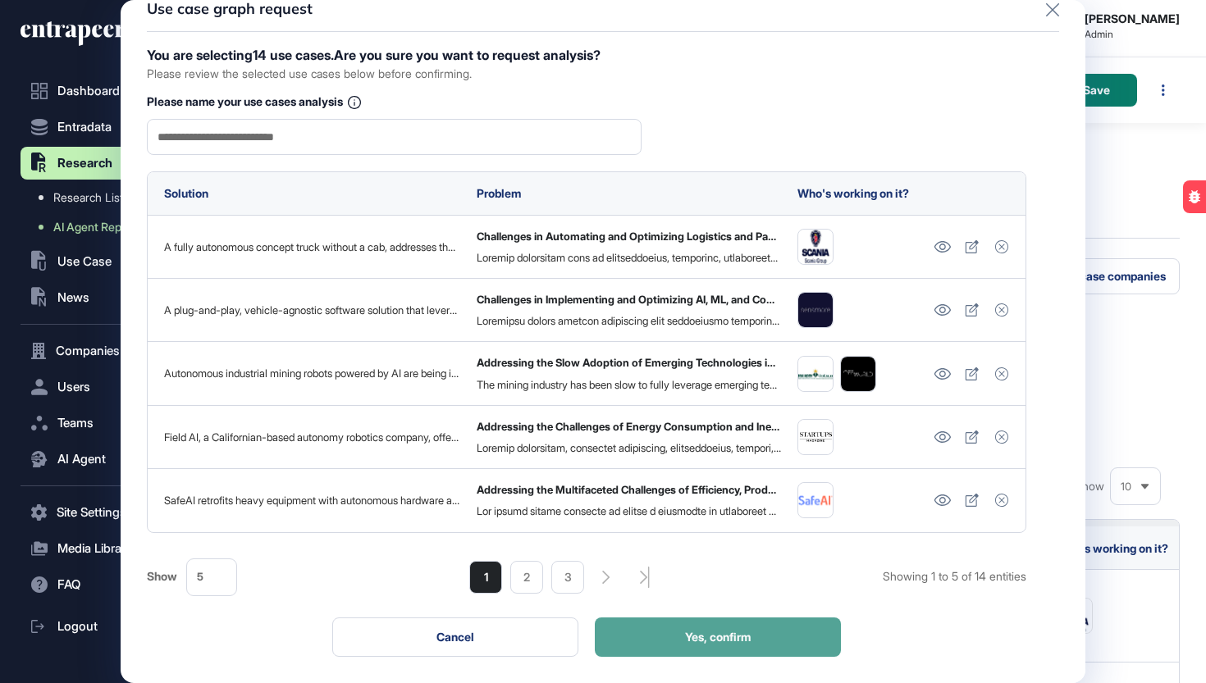
click at [705, 626] on button "Yes, confirm" at bounding box center [718, 637] width 246 height 39
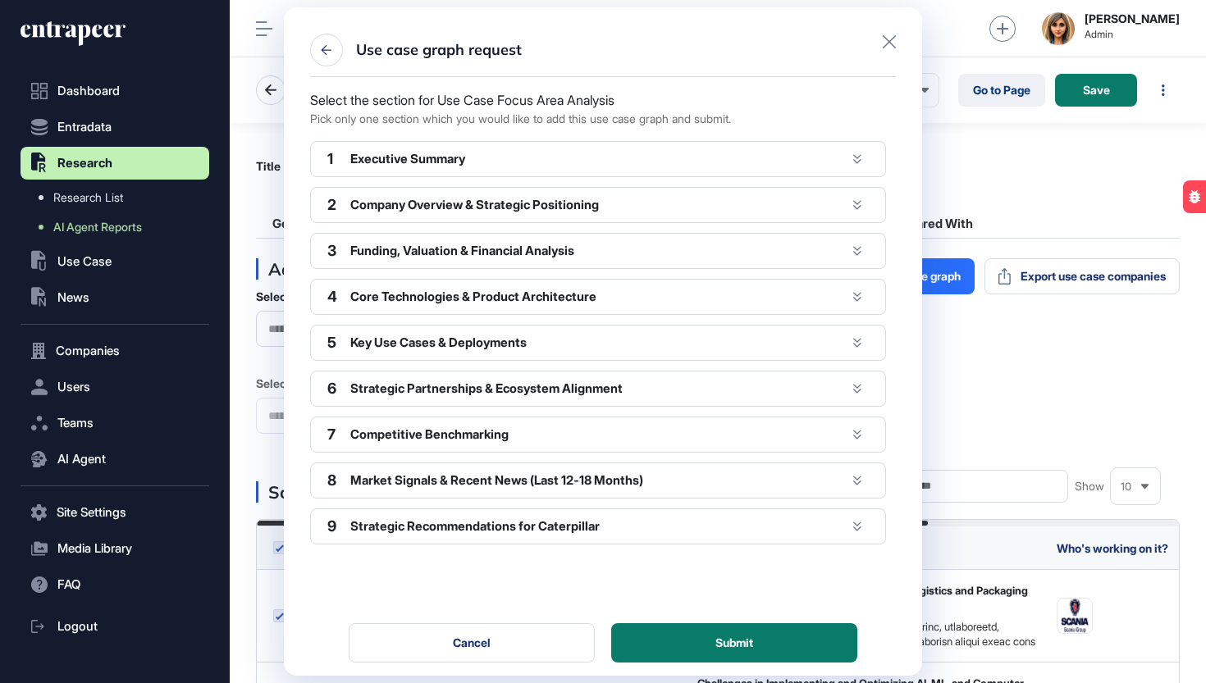
click at [460, 160] on div "Executive Summary" at bounding box center [597, 159] width 495 height 15
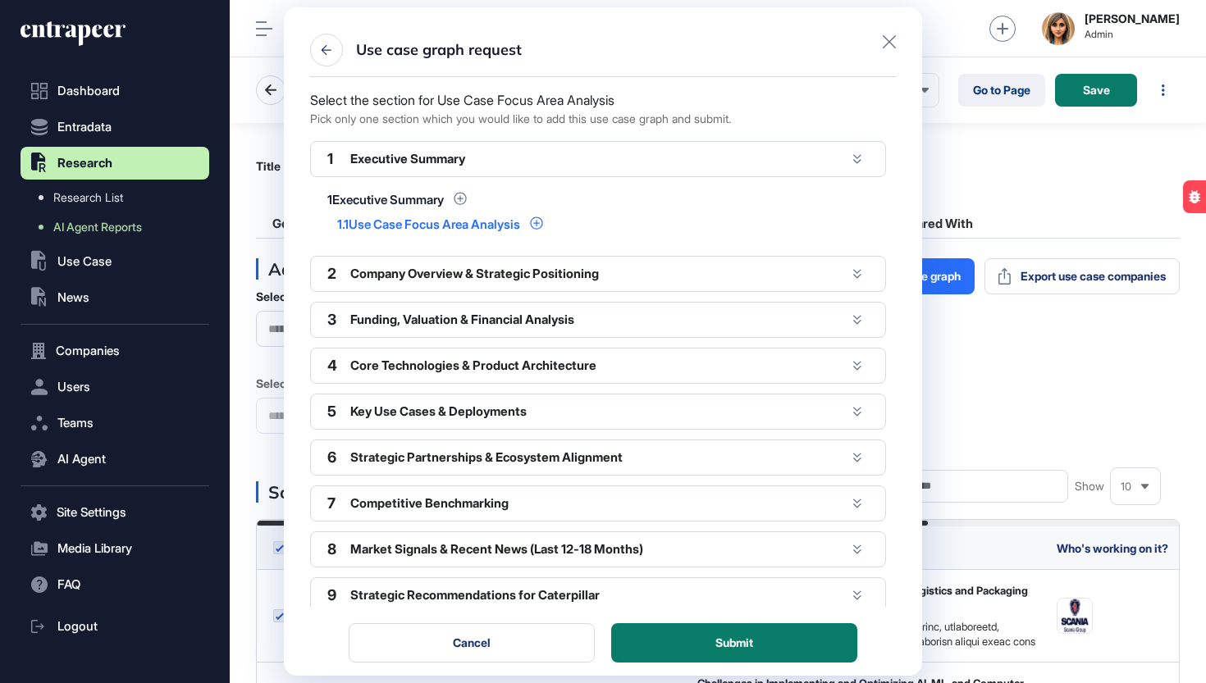
click at [399, 230] on div "Use Case Focus Area Analysis" at bounding box center [434, 224] width 171 height 12
click at [543, 226] on icon at bounding box center [536, 223] width 13 height 13
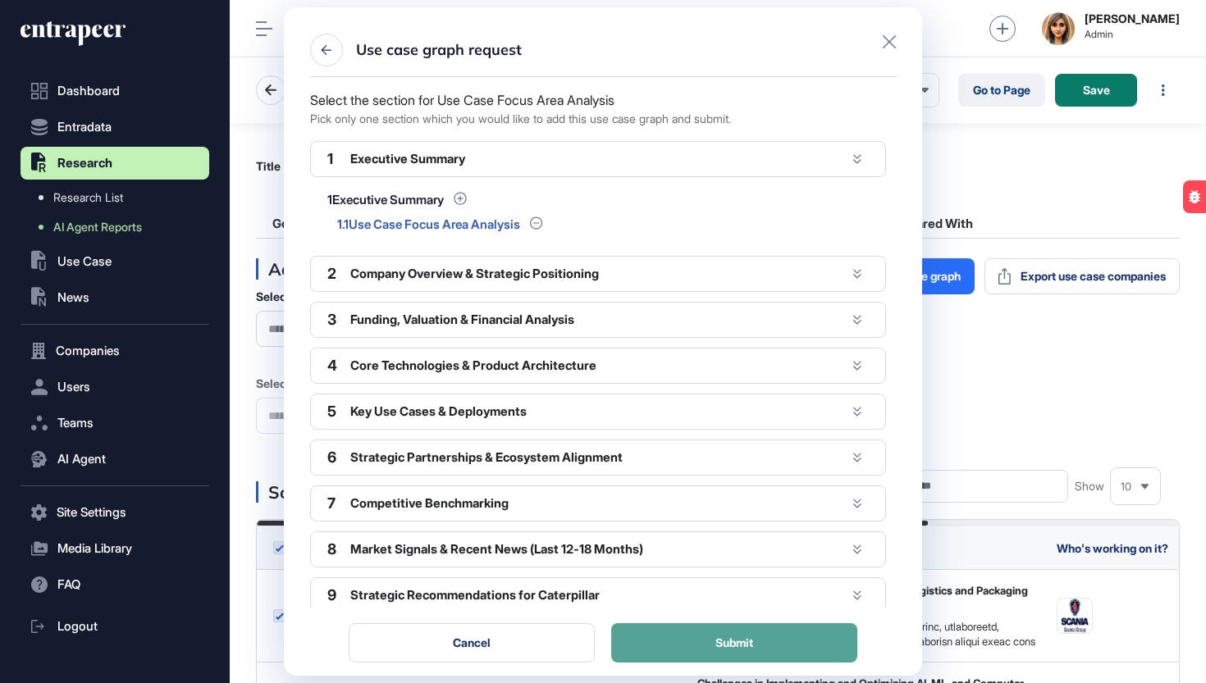
click at [667, 634] on button "Submit" at bounding box center [734, 642] width 246 height 39
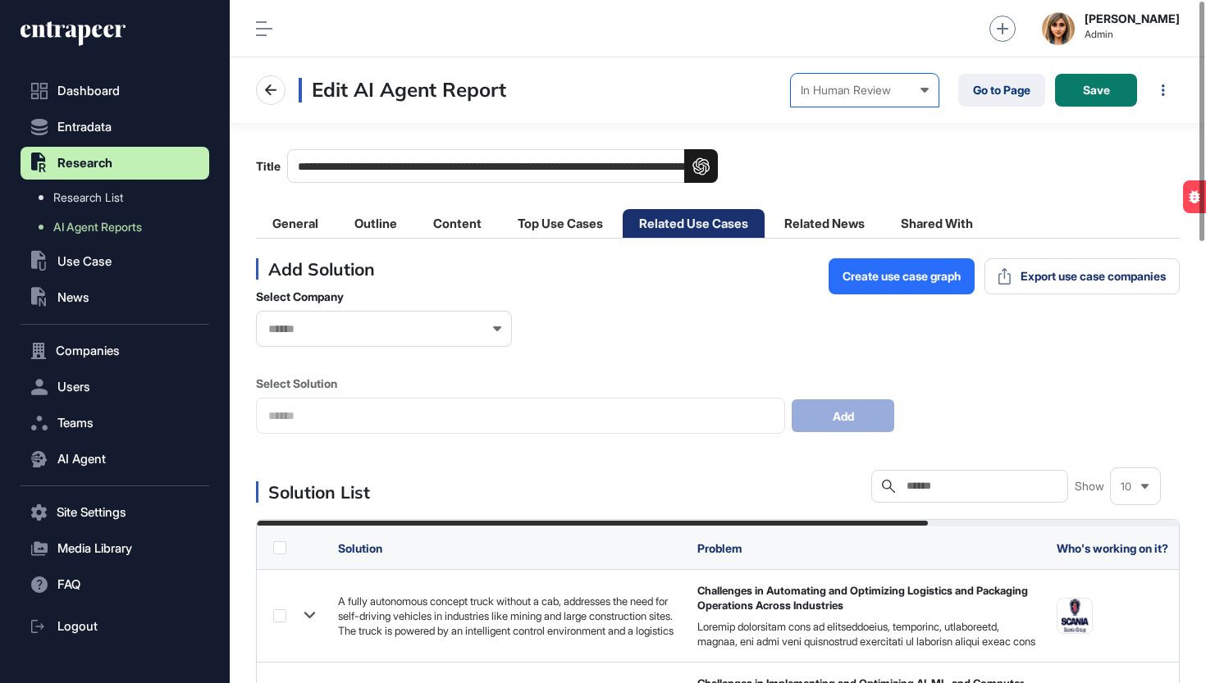
click at [892, 89] on div "In Human Review" at bounding box center [864, 90] width 128 height 13
click at [0, 0] on div "Completed" at bounding box center [0, 0] width 0 height 0
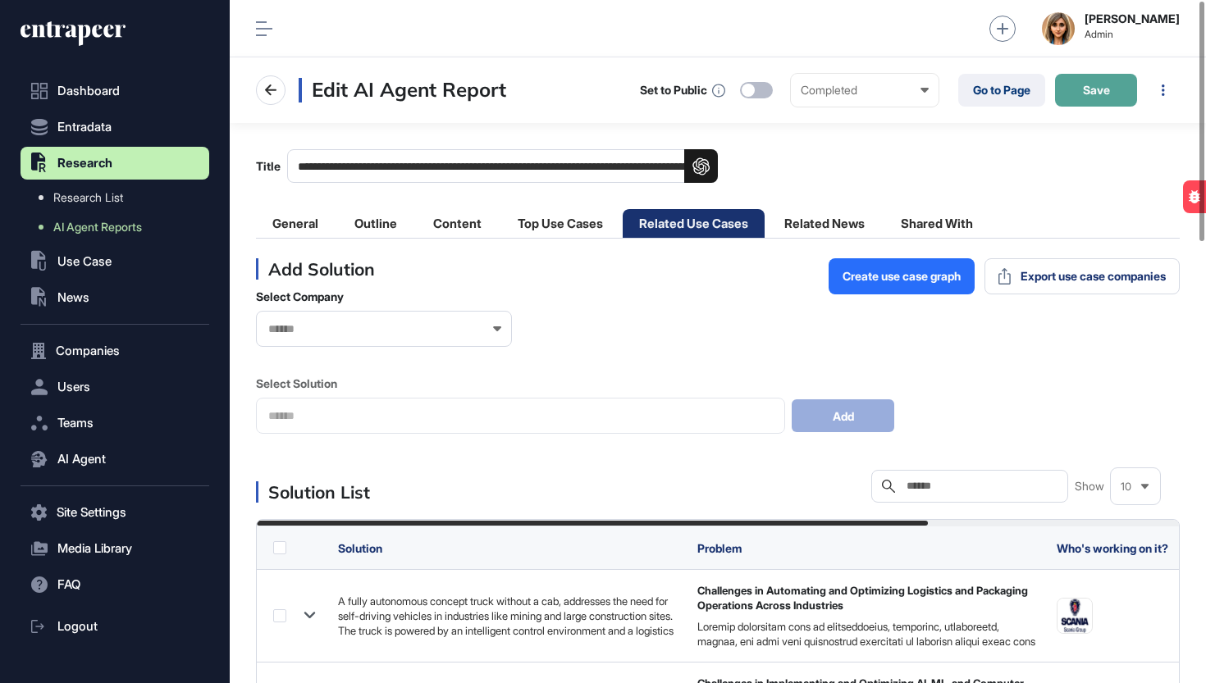
click at [1101, 96] on span "Save" at bounding box center [1096, 89] width 27 height 11
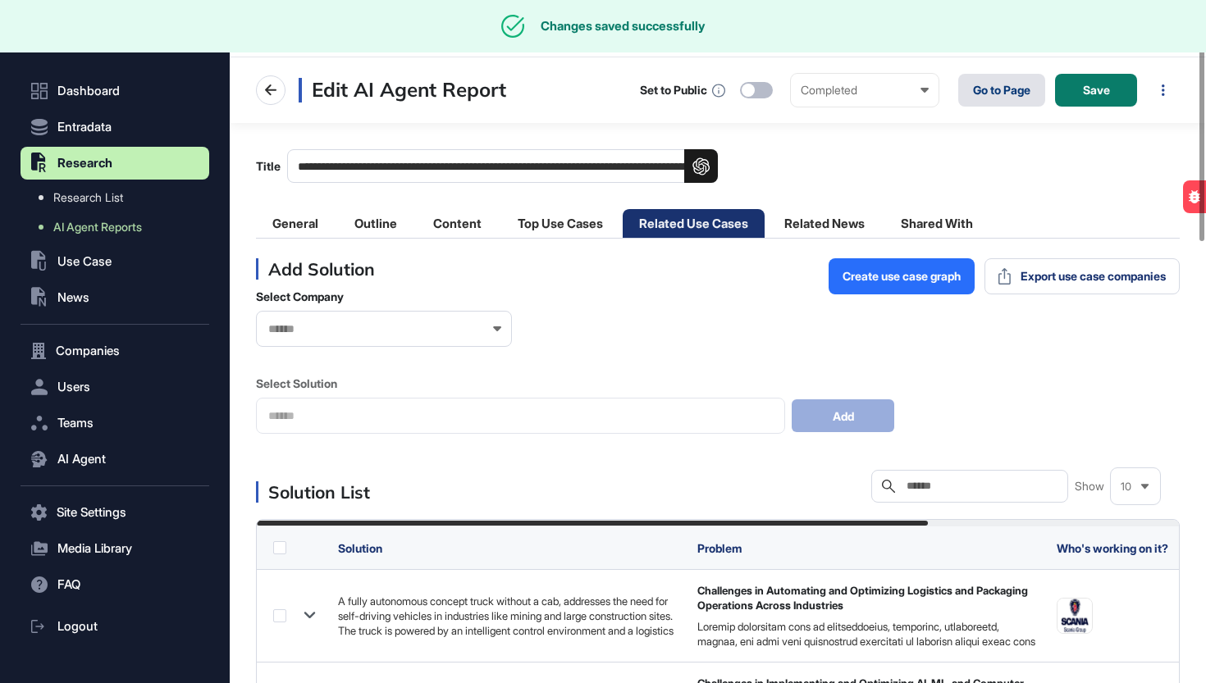
click at [995, 96] on link "Go to Page" at bounding box center [1001, 90] width 87 height 33
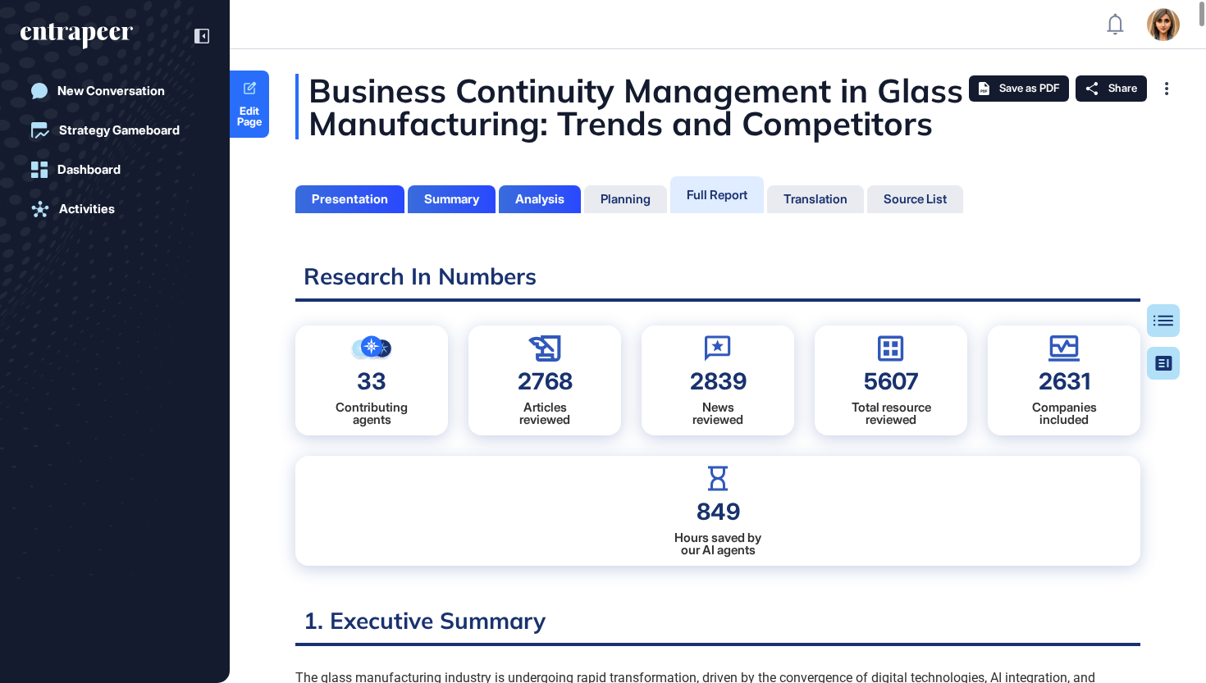
scroll to position [7, 1]
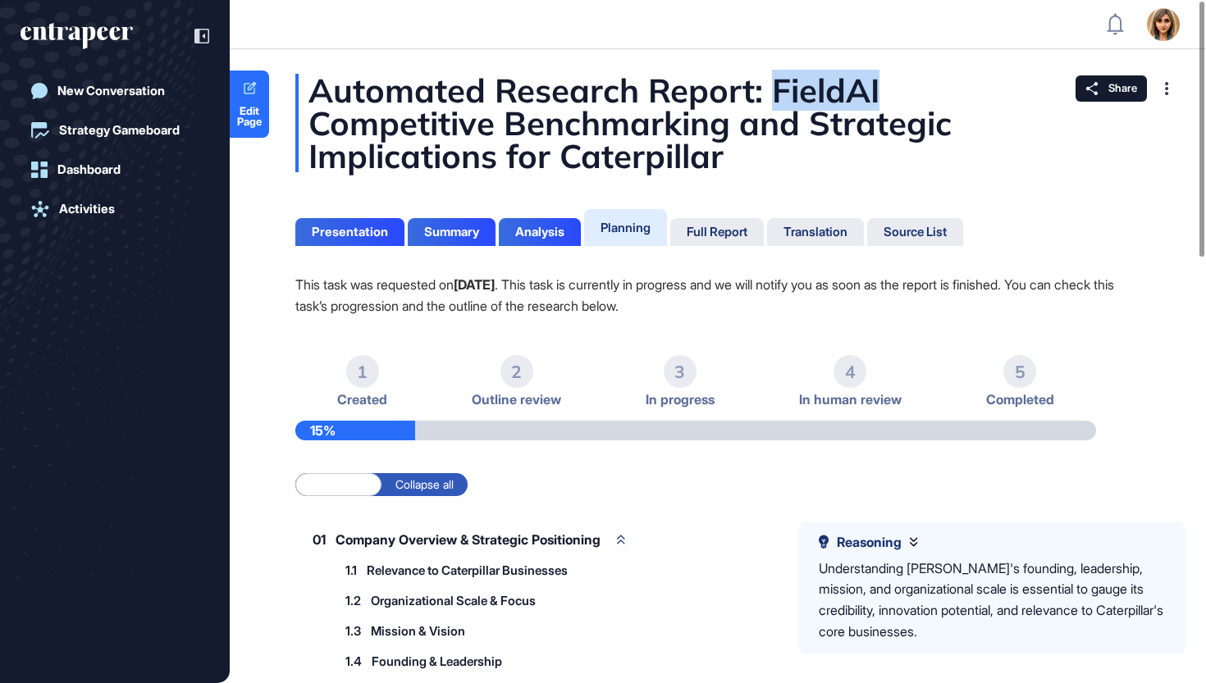
drag, startPoint x: 775, startPoint y: 88, endPoint x: 892, endPoint y: 88, distance: 117.3
click at [892, 88] on div "Automated Research Report: FieldAI Competitive Benchmarking and Strategic Impli…" at bounding box center [717, 123] width 845 height 98
copy div "FieldAI"
click at [442, 234] on div "Summary" at bounding box center [451, 232] width 55 height 15
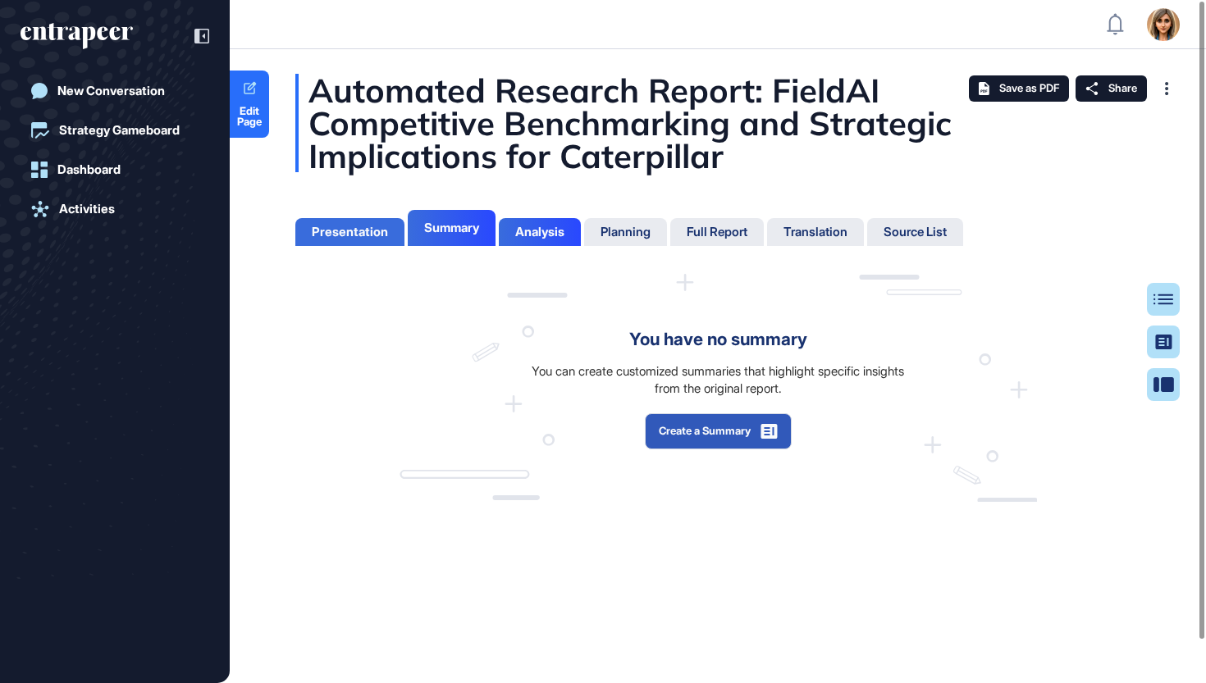
scroll to position [7, 1]
click at [369, 238] on div "Presentation" at bounding box center [350, 232] width 76 height 15
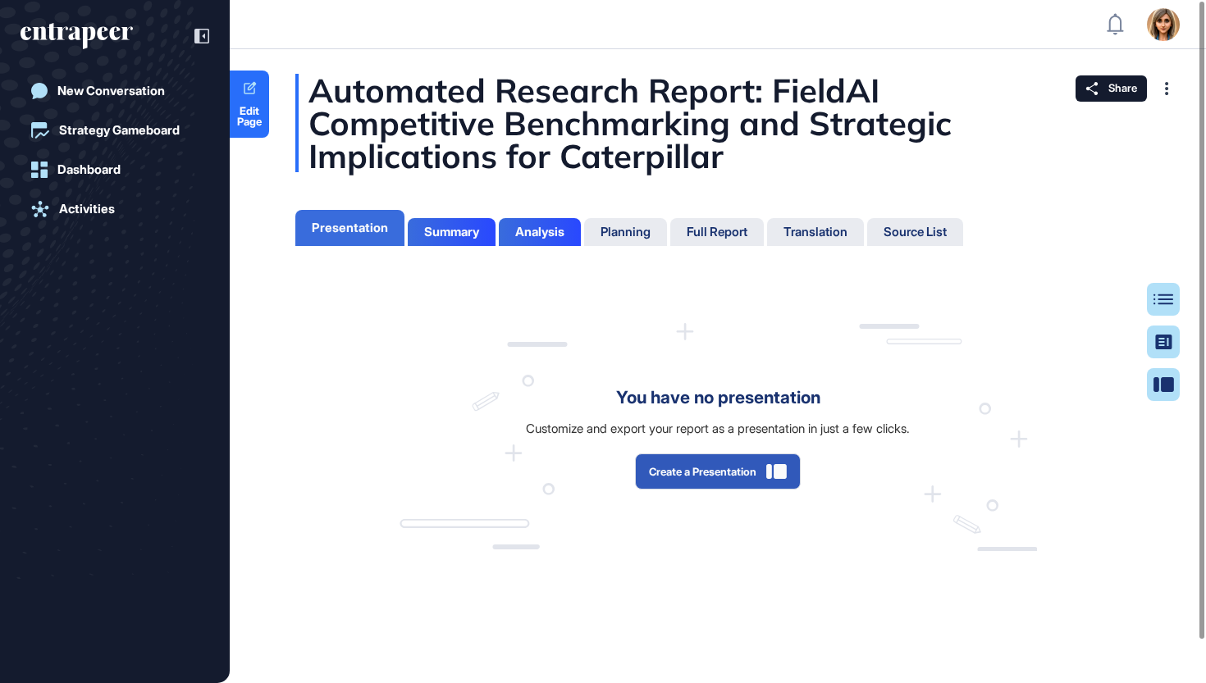
scroll to position [601, 4]
click at [749, 482] on button "Create a Presentation" at bounding box center [718, 472] width 166 height 36
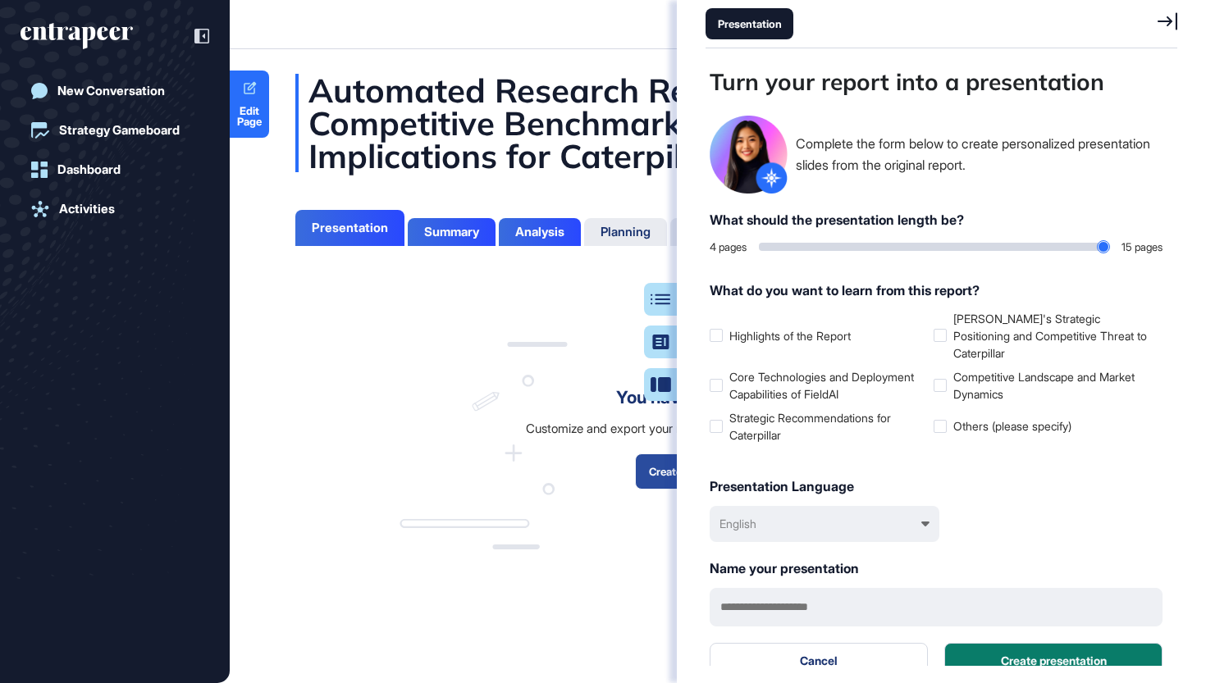
scroll to position [601, 476]
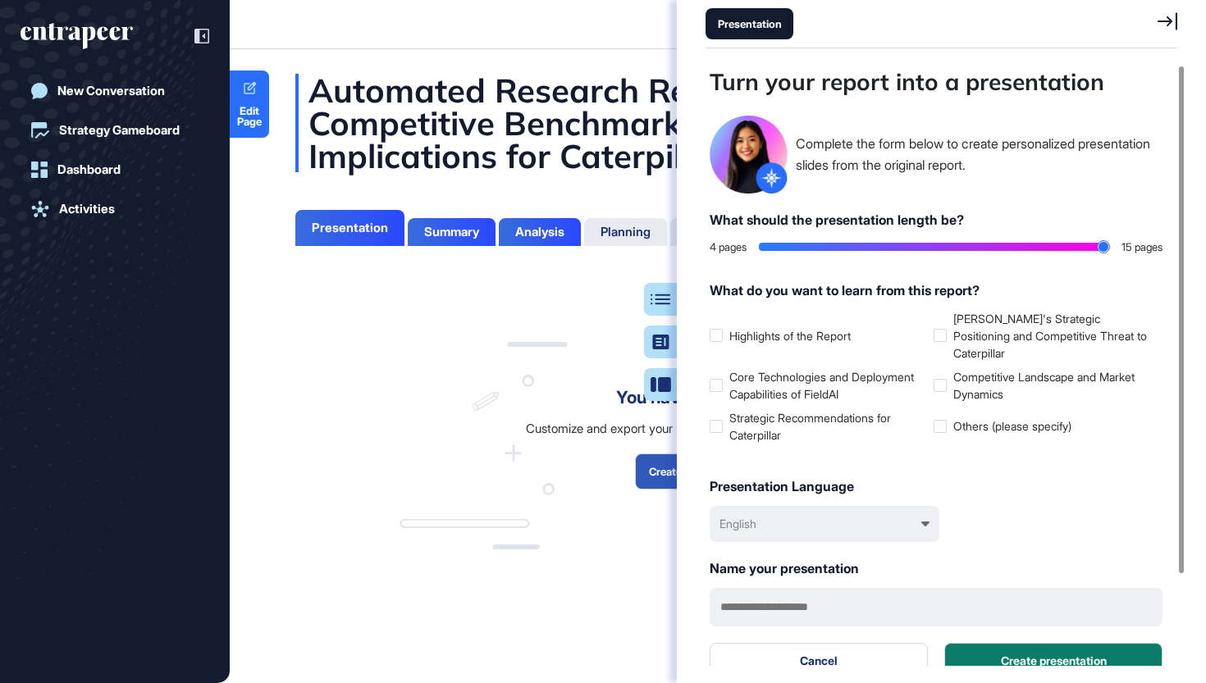
type input "**"
click at [1095, 244] on input "range" at bounding box center [934, 247] width 350 height 8
click at [991, 343] on label "[PERSON_NAME]'s Strategic Positioning and Competitive Threat to Caterpillar" at bounding box center [1041, 336] width 217 height 52
click at [973, 368] on label "Competitive Landscape and Market Dynamics" at bounding box center [1041, 385] width 217 height 34
click at [773, 368] on label "Core Technologies and Deployment Capabilities of FieldAI" at bounding box center [817, 385] width 217 height 34
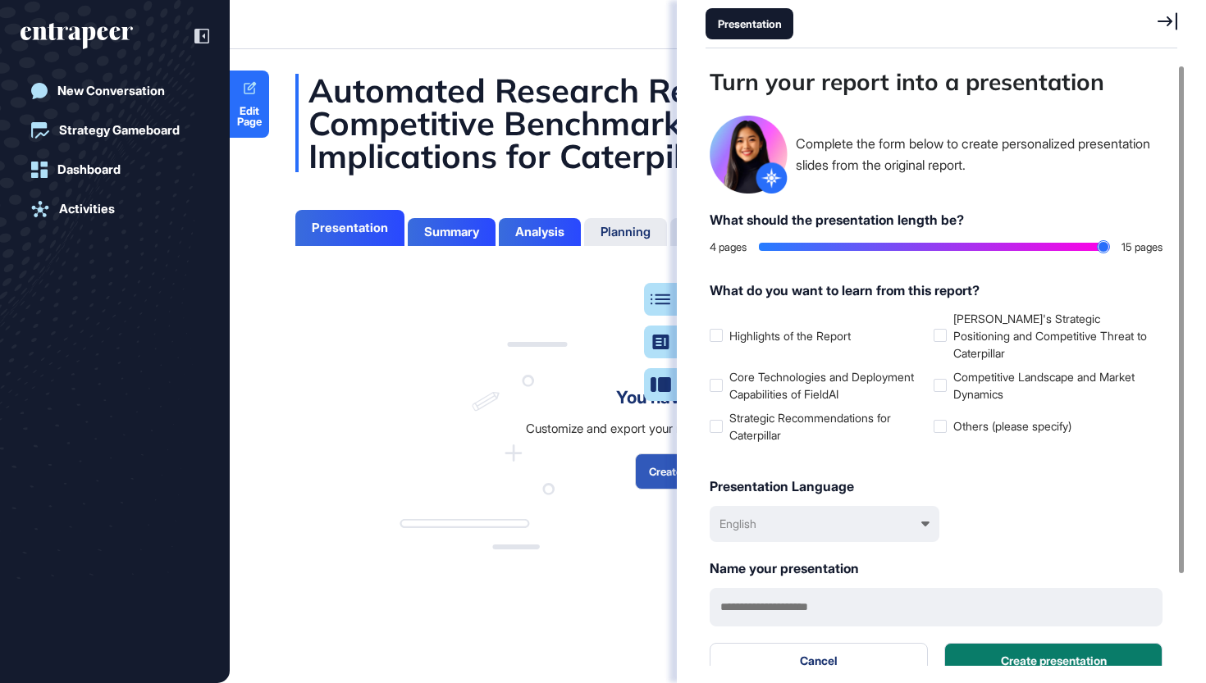
click at [773, 389] on ul "Highlights of the Report [PERSON_NAME]'s Strategic Positioning and Competitive …" at bounding box center [935, 377] width 453 height 134
click at [782, 410] on label "Strategic Recommendations for Caterpillar" at bounding box center [817, 426] width 217 height 34
click at [1074, 650] on button "Create presentation" at bounding box center [1053, 661] width 218 height 36
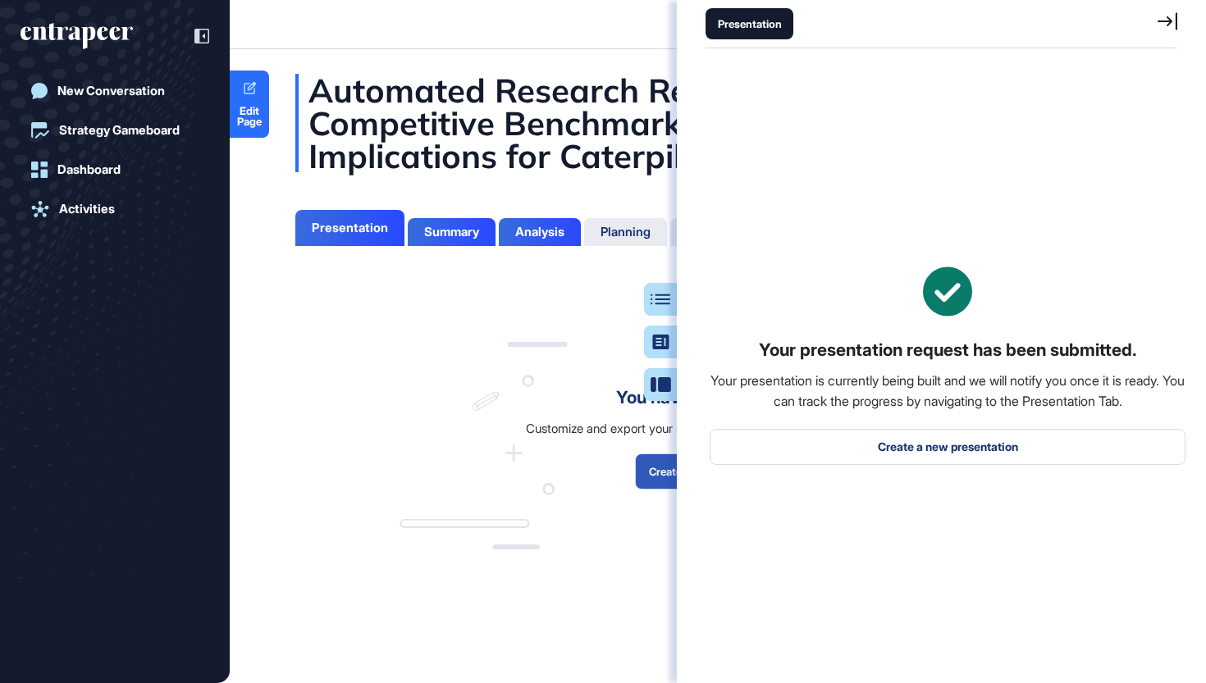
click at [1165, 21] on icon at bounding box center [1167, 20] width 20 height 17
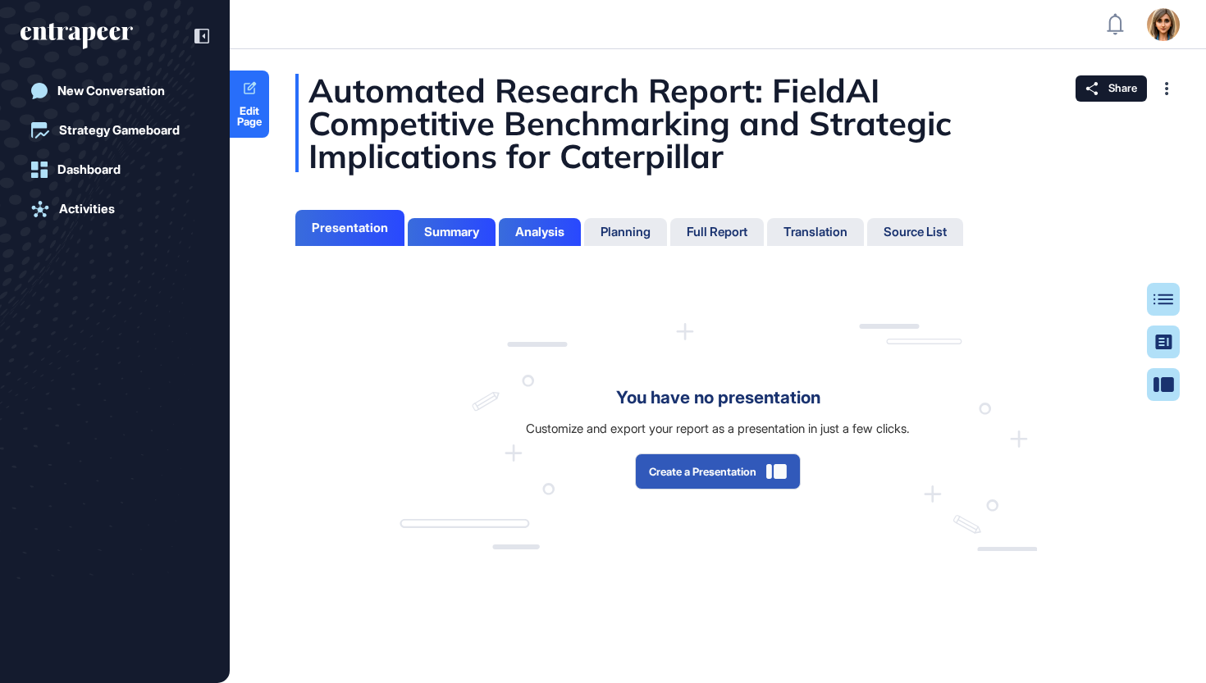
scroll to position [601, 4]
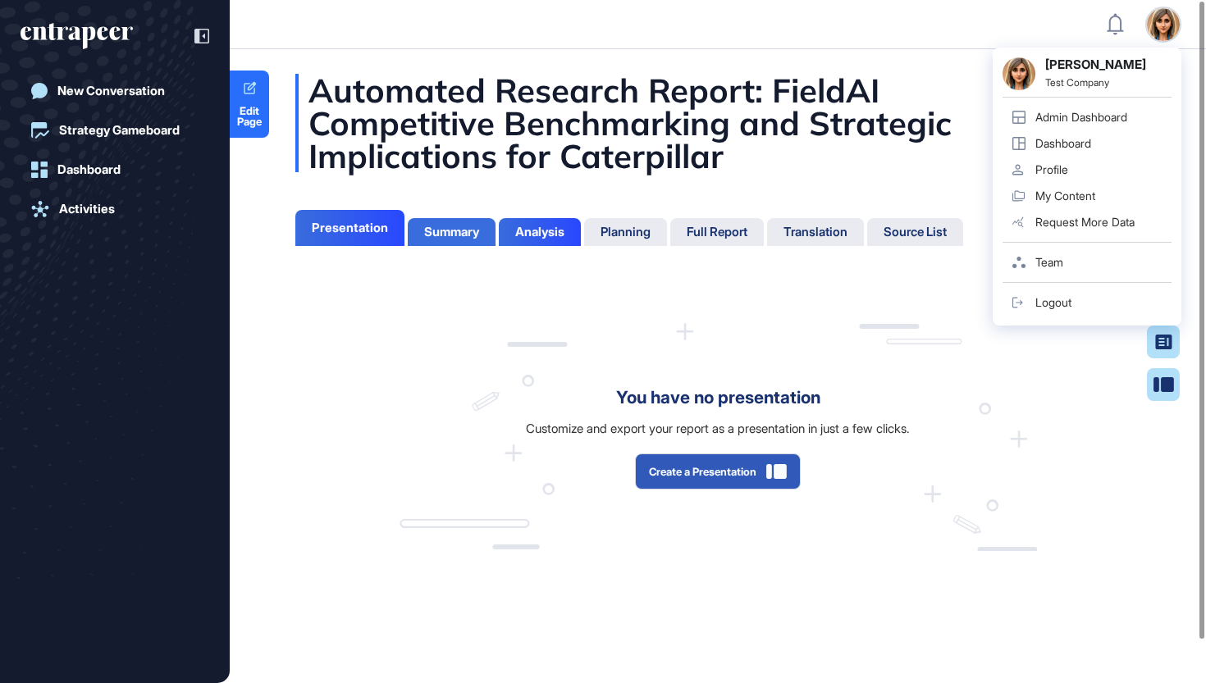
click at [478, 222] on div "Summary" at bounding box center [452, 232] width 88 height 28
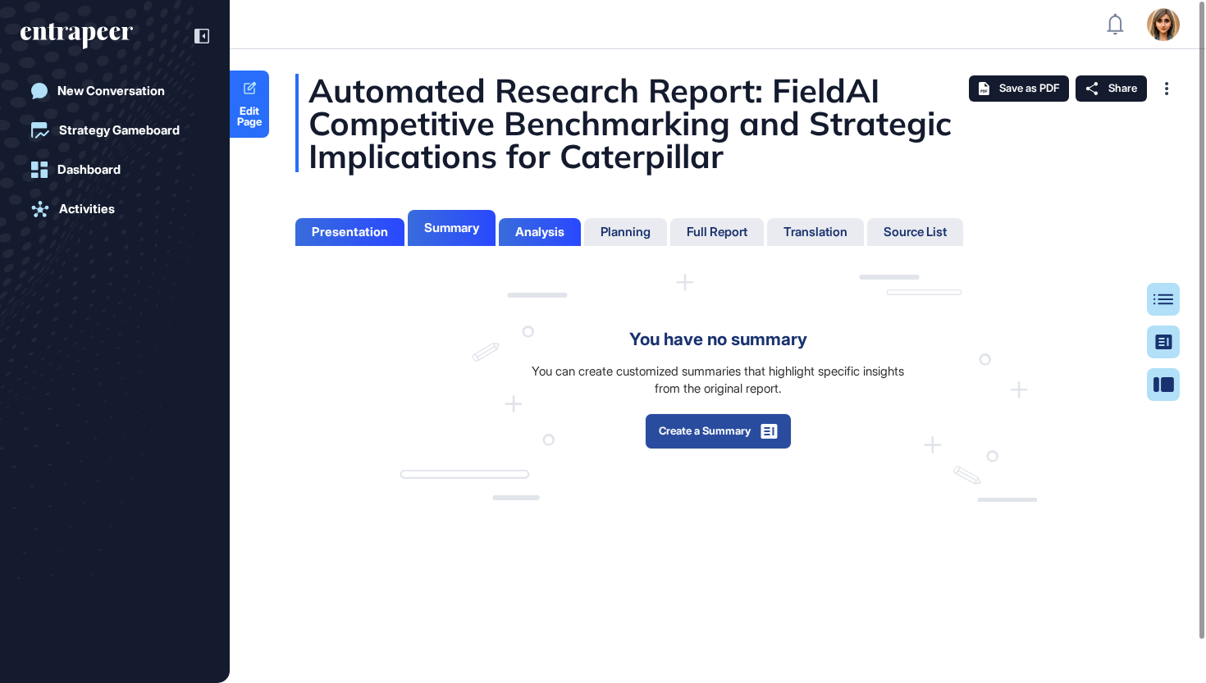
click at [677, 441] on button "Create a Summary" at bounding box center [718, 431] width 147 height 36
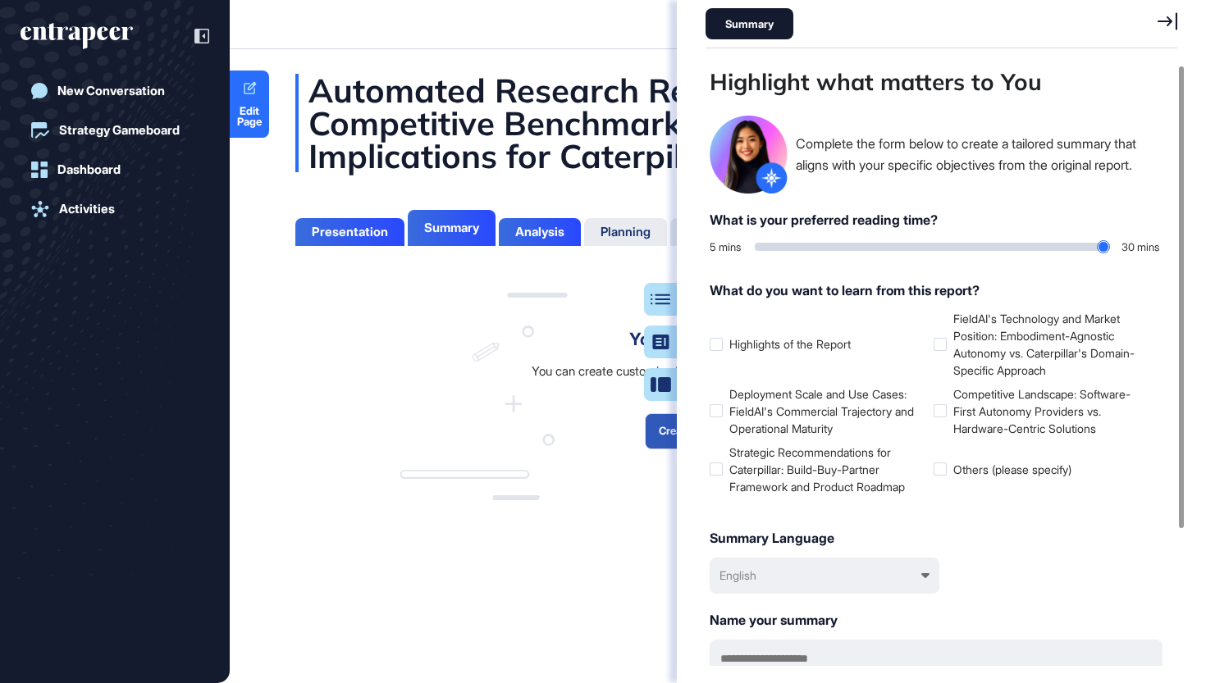
type input "**"
click at [1096, 248] on input "range" at bounding box center [931, 247] width 354 height 8
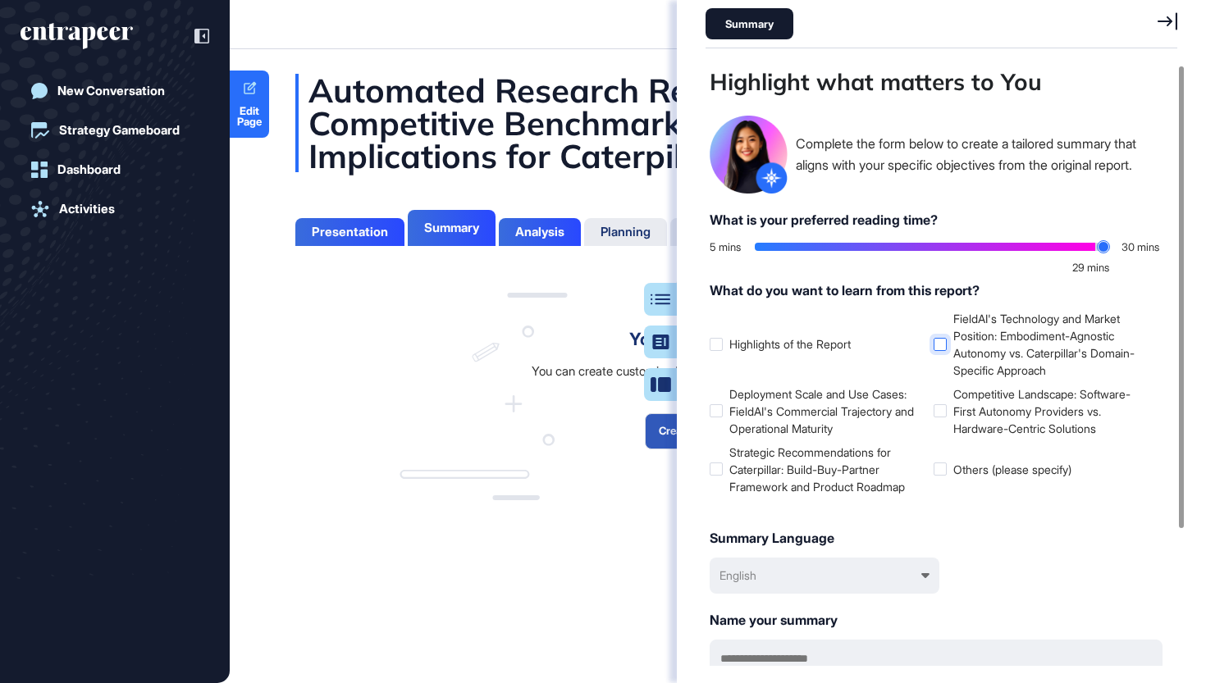
click at [1001, 362] on label "FieldAI's Technology and Market Position: Embodiment-Agnostic Autonomy vs. Cate…" at bounding box center [1041, 344] width 217 height 69
click at [991, 391] on label "Competitive Landscape: Software-First Autonomy Providers vs. Hardware-Centric S…" at bounding box center [1041, 411] width 217 height 52
click at [795, 401] on label "Deployment Scale and Use Cases: FieldAI's Commercial Trajectory and Operational…" at bounding box center [817, 411] width 217 height 52
click at [786, 455] on label "Strategic Recommendations for Caterpillar: Build-Buy-Partner Framework and Prod…" at bounding box center [817, 470] width 217 height 52
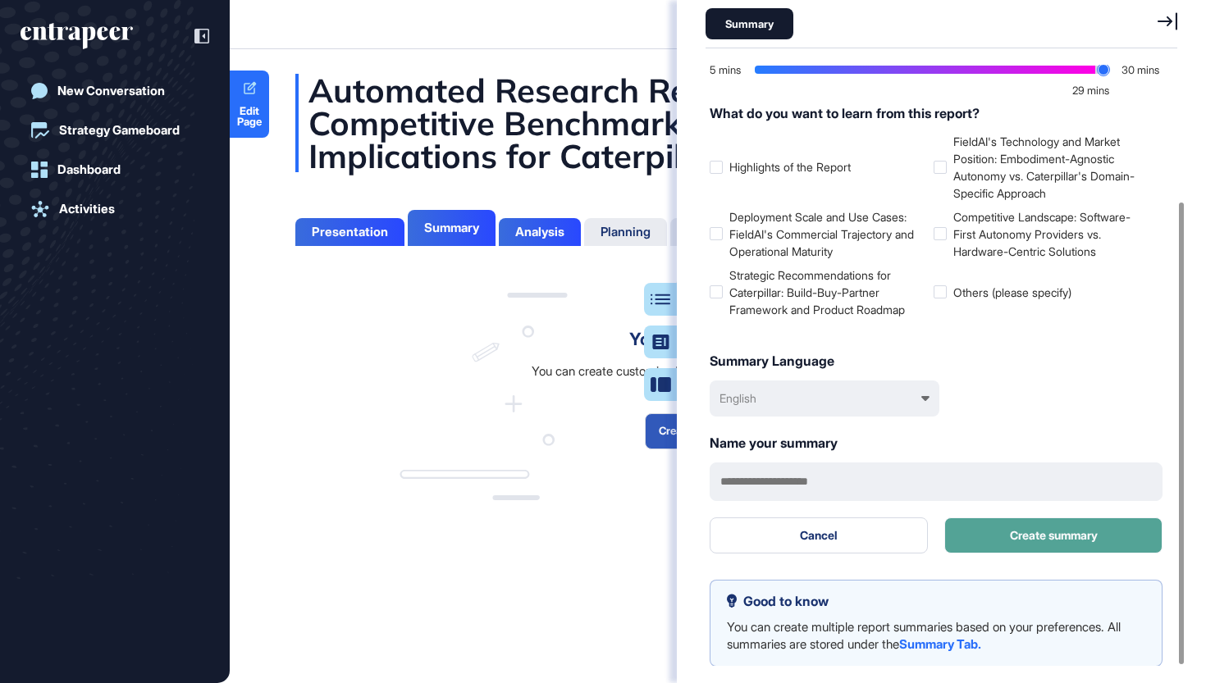
click at [1053, 526] on button "Create summary" at bounding box center [1053, 535] width 218 height 36
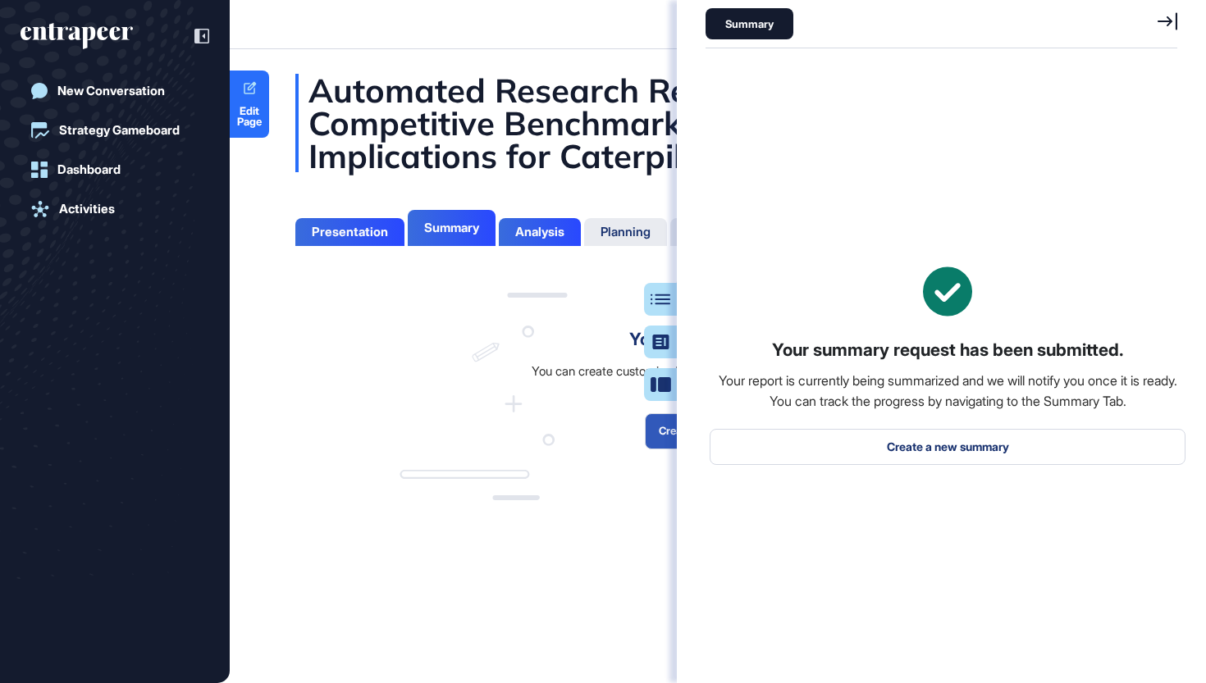
click at [1163, 21] on icon at bounding box center [1167, 20] width 20 height 17
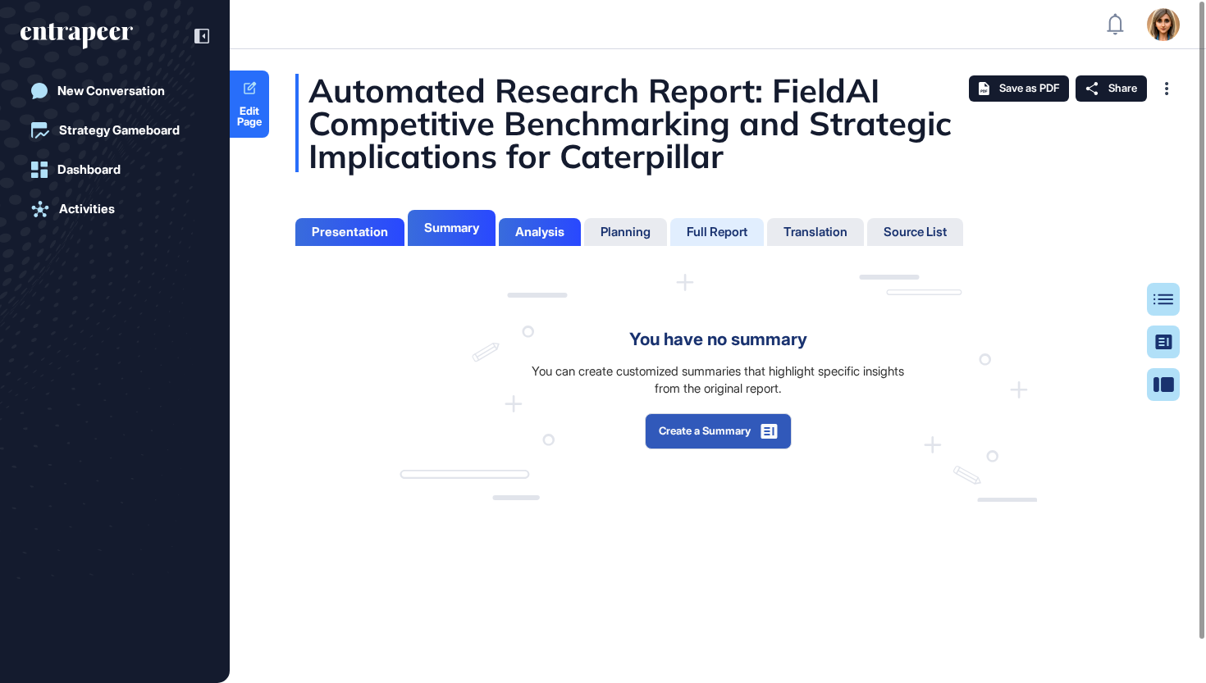
click at [723, 231] on div "Full Report" at bounding box center [716, 232] width 61 height 15
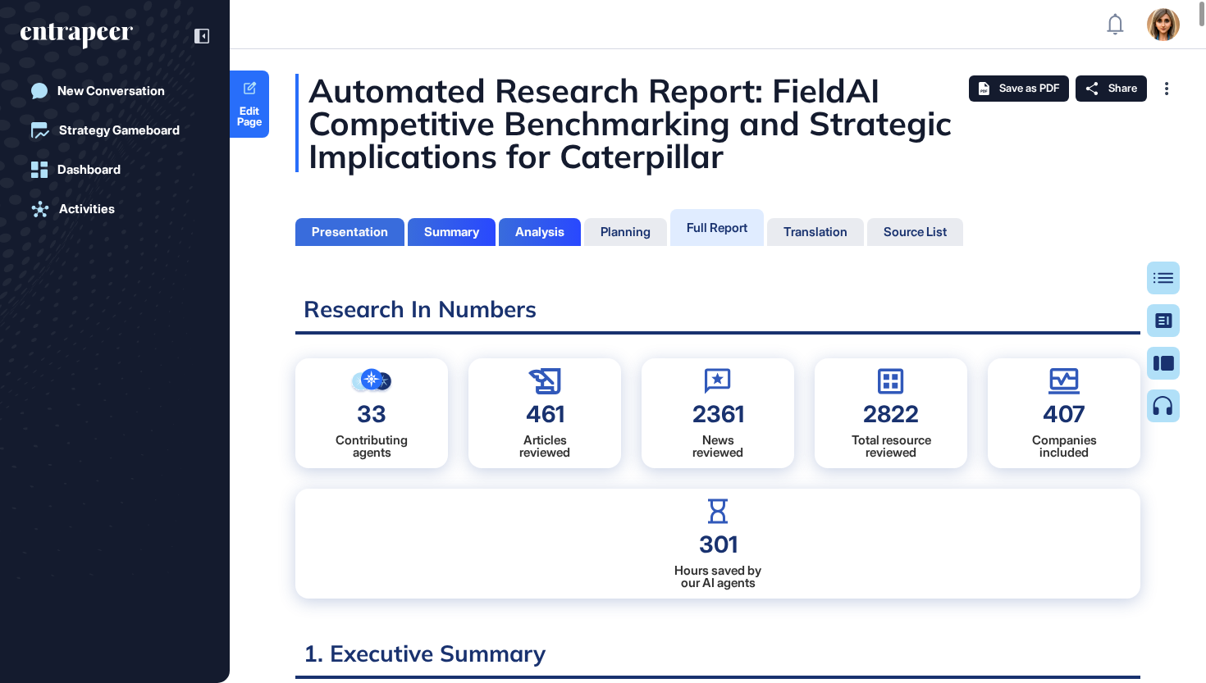
click at [356, 231] on div "Presentation" at bounding box center [350, 232] width 76 height 15
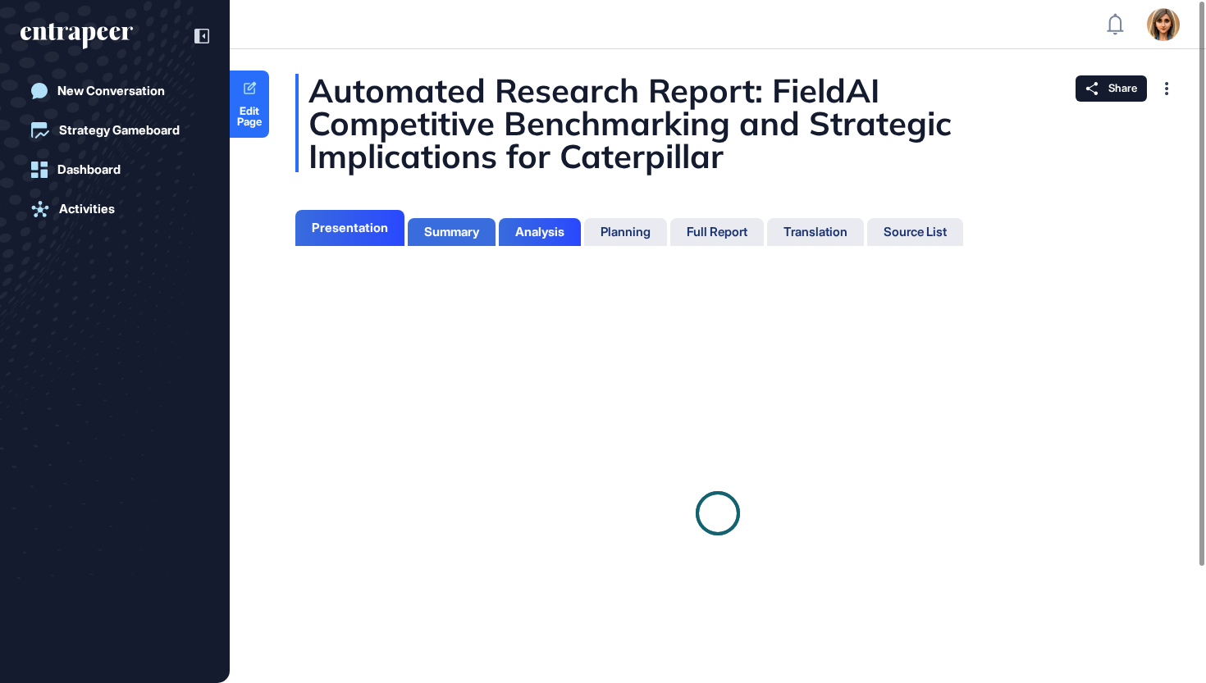
scroll to position [7, 1]
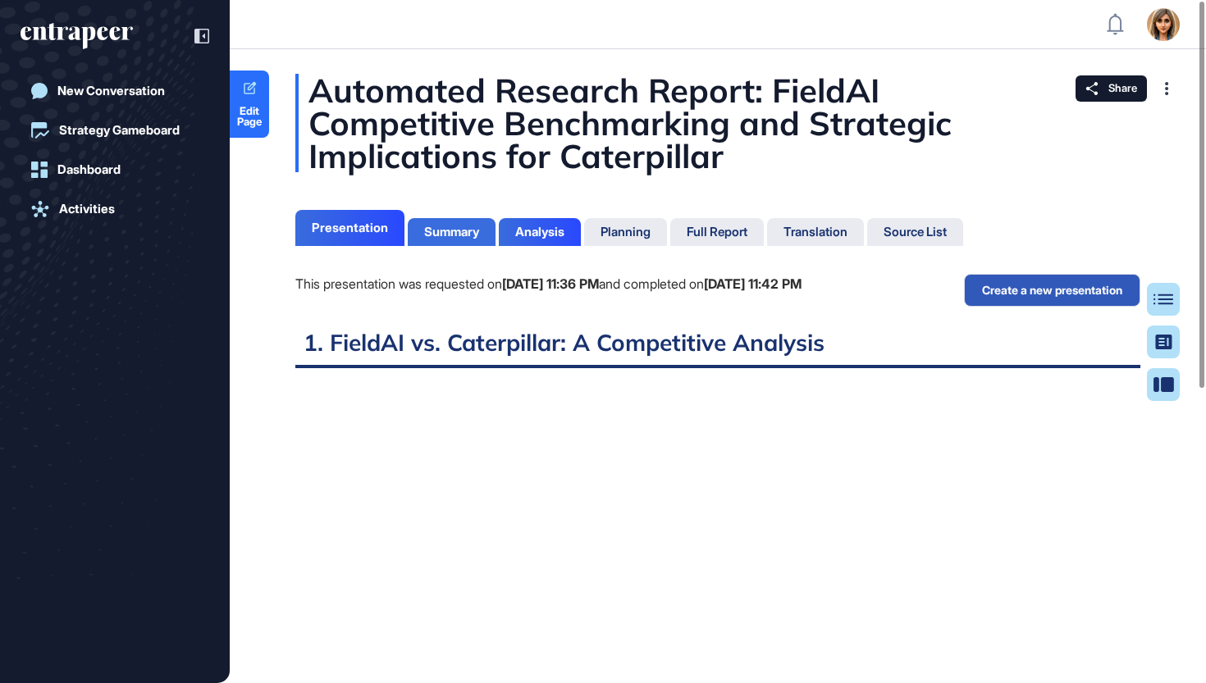
scroll to position [601, 4]
click at [462, 242] on div "Summary" at bounding box center [452, 232] width 88 height 28
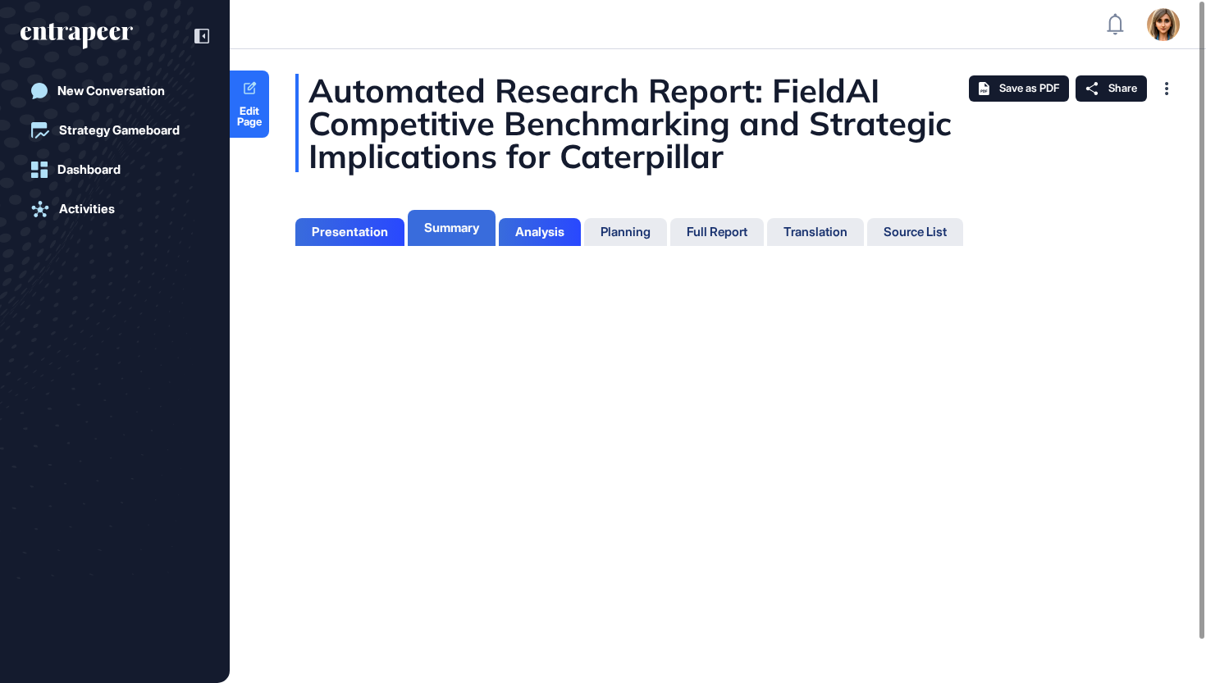
scroll to position [601, 4]
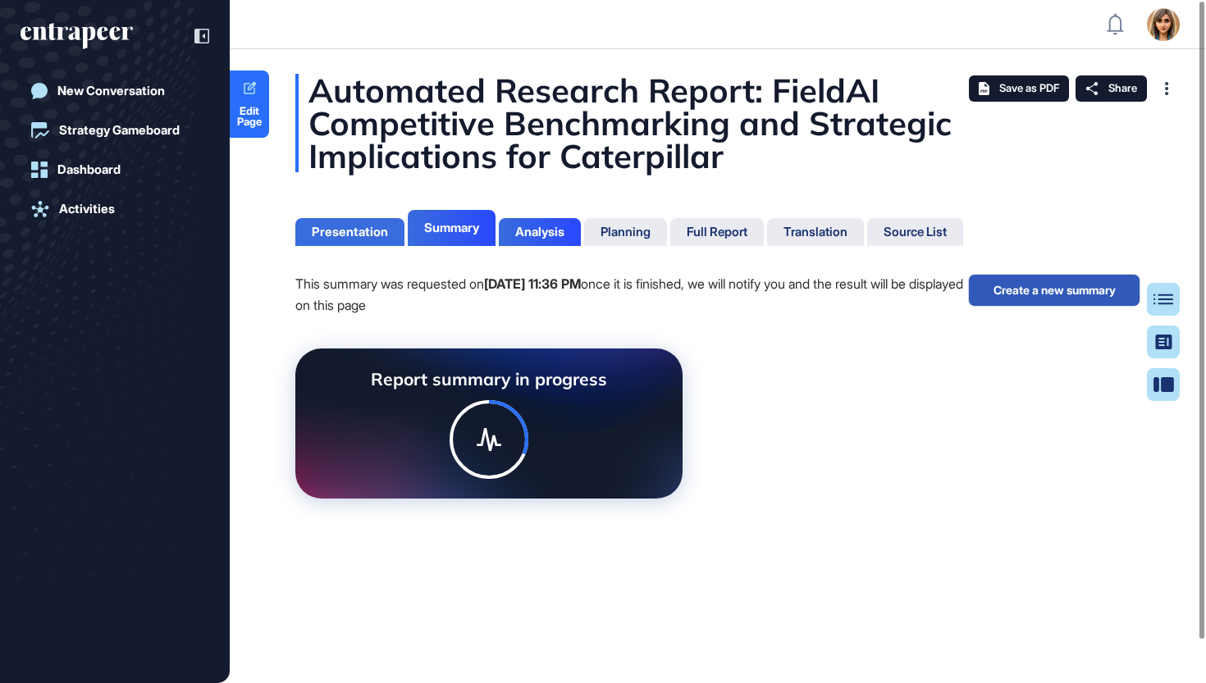
scroll to position [7, 1]
click at [344, 235] on div "Presentation" at bounding box center [350, 232] width 76 height 15
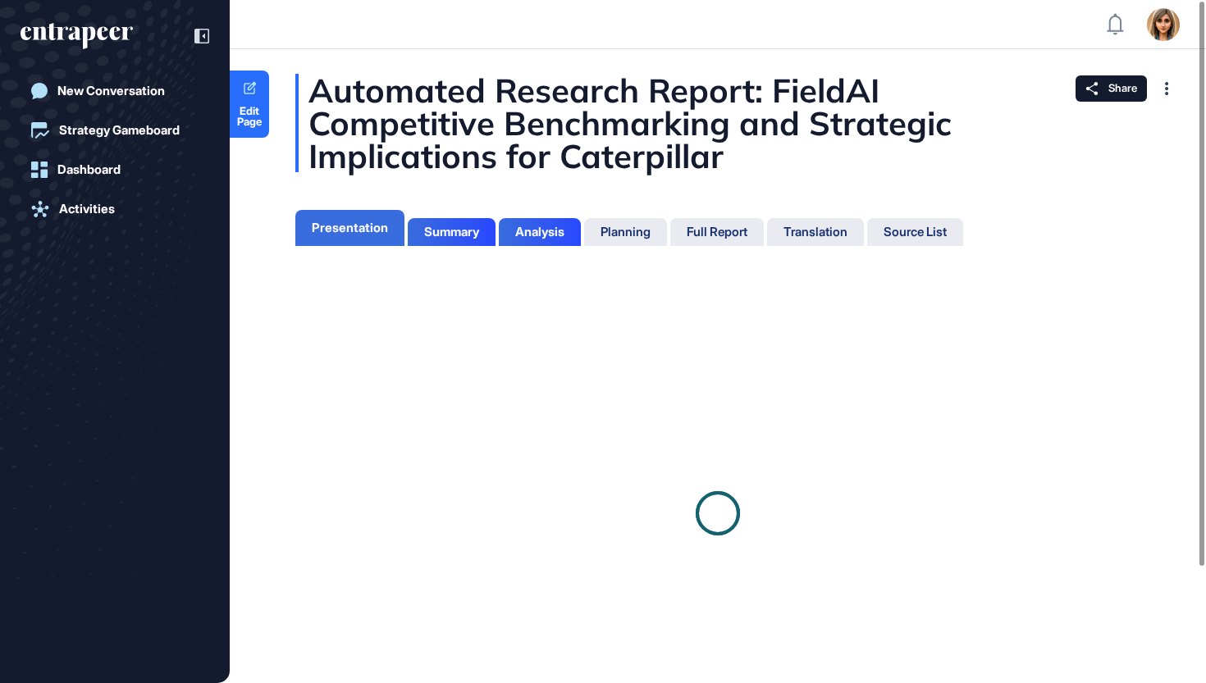
scroll to position [7, 1]
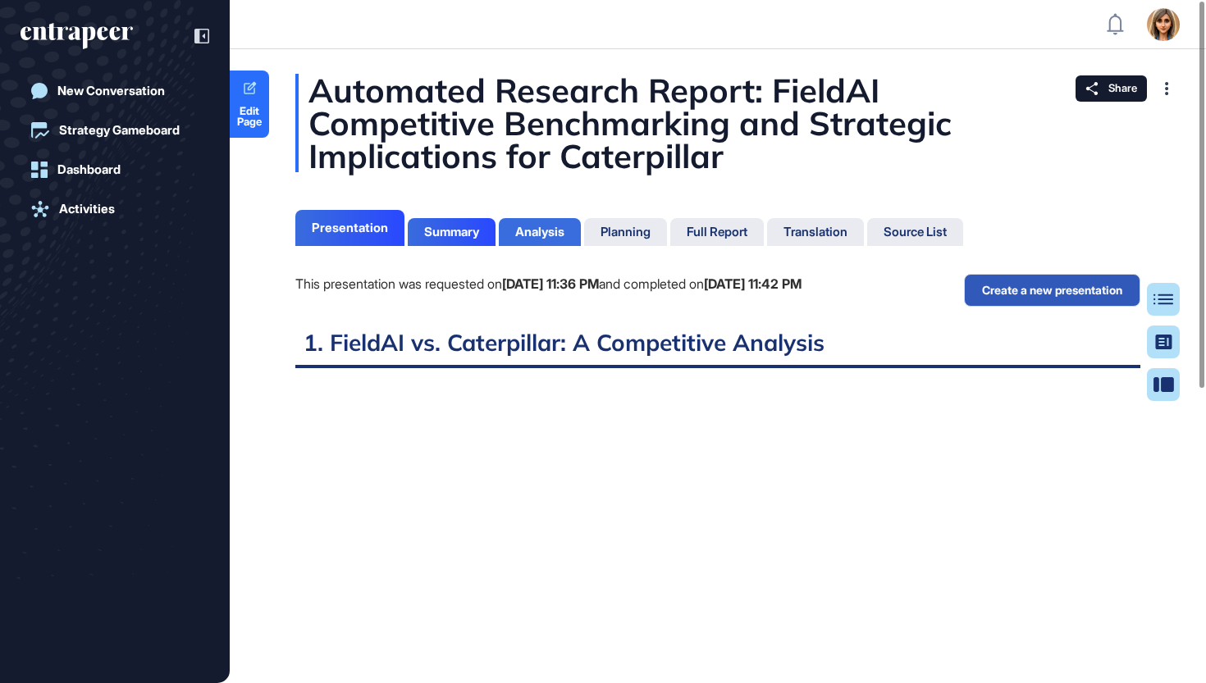
scroll to position [7, 1]
click at [540, 227] on div "Analysis" at bounding box center [539, 232] width 49 height 15
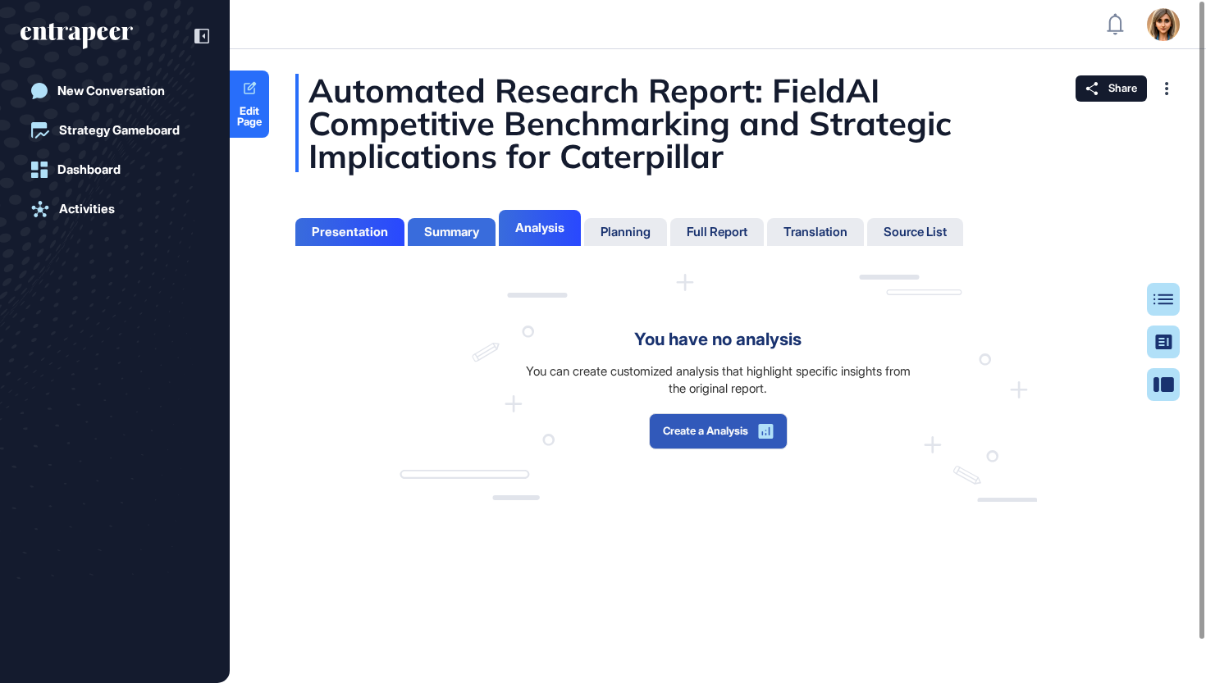
scroll to position [601, 4]
click at [463, 227] on div "Summary" at bounding box center [451, 232] width 55 height 15
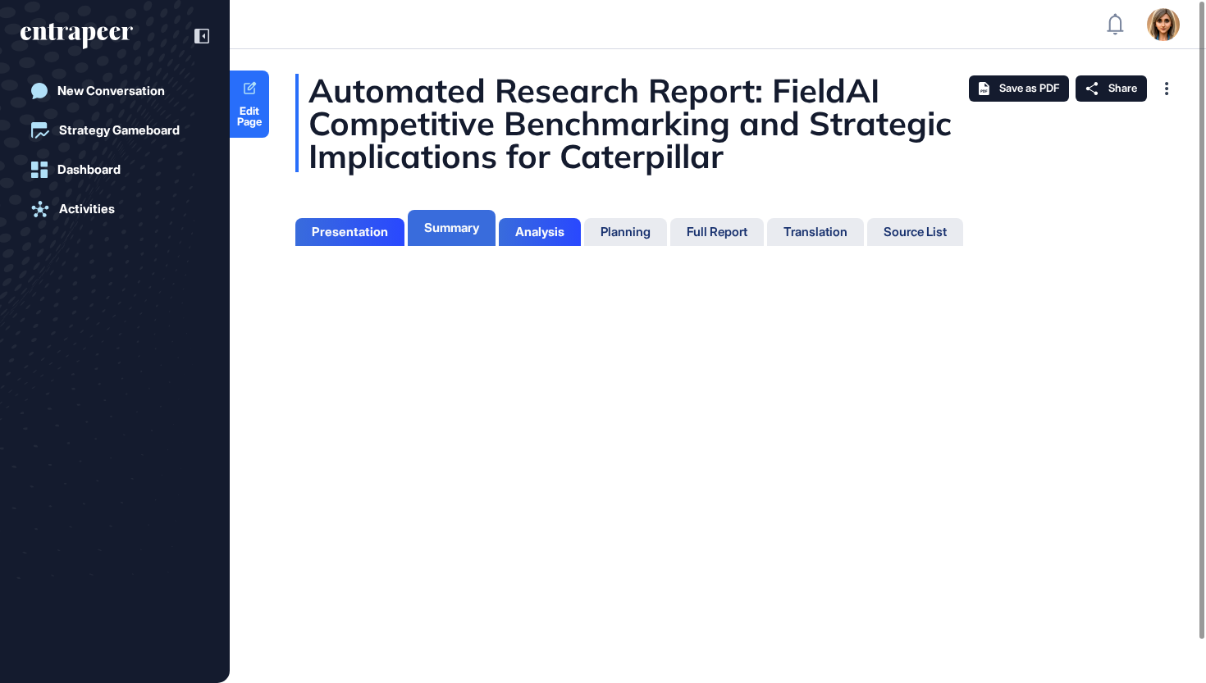
scroll to position [7, 1]
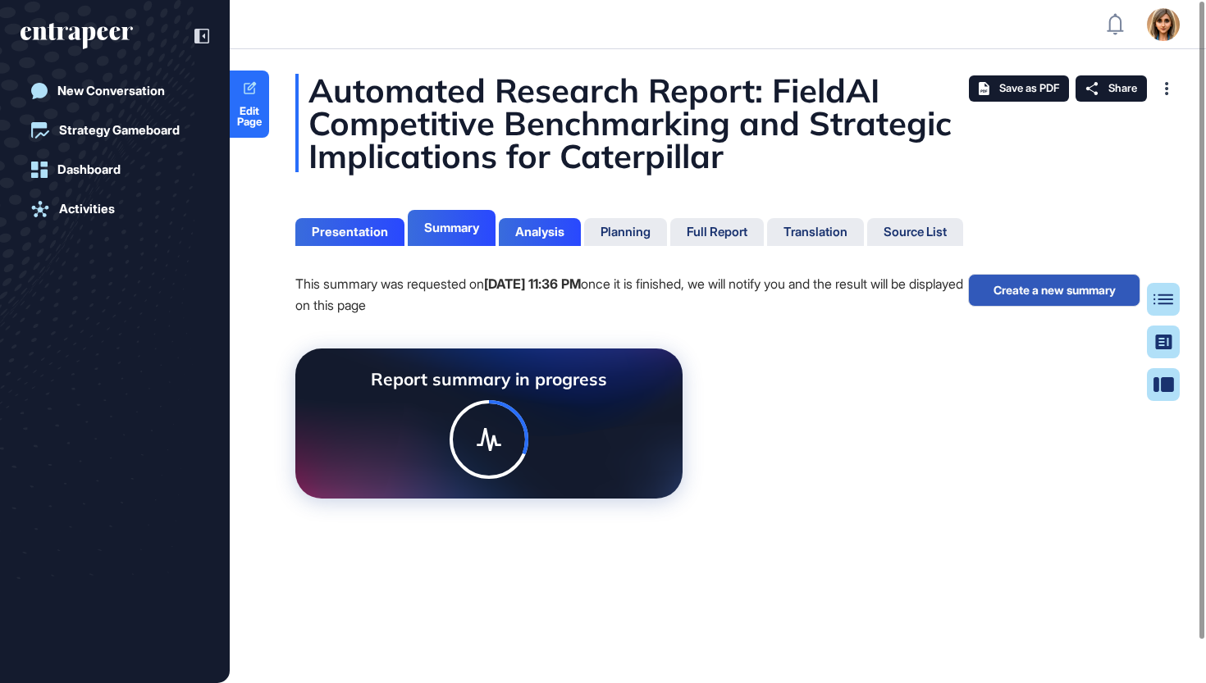
scroll to position [7, 1]
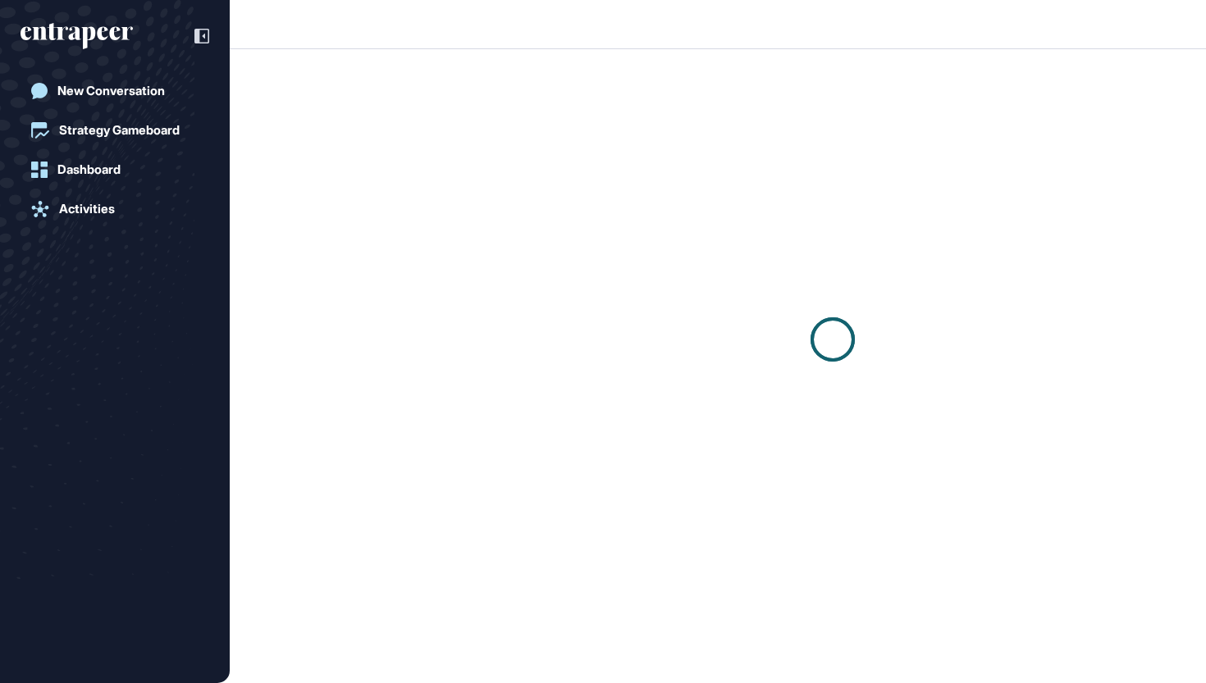
scroll to position [1, 1]
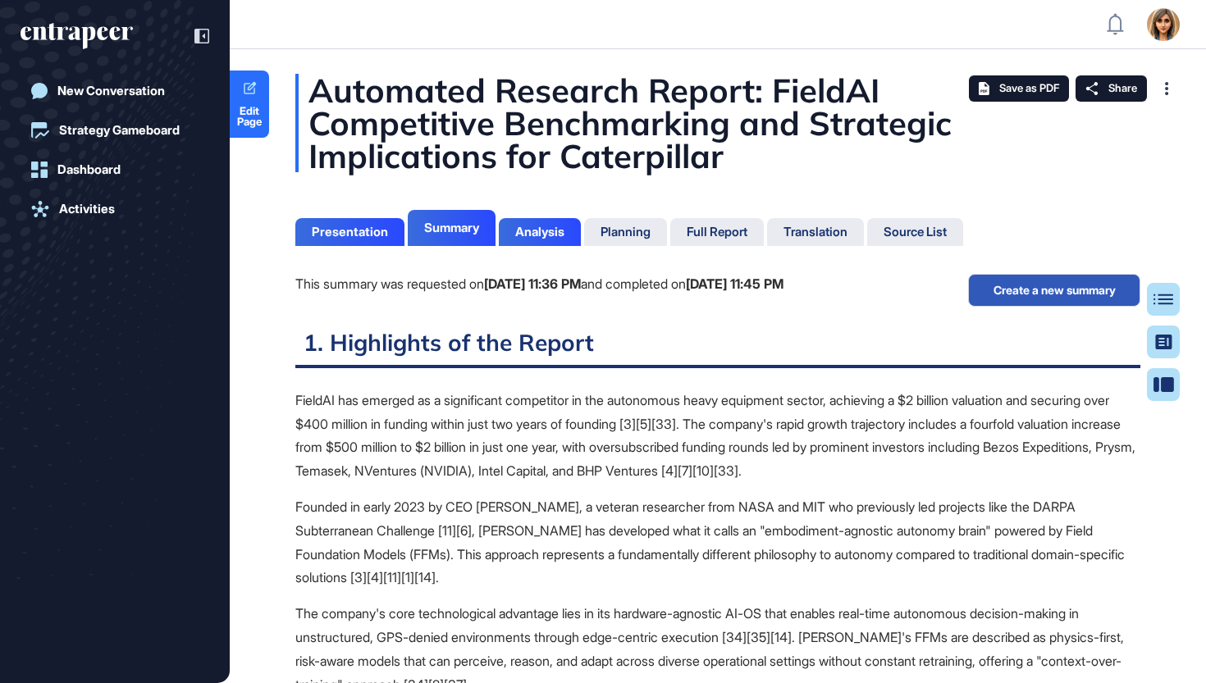
scroll to position [7, 1]
click at [240, 114] on span "Edit Page" at bounding box center [249, 116] width 39 height 21
click at [631, 229] on div "Planning" at bounding box center [625, 232] width 50 height 15
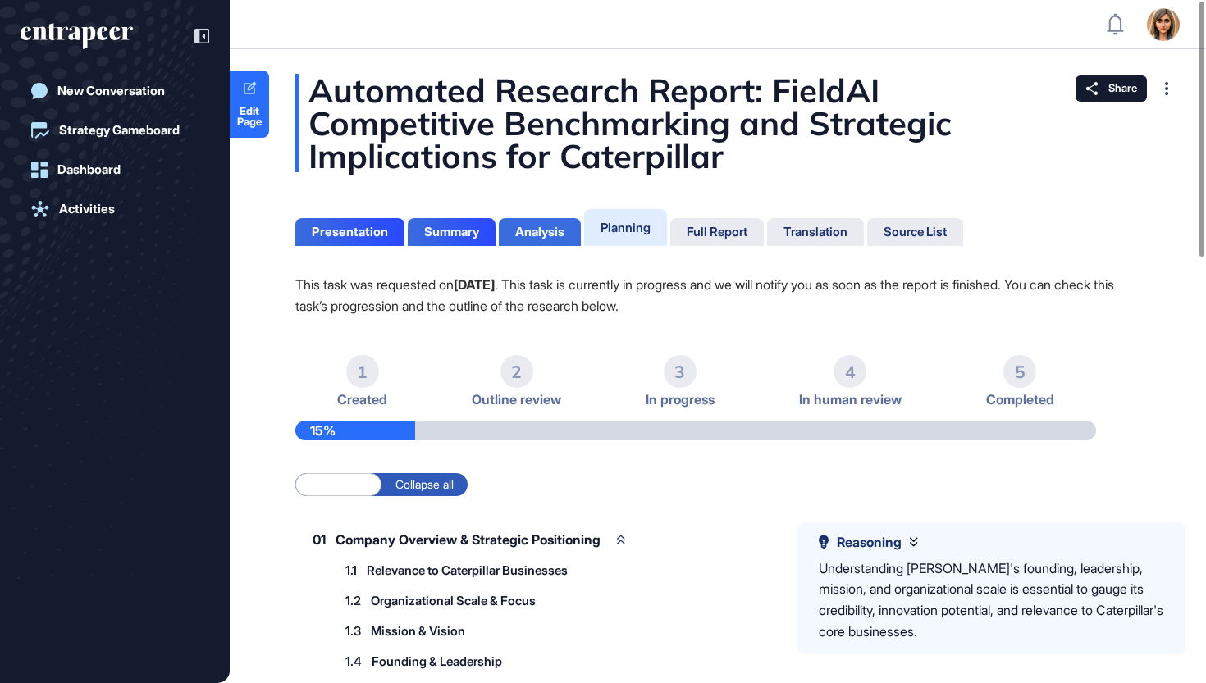
click at [570, 240] on div "Analysis" at bounding box center [540, 232] width 82 height 28
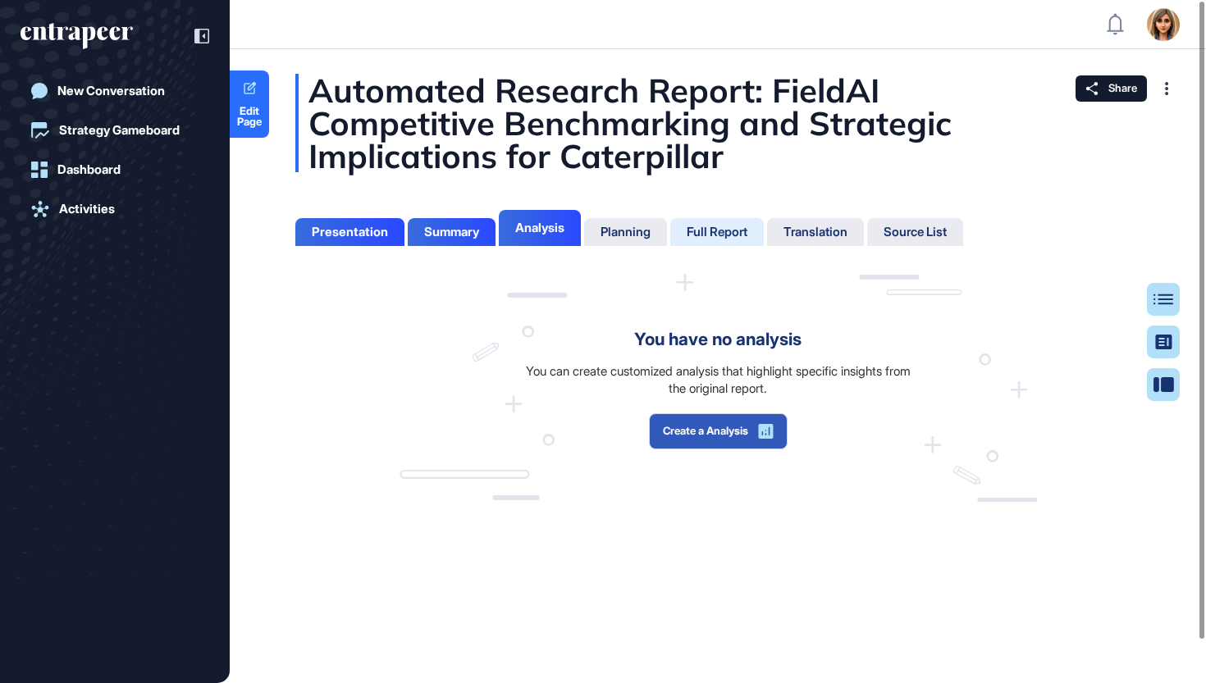
scroll to position [7, 1]
click at [742, 238] on div "Full Report" at bounding box center [716, 232] width 61 height 15
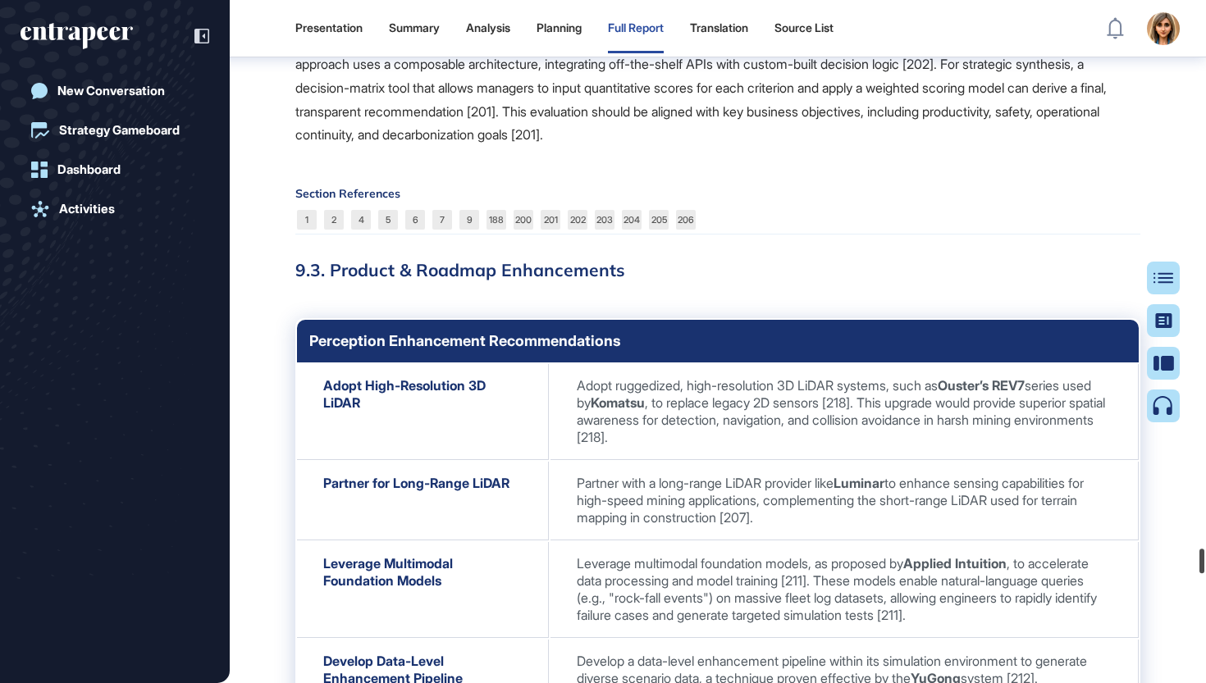
scroll to position [60088, 0]
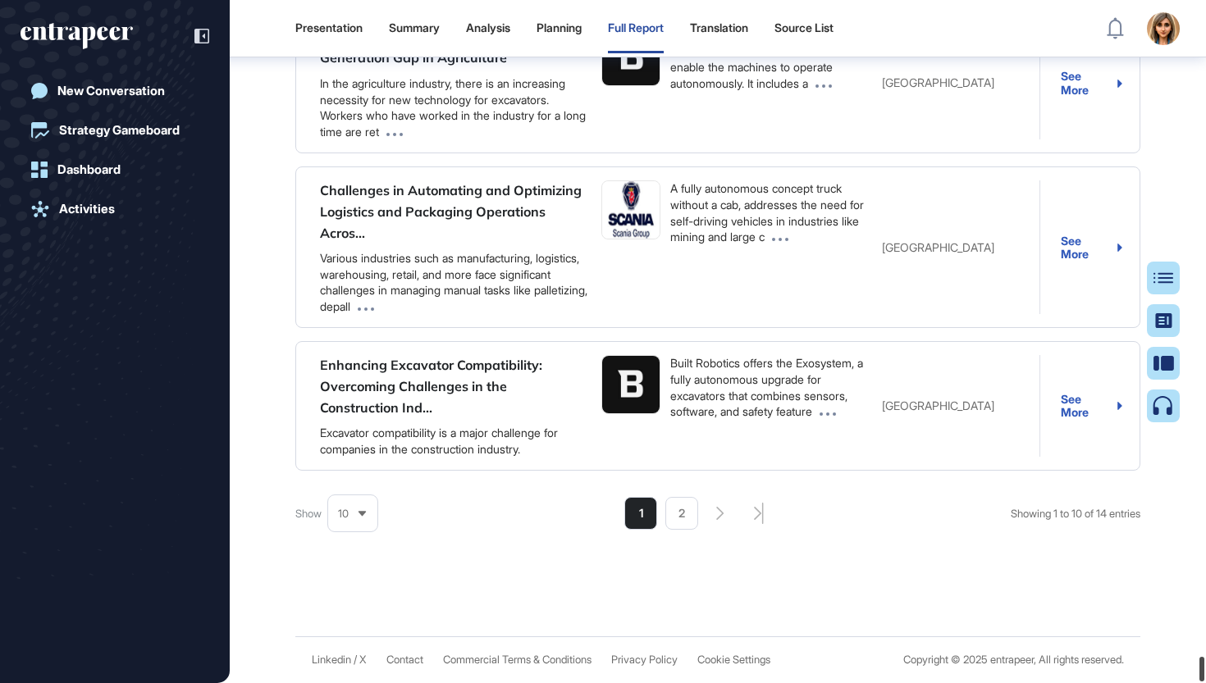
drag, startPoint x: 1203, startPoint y: 252, endPoint x: 1166, endPoint y: 682, distance: 432.1
click at [1166, 682] on div "Presentation Summary Analysis Planning Full Report Translation Source List Admi…" at bounding box center [603, 341] width 1206 height 683
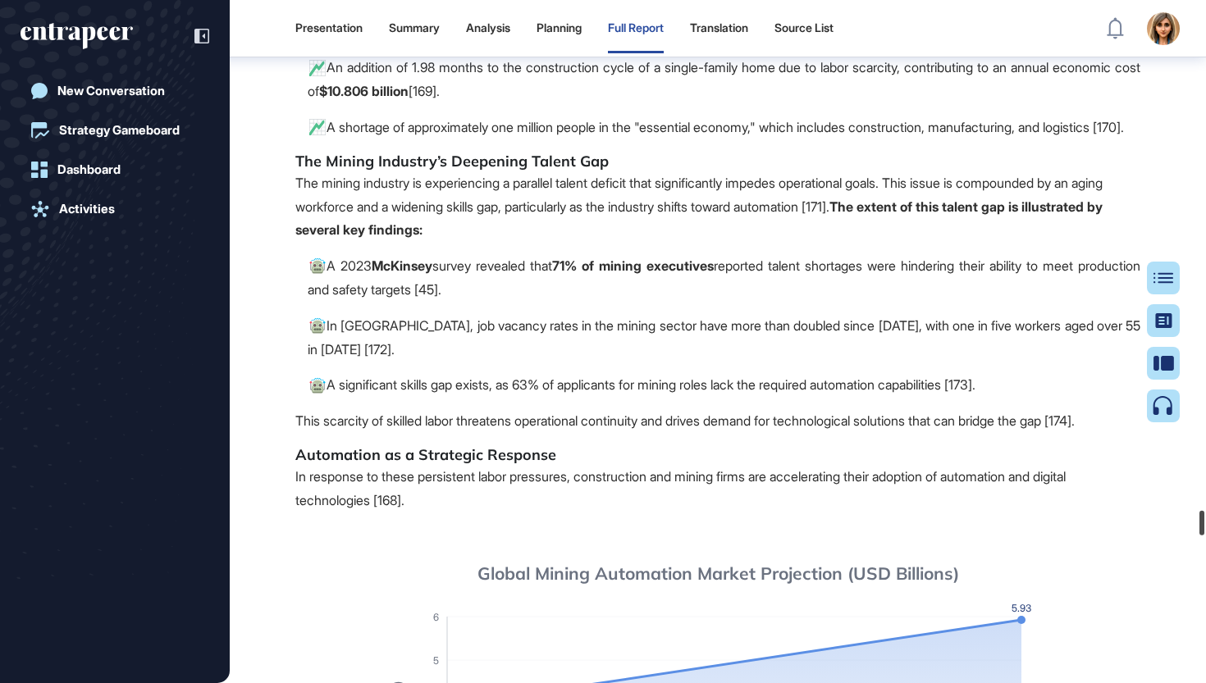
scroll to position [0, 0]
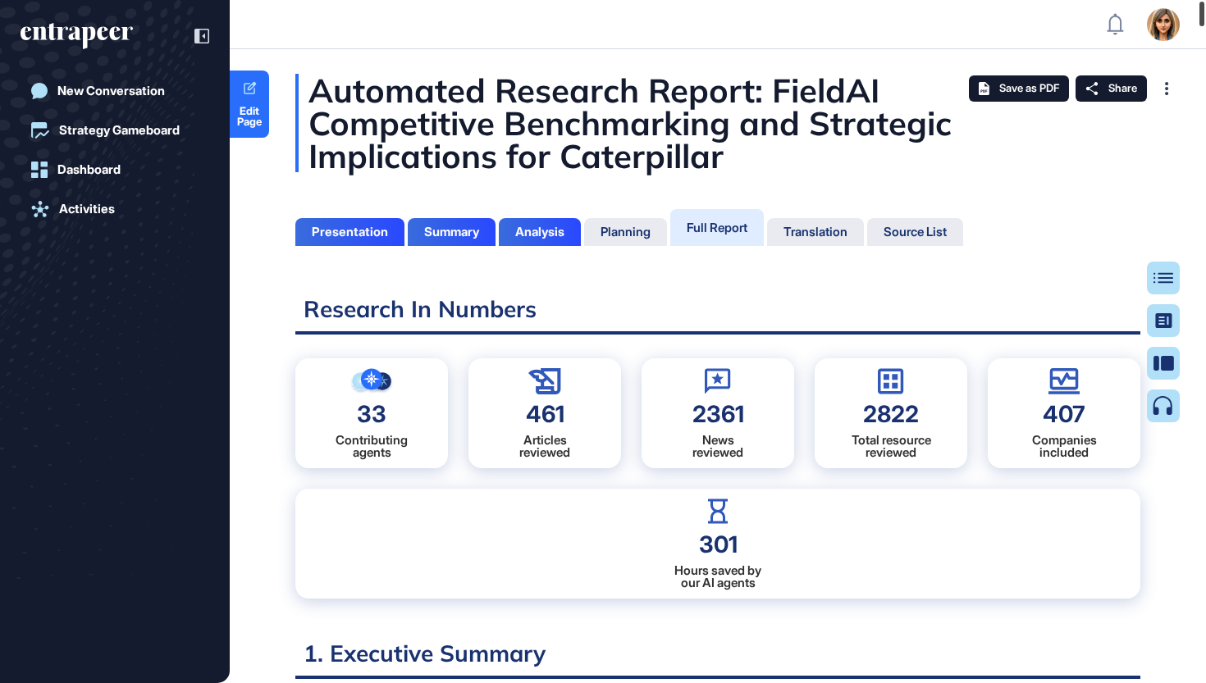
drag, startPoint x: 1205, startPoint y: 528, endPoint x: 1205, endPoint y: -47, distance: 574.9
click at [1205, 0] on html "Admin Dashboard Dashboard Profile My Content Request More Data New Conversation…" at bounding box center [603, 341] width 1206 height 683
type input "*****"
click at [1007, 84] on span "Save as PDF" at bounding box center [1029, 88] width 60 height 13
click at [1101, 94] on div "Share" at bounding box center [1110, 88] width 71 height 26
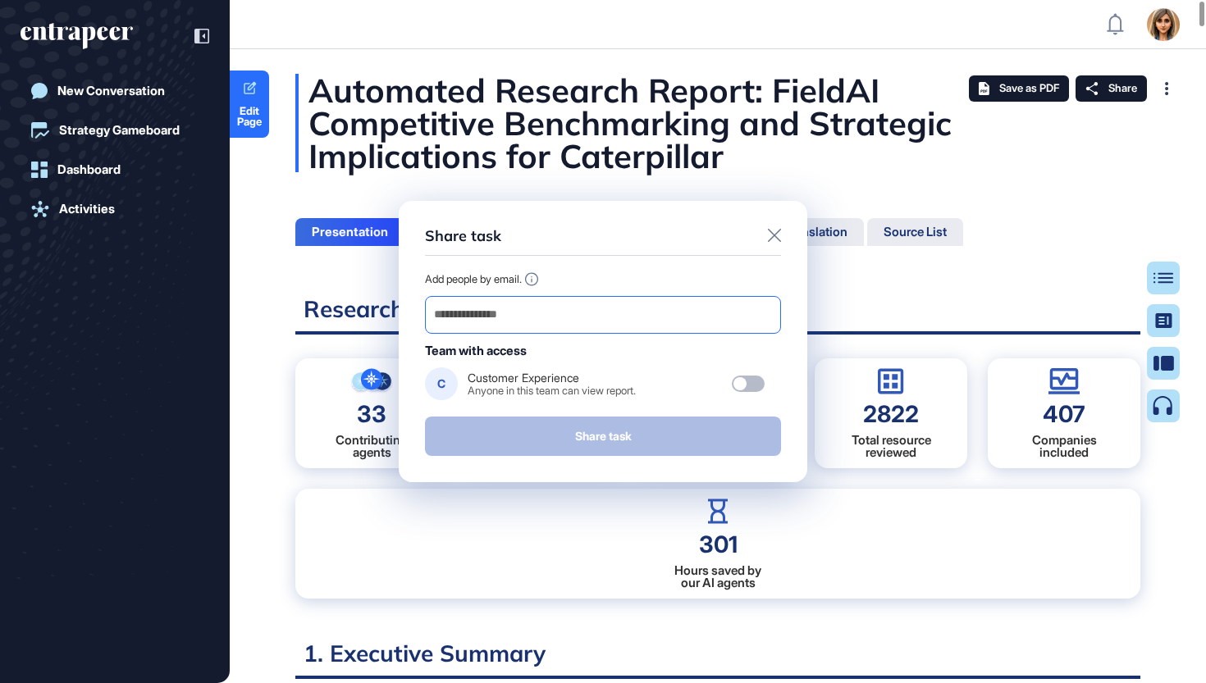
click at [621, 303] on input "email" at bounding box center [602, 314] width 341 height 23
paste input "**********"
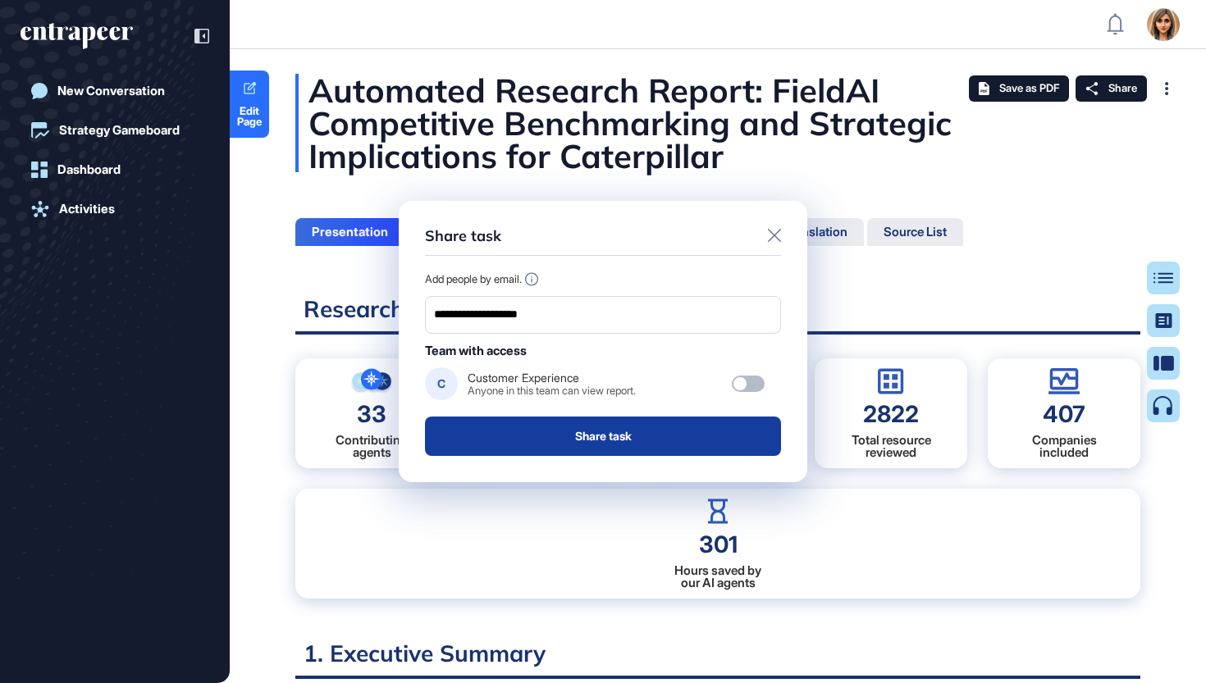
type input "**********"
click at [657, 438] on button "Share task" at bounding box center [603, 436] width 356 height 39
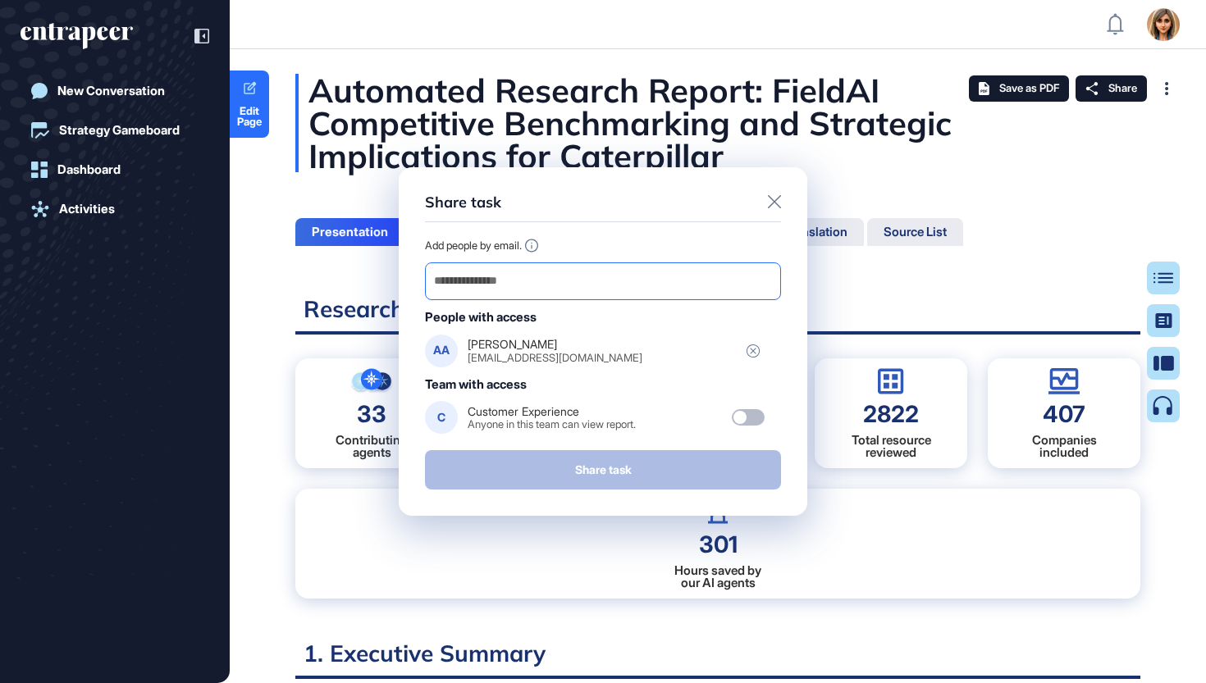
click at [672, 286] on input "email" at bounding box center [602, 281] width 341 height 23
paste input "**********"
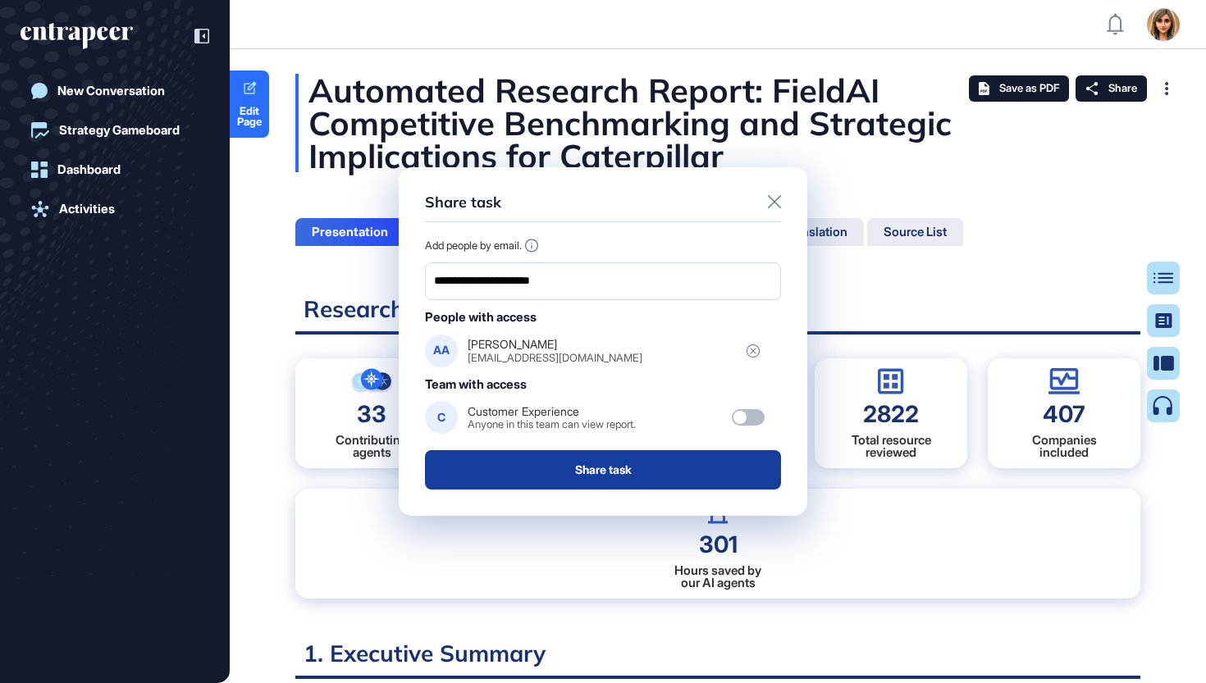
type input "**********"
click at [622, 464] on button "Share task" at bounding box center [603, 469] width 356 height 39
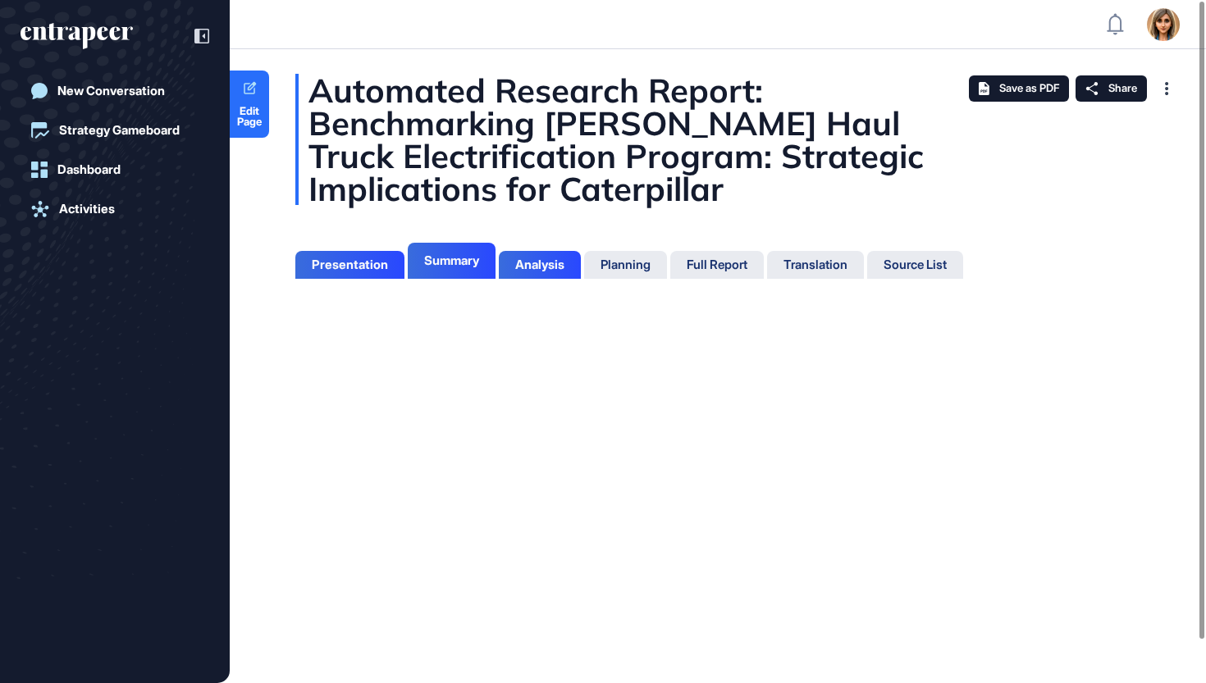
scroll to position [7, 1]
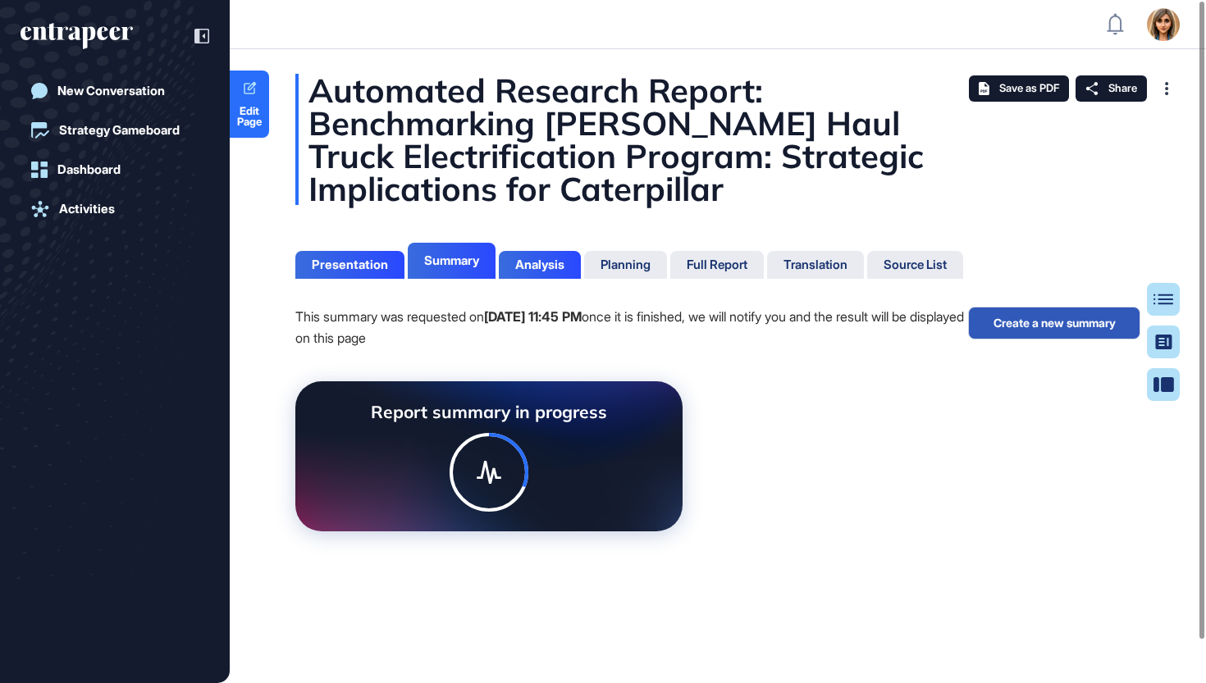
scroll to position [7, 1]
click at [362, 269] on div "Presentation" at bounding box center [350, 265] width 76 height 15
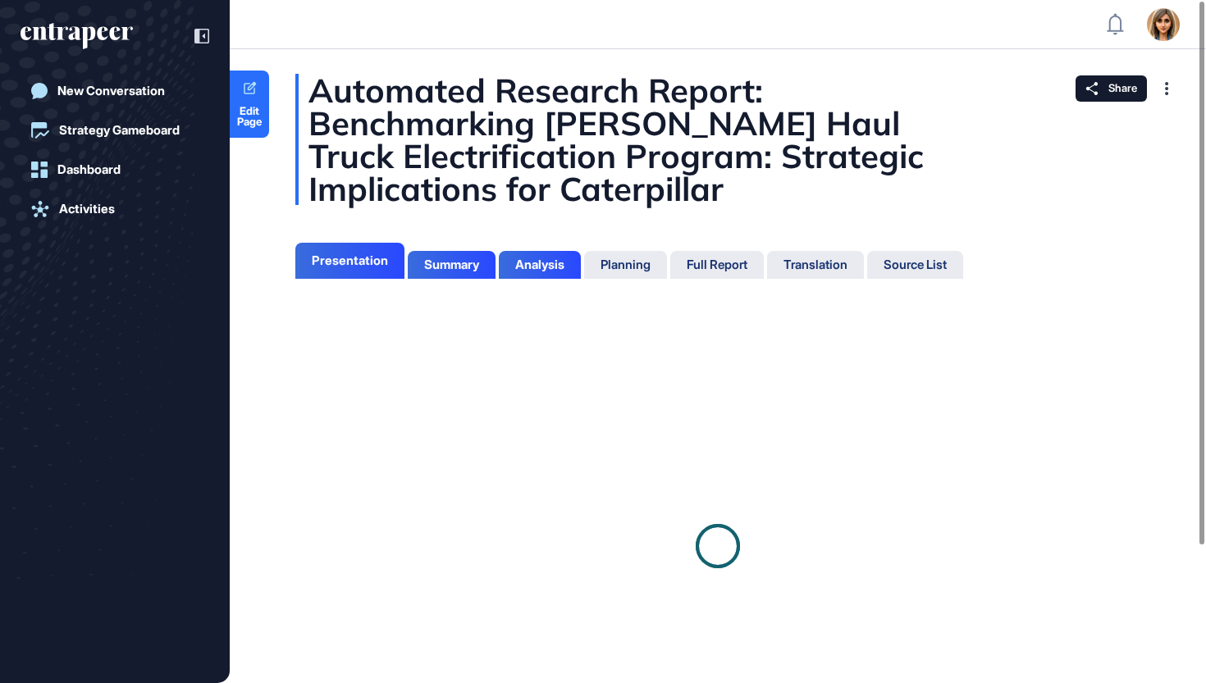
scroll to position [7, 1]
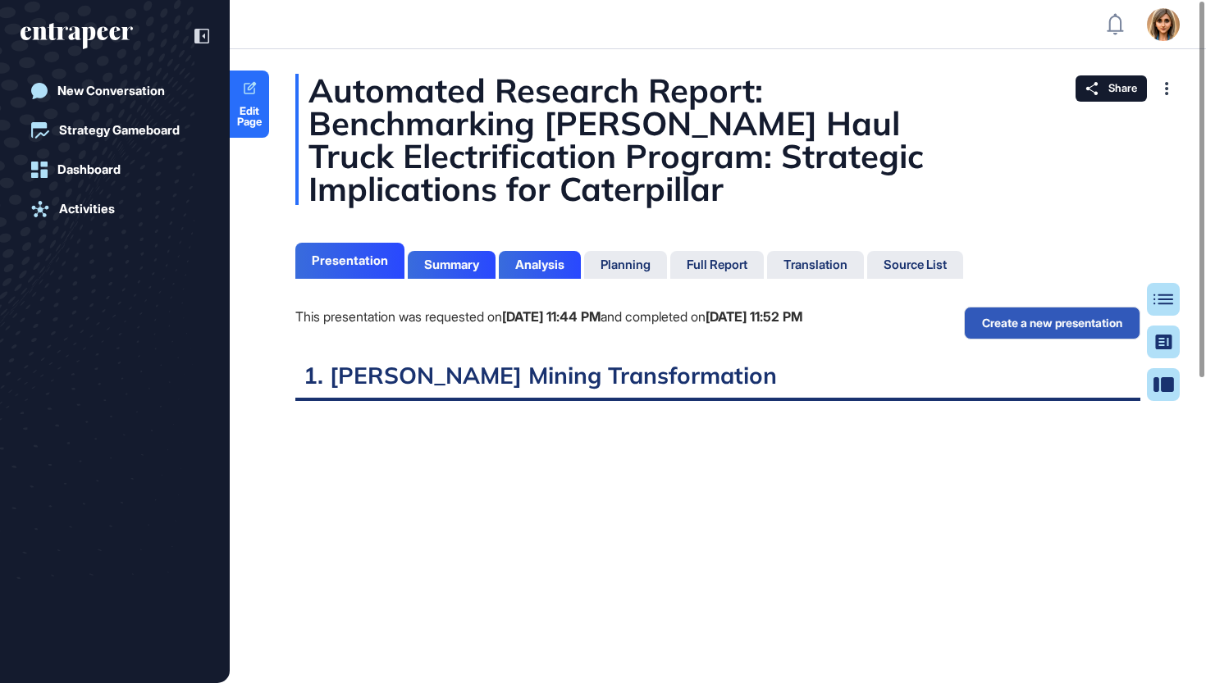
scroll to position [7, 1]
click at [737, 267] on div "Full Report" at bounding box center [716, 265] width 61 height 15
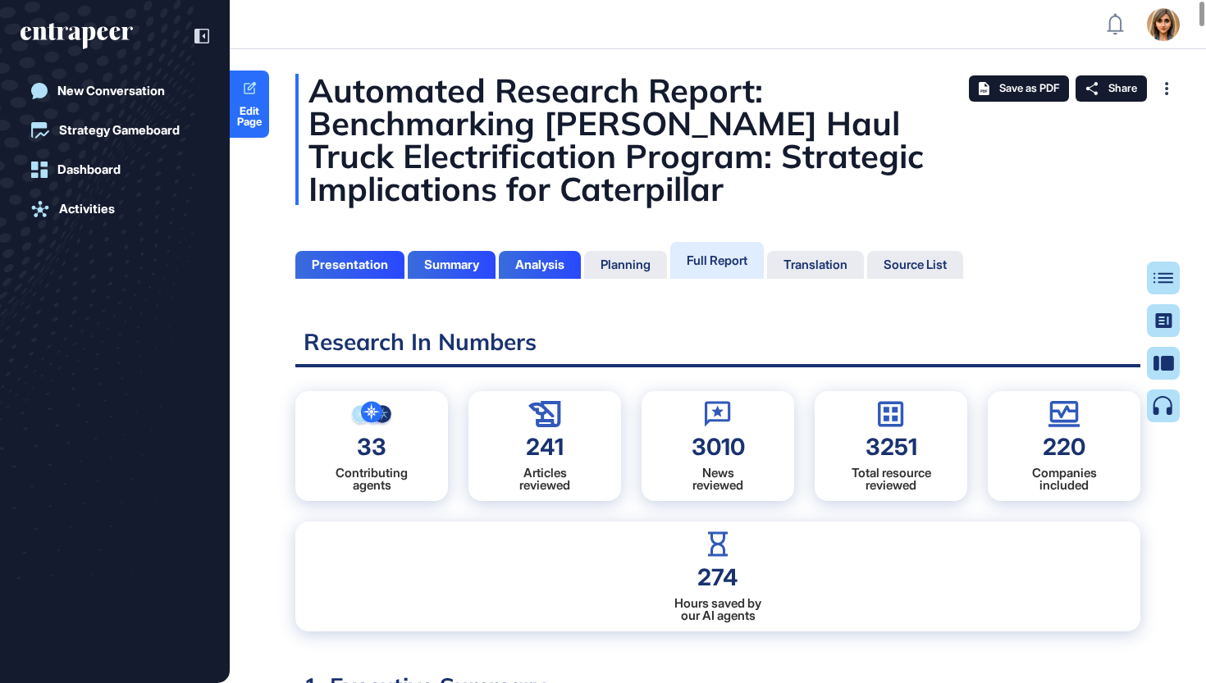
scroll to position [601, 4]
click at [939, 263] on div "Source List" at bounding box center [914, 265] width 63 height 15
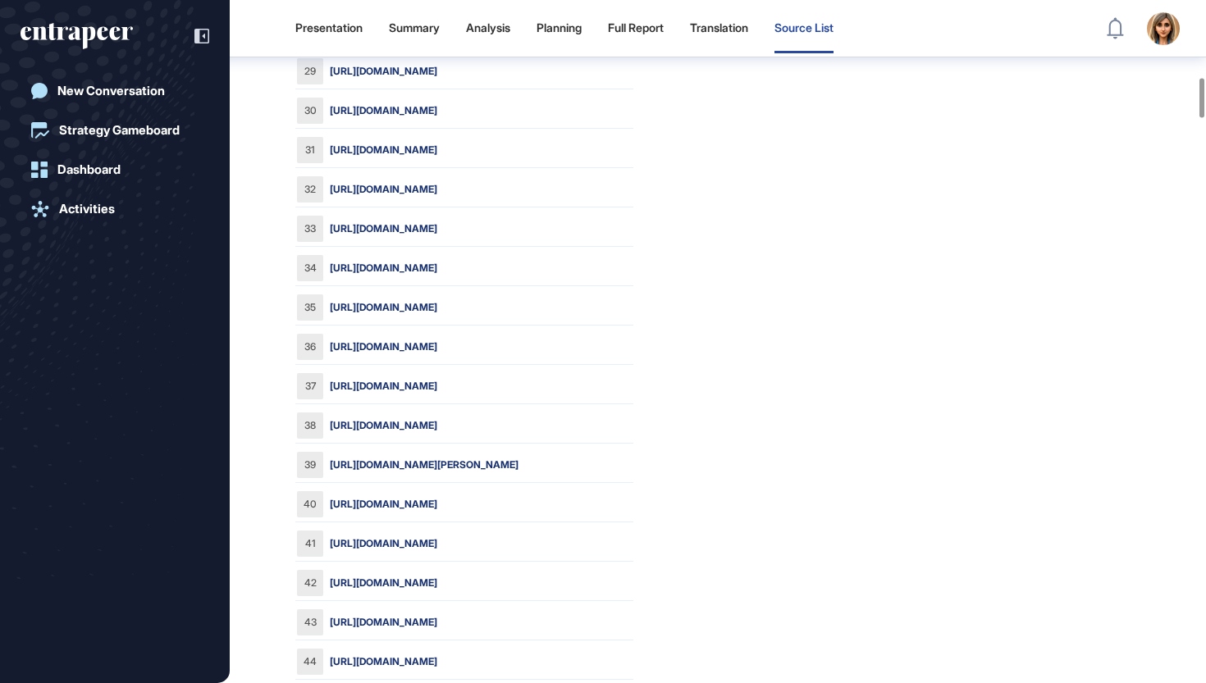
scroll to position [1320, 0]
click at [437, 198] on link "https://www.e-mj.com/features/minexpo-2024-highlights/" at bounding box center [383, 191] width 107 height 15
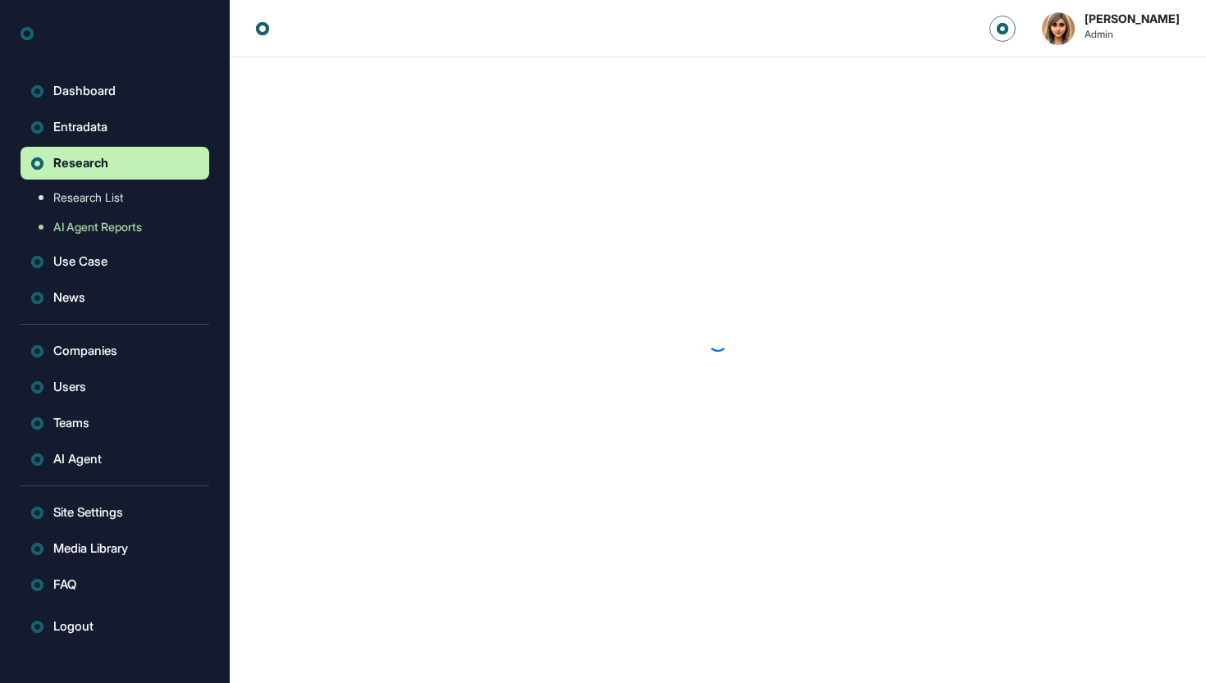
scroll to position [1, 1]
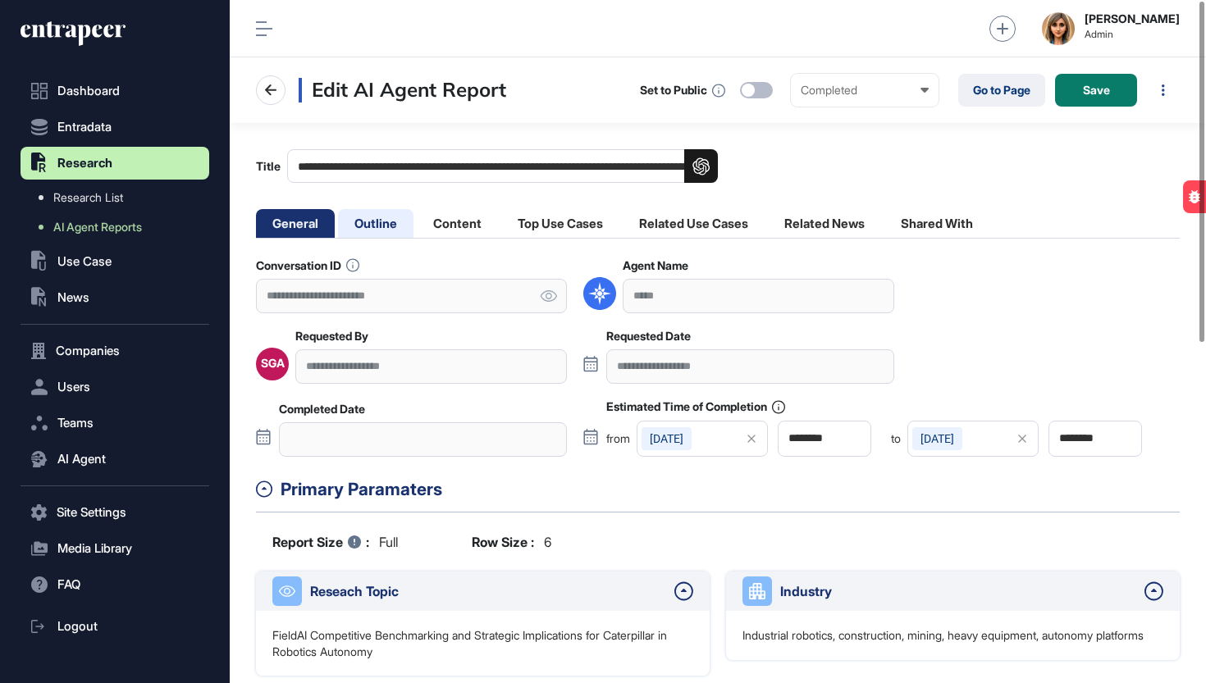
click at [397, 223] on li "Outline" at bounding box center [375, 223] width 75 height 29
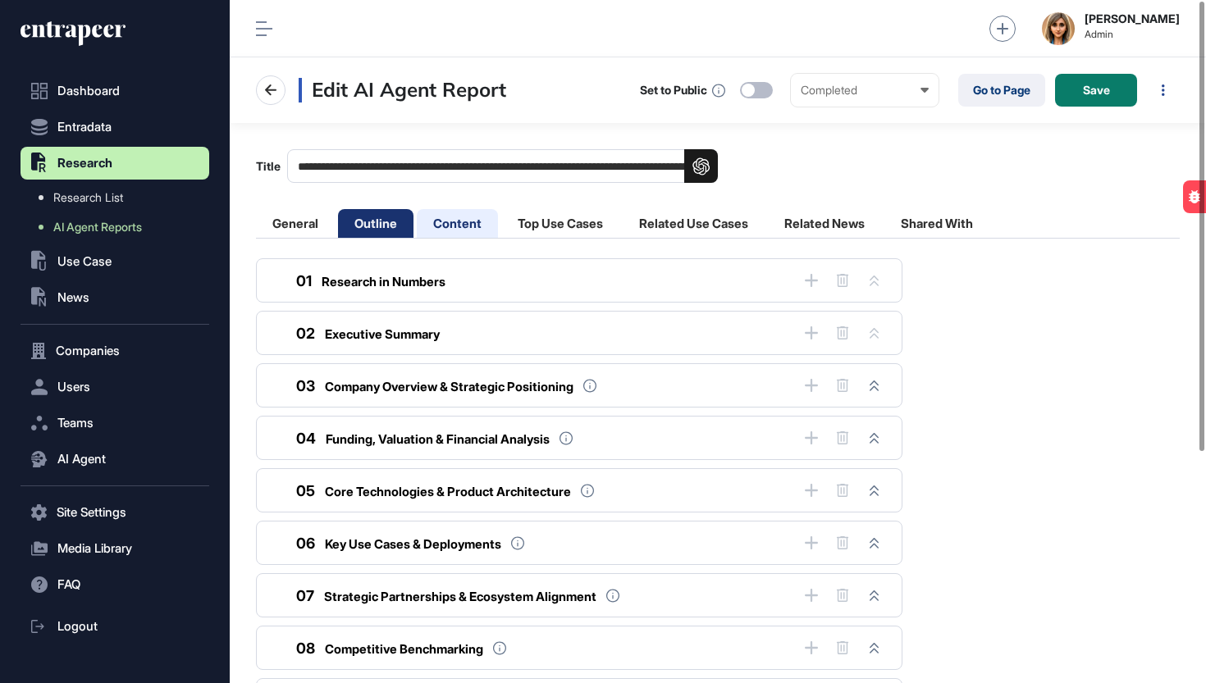
click at [467, 225] on li "Content" at bounding box center [457, 223] width 81 height 29
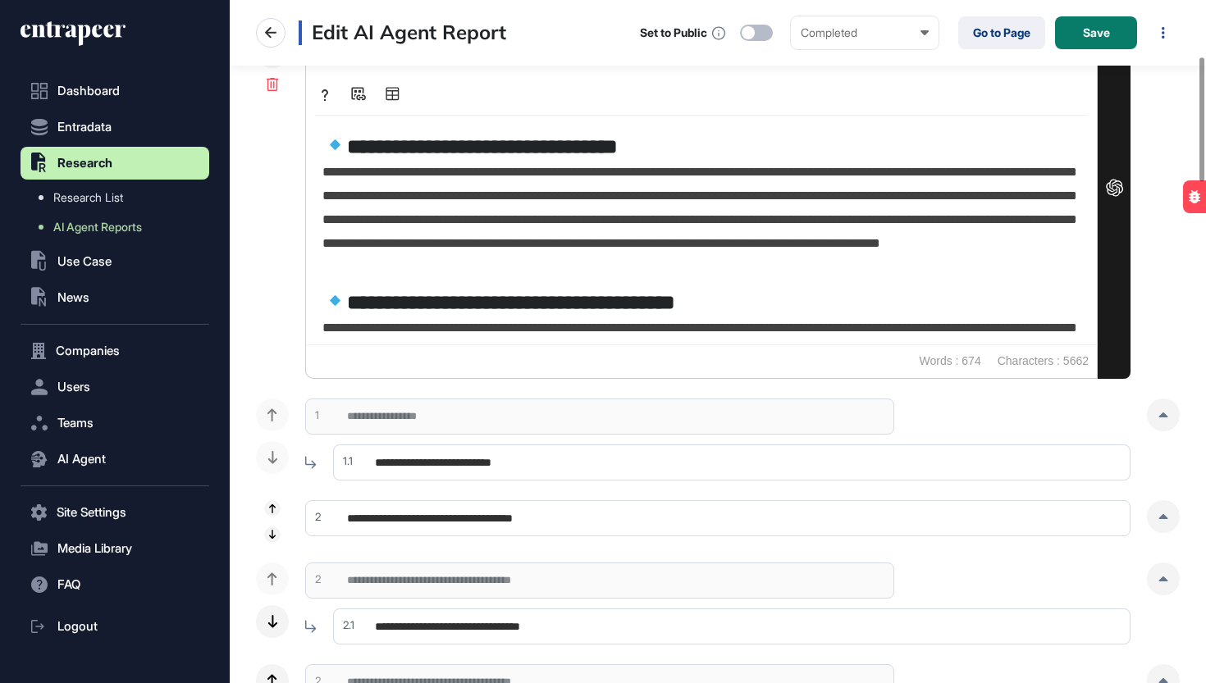
scroll to position [16, 0]
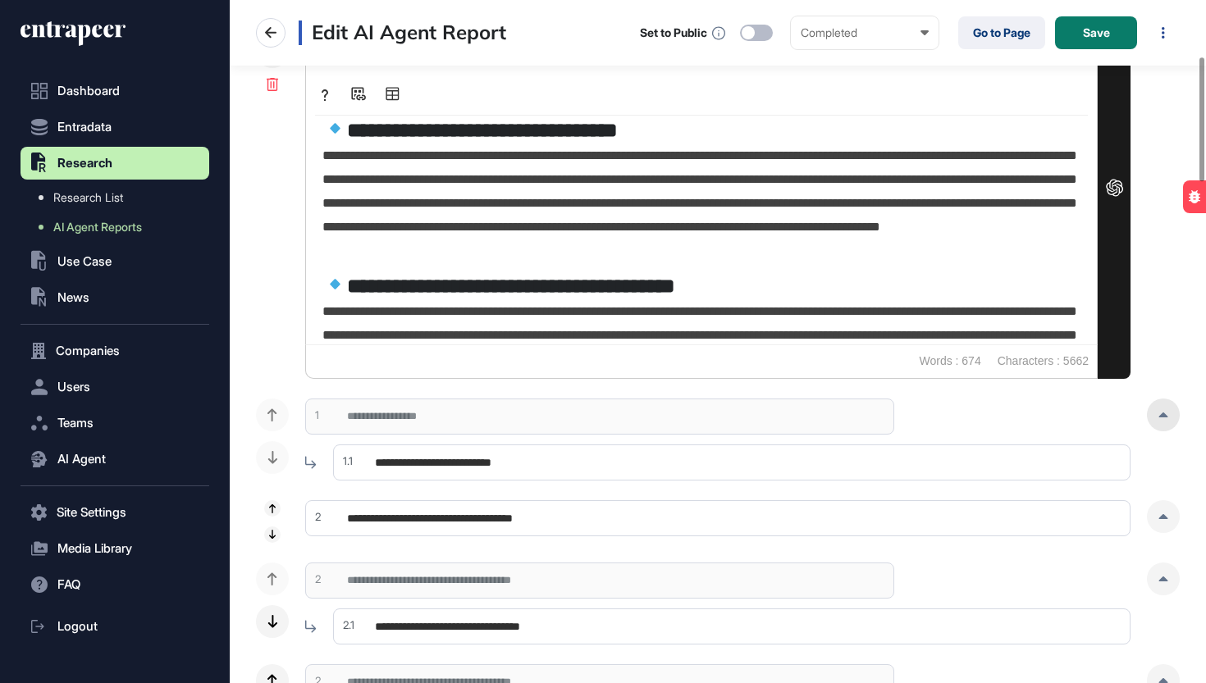
click at [1169, 421] on div at bounding box center [1162, 415] width 33 height 33
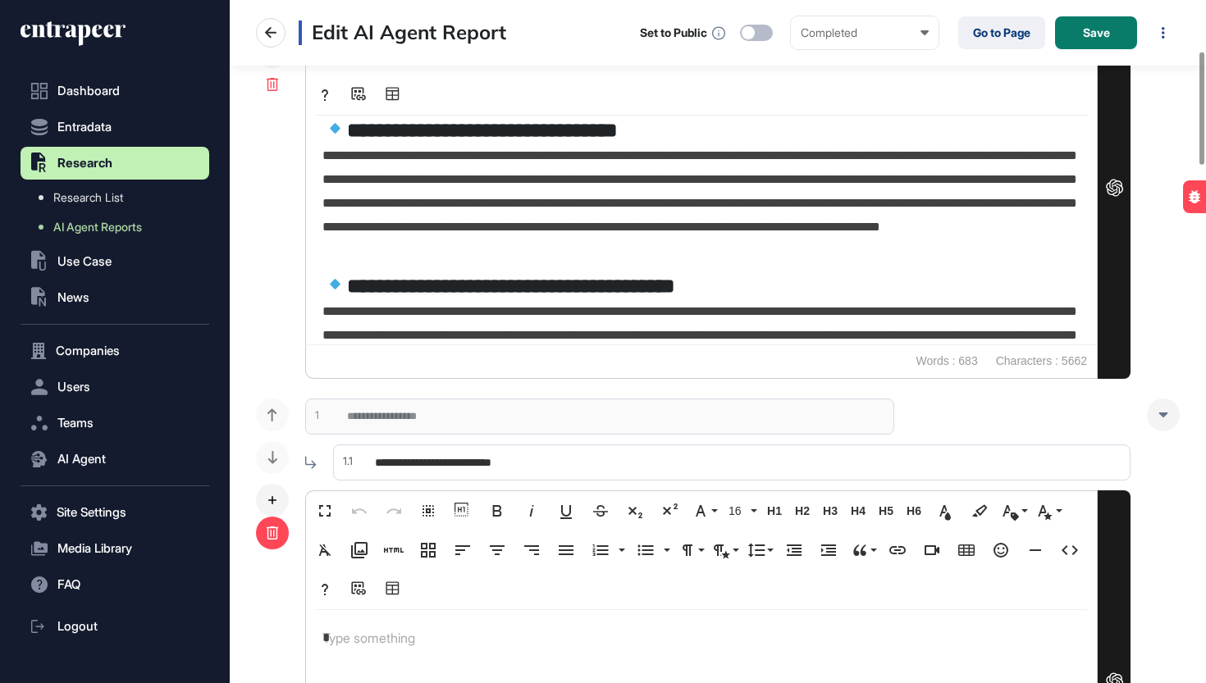
click at [270, 536] on icon at bounding box center [272, 532] width 13 height 13
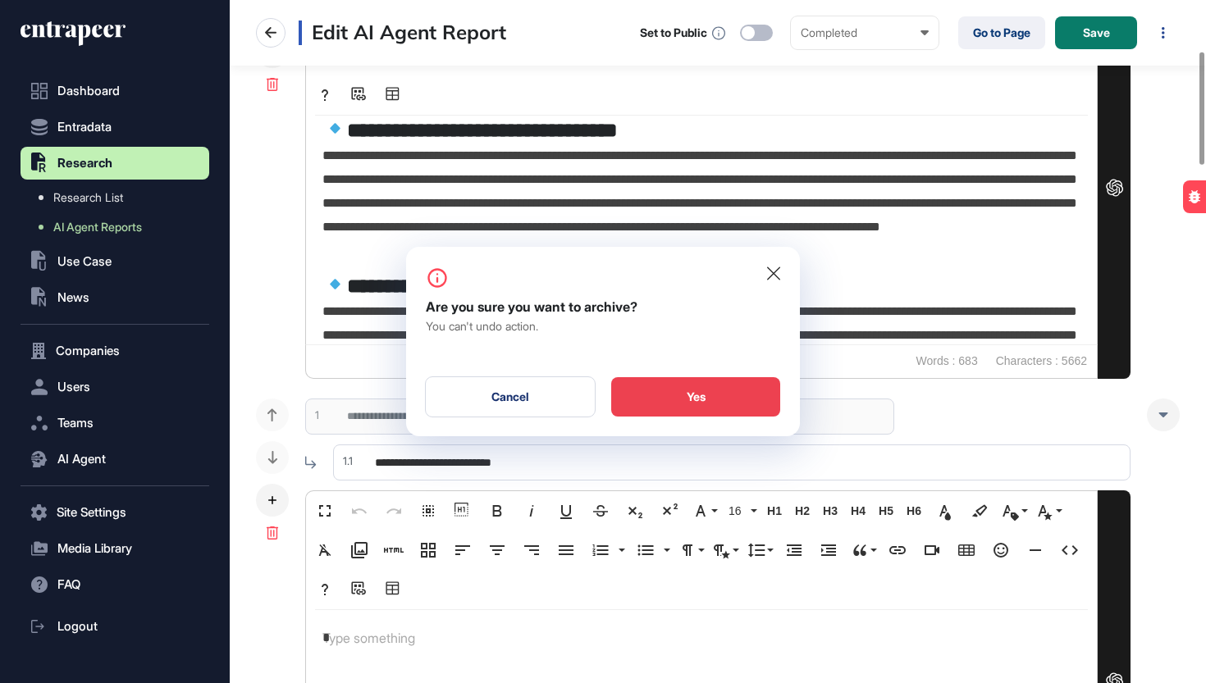
click at [710, 394] on div "Yes" at bounding box center [695, 396] width 169 height 39
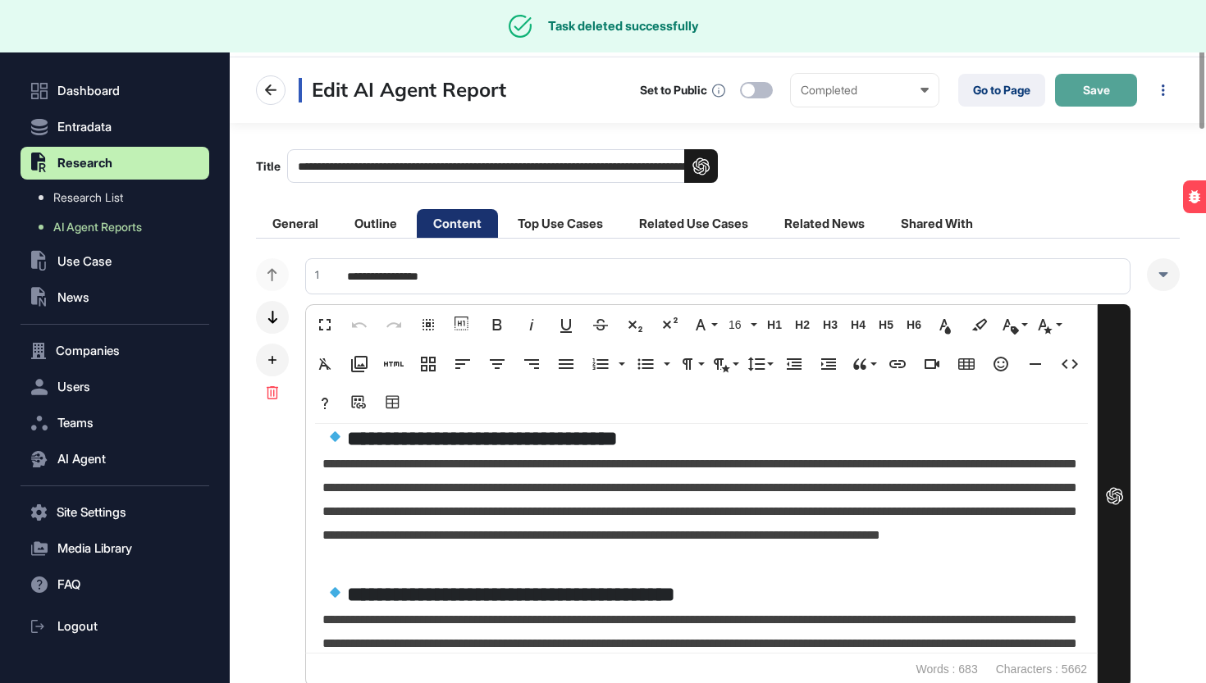
scroll to position [0, 0]
click at [1083, 87] on span "Save" at bounding box center [1096, 89] width 27 height 11
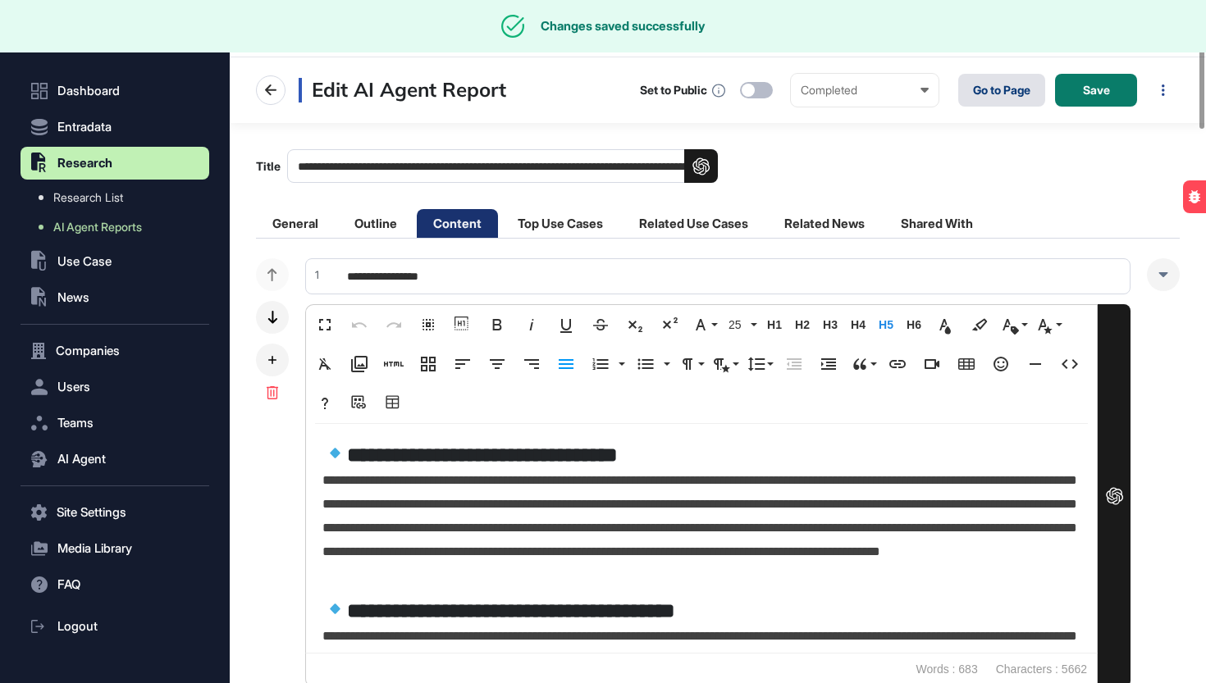
click at [992, 93] on link "Go to Page" at bounding box center [1001, 90] width 87 height 33
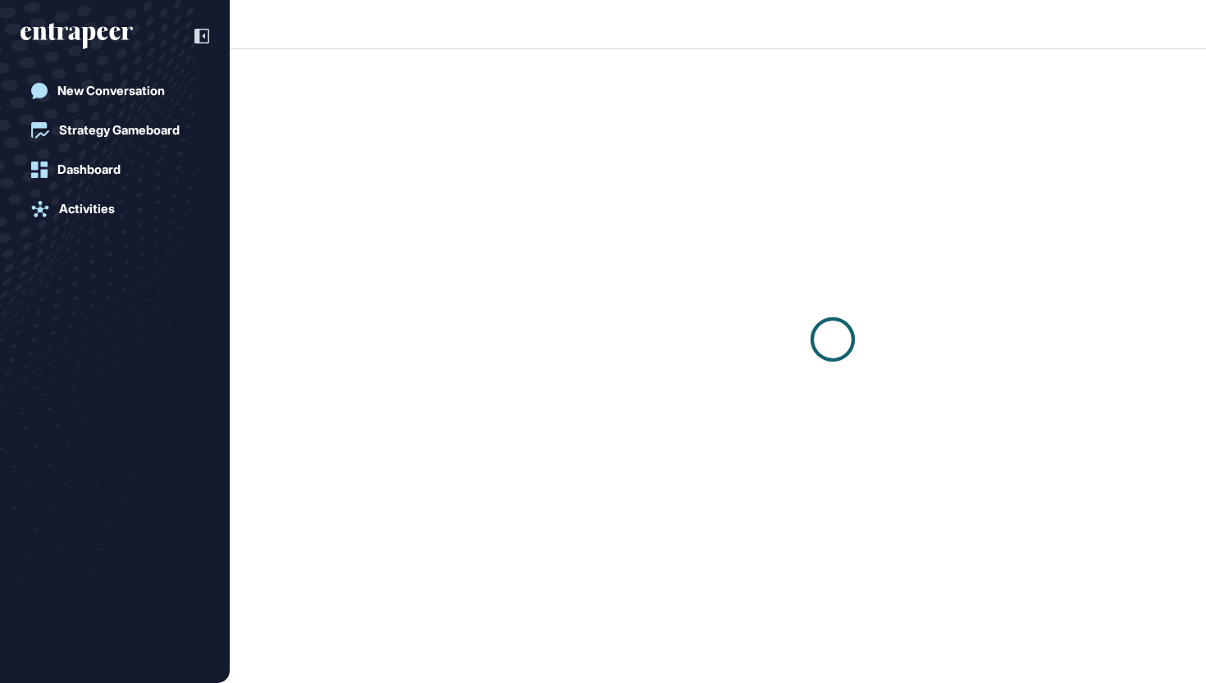
scroll to position [1, 1]
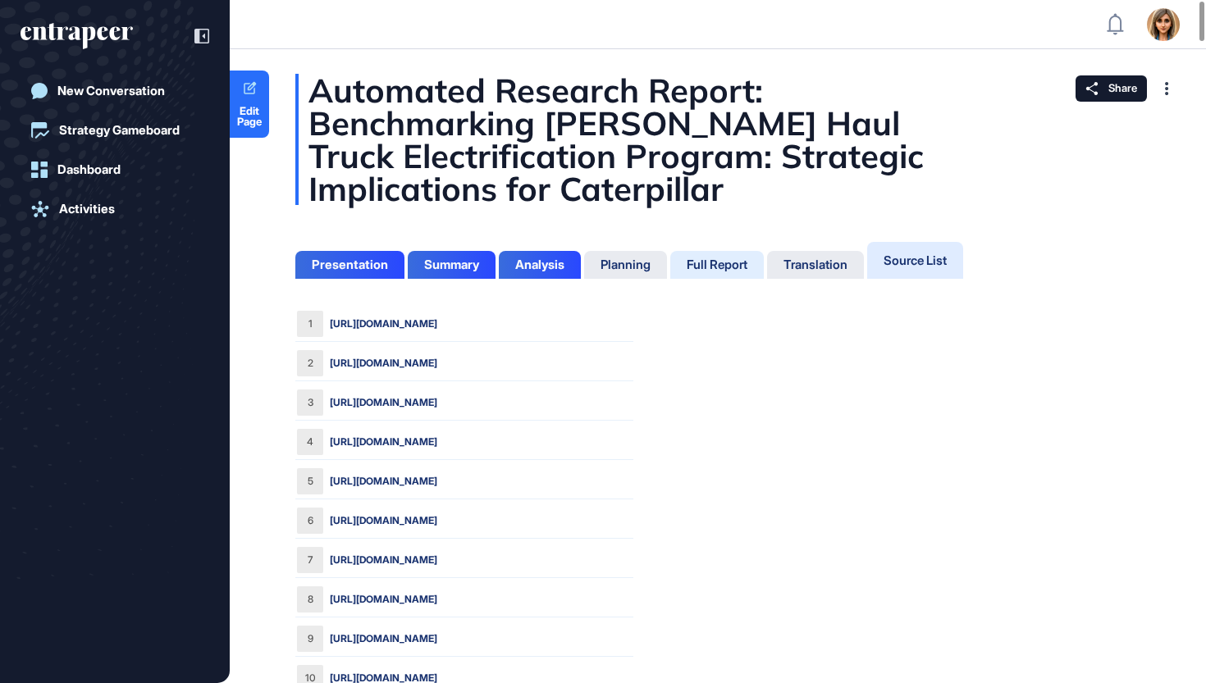
click at [719, 267] on div "Full Report" at bounding box center [716, 265] width 61 height 15
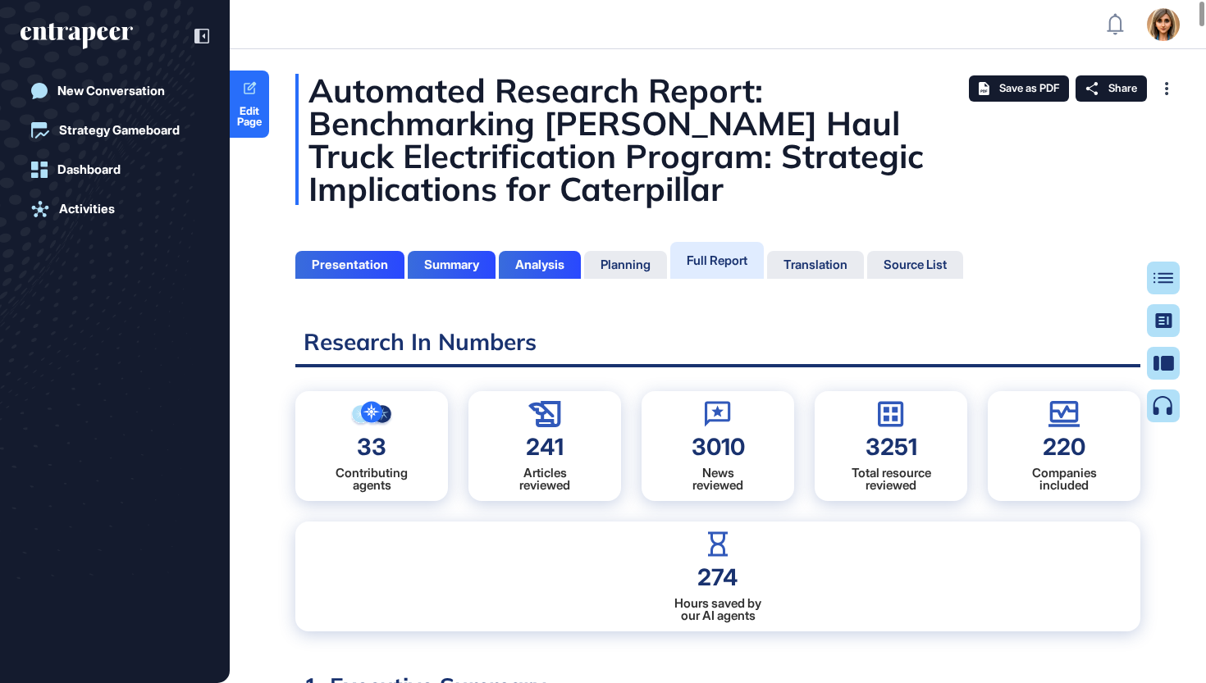
scroll to position [601, 4]
click at [1107, 95] on div "Share" at bounding box center [1110, 88] width 71 height 26
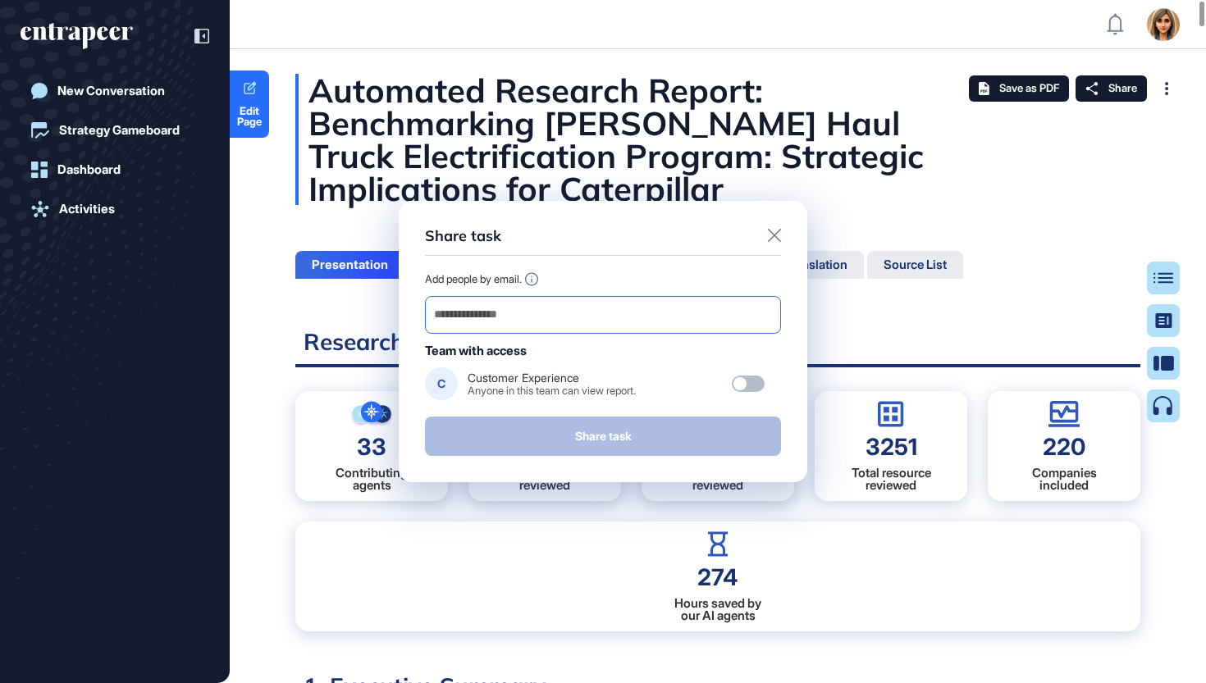
click at [618, 303] on input "email" at bounding box center [602, 314] width 341 height 23
paste input "**********"
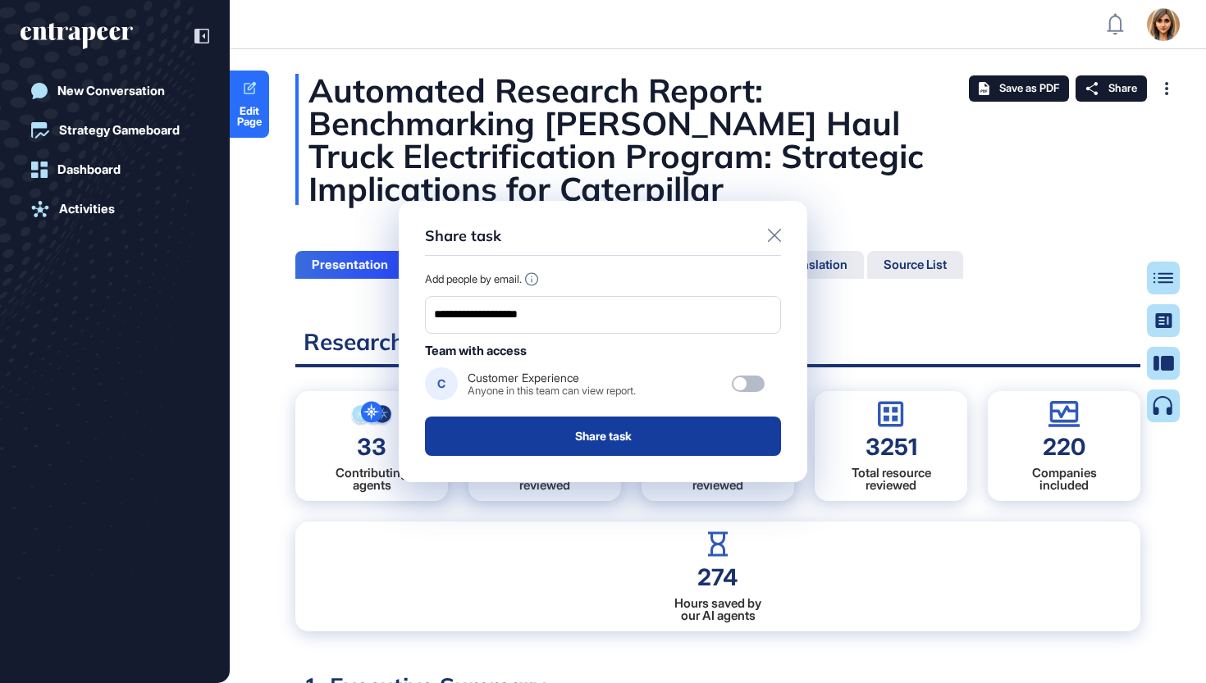
type input "**********"
click at [590, 426] on button "Share task" at bounding box center [603, 436] width 356 height 39
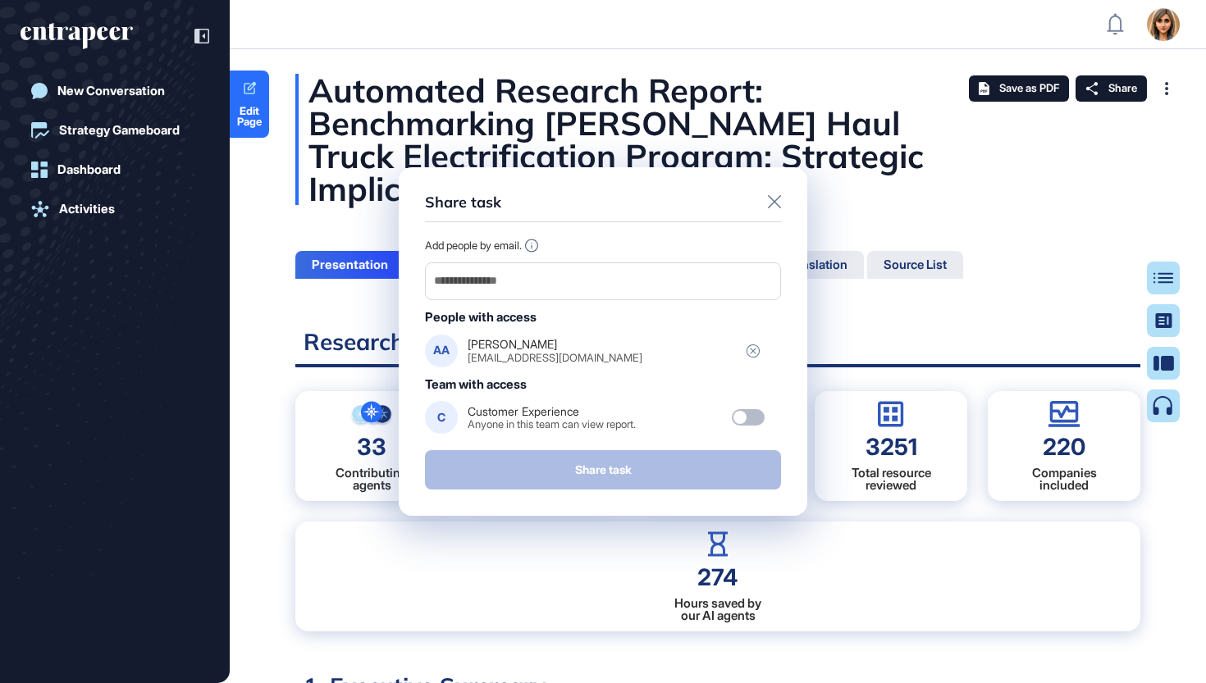
click at [781, 206] on div "Share task Add people by email. People with access AA Anas anas.alfarra@cat.com…" at bounding box center [603, 341] width 408 height 349
click at [663, 280] on input "email" at bounding box center [602, 281] width 341 height 23
paste input "**********"
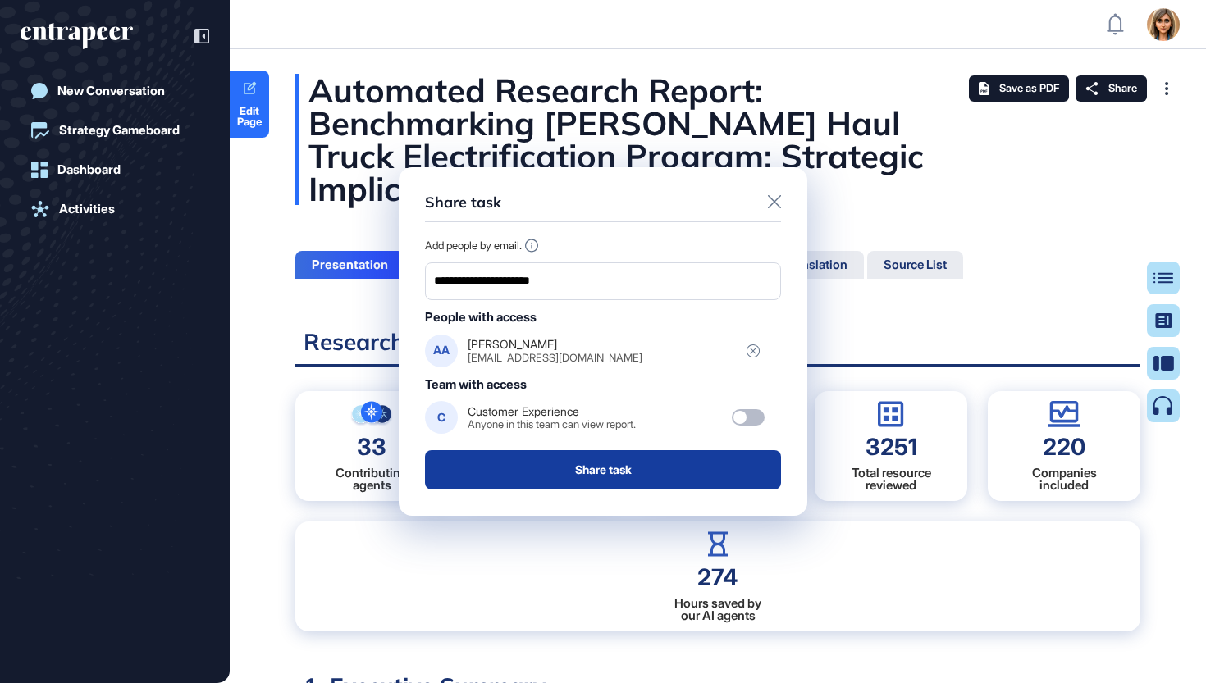
type input "**********"
click at [618, 467] on button "Share task" at bounding box center [603, 469] width 356 height 39
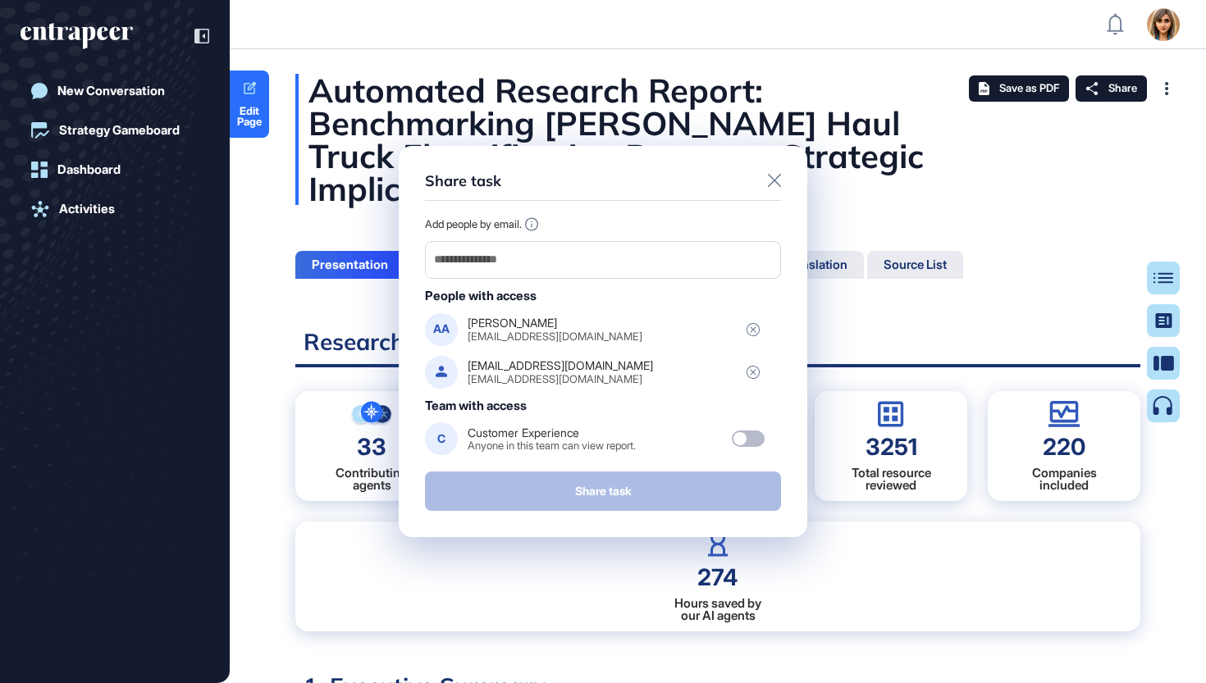
click at [787, 175] on div "Share task Add people by email. People with access AA Anas anas.alfarra@cat.com…" at bounding box center [603, 341] width 408 height 391
click at [768, 180] on icon at bounding box center [774, 180] width 13 height 13
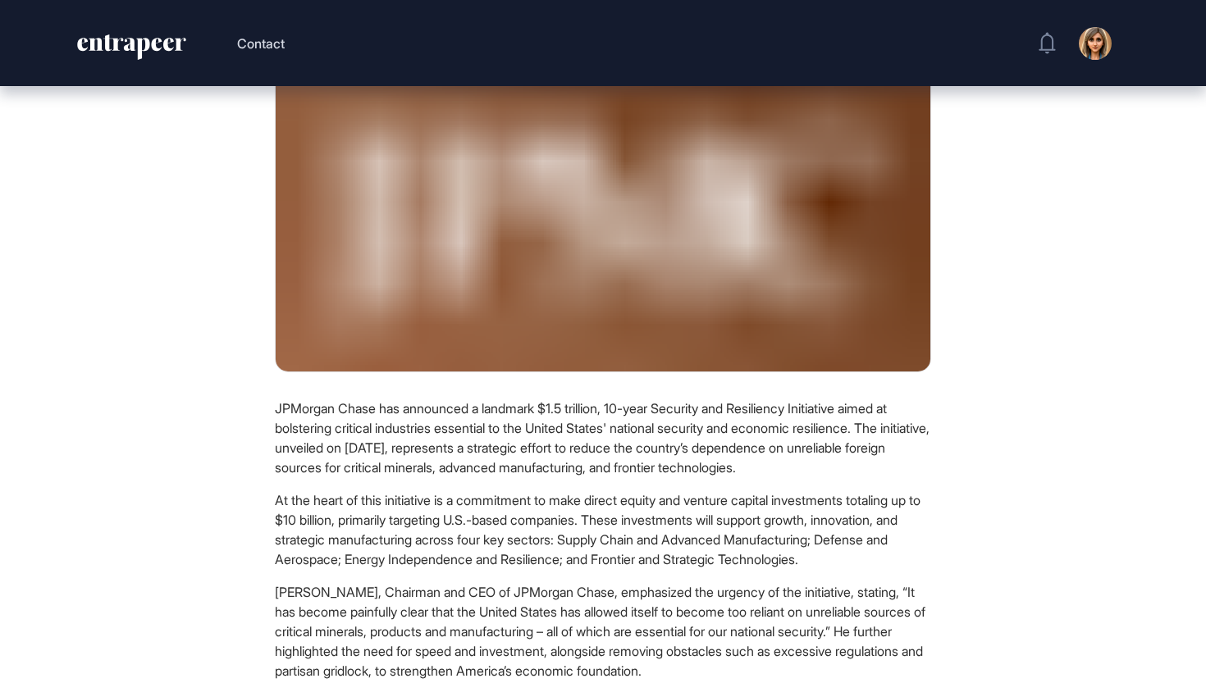
scroll to position [445, 0]
